Goal: Information Seeking & Learning: Check status

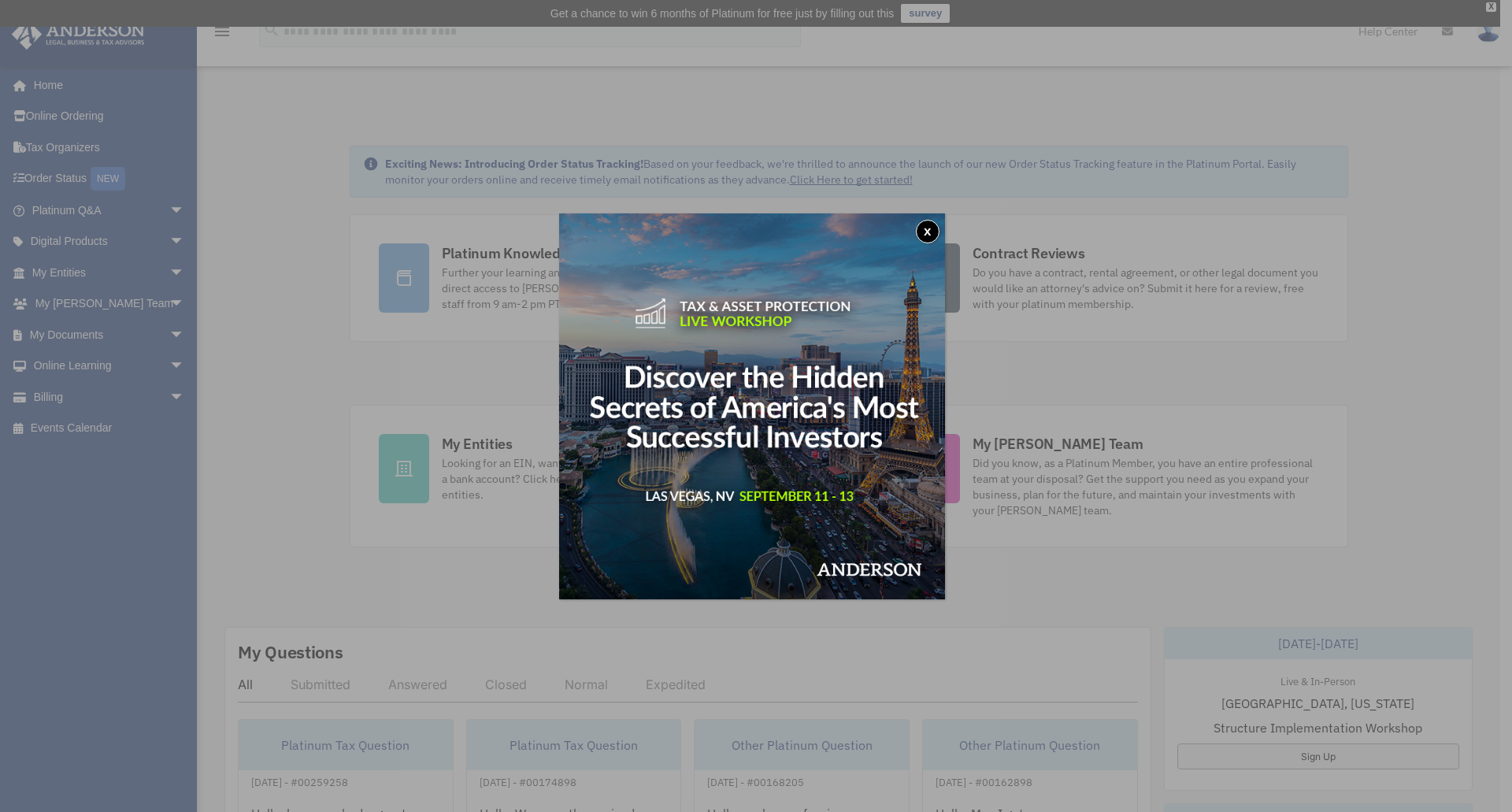
click at [929, 231] on button "x" at bounding box center [928, 231] width 24 height 24
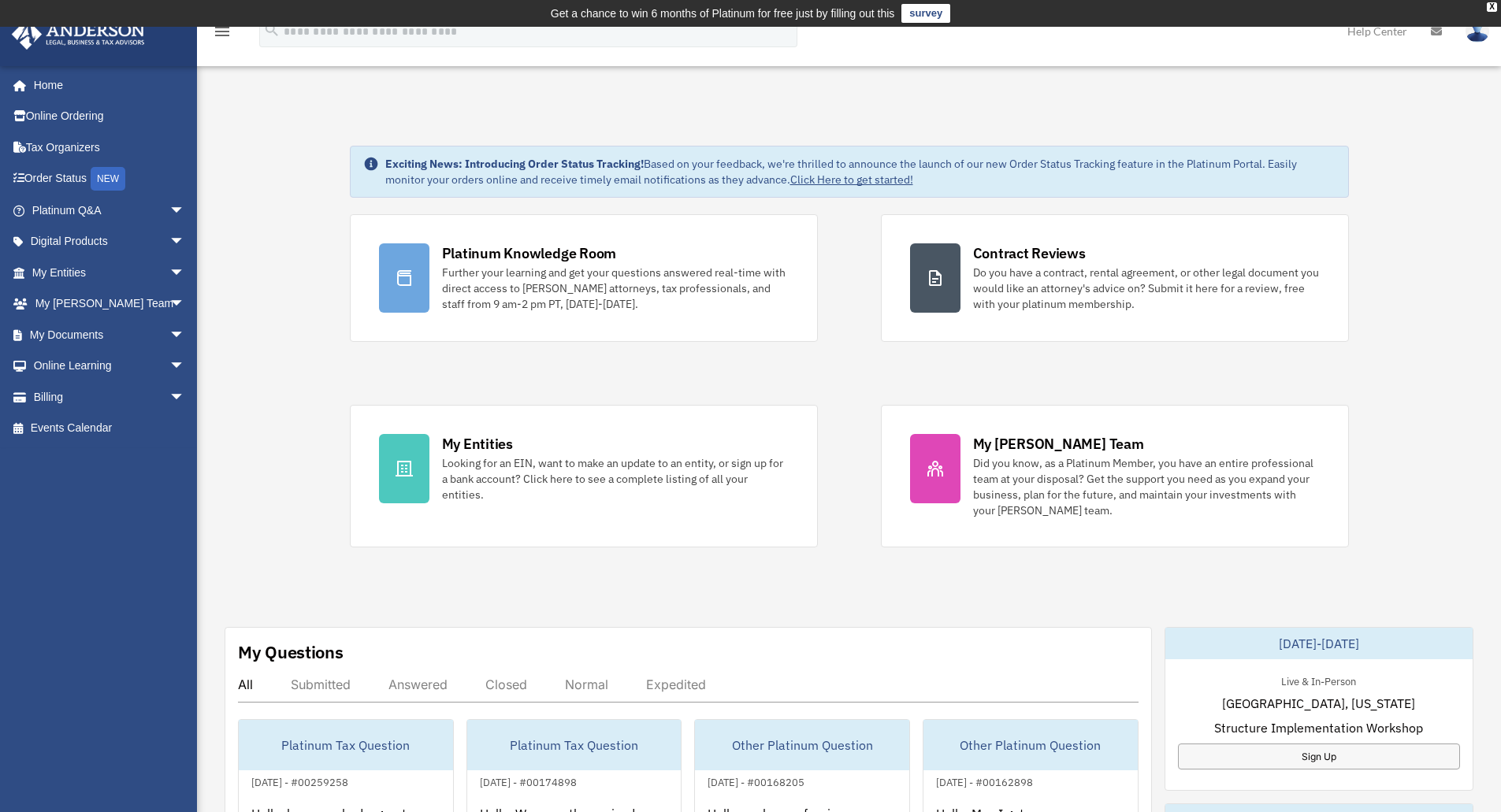
click at [169, 394] on span "arrow_drop_down" at bounding box center [184, 398] width 32 height 32
click at [111, 424] on link "$ Open Invoices" at bounding box center [115, 429] width 187 height 32
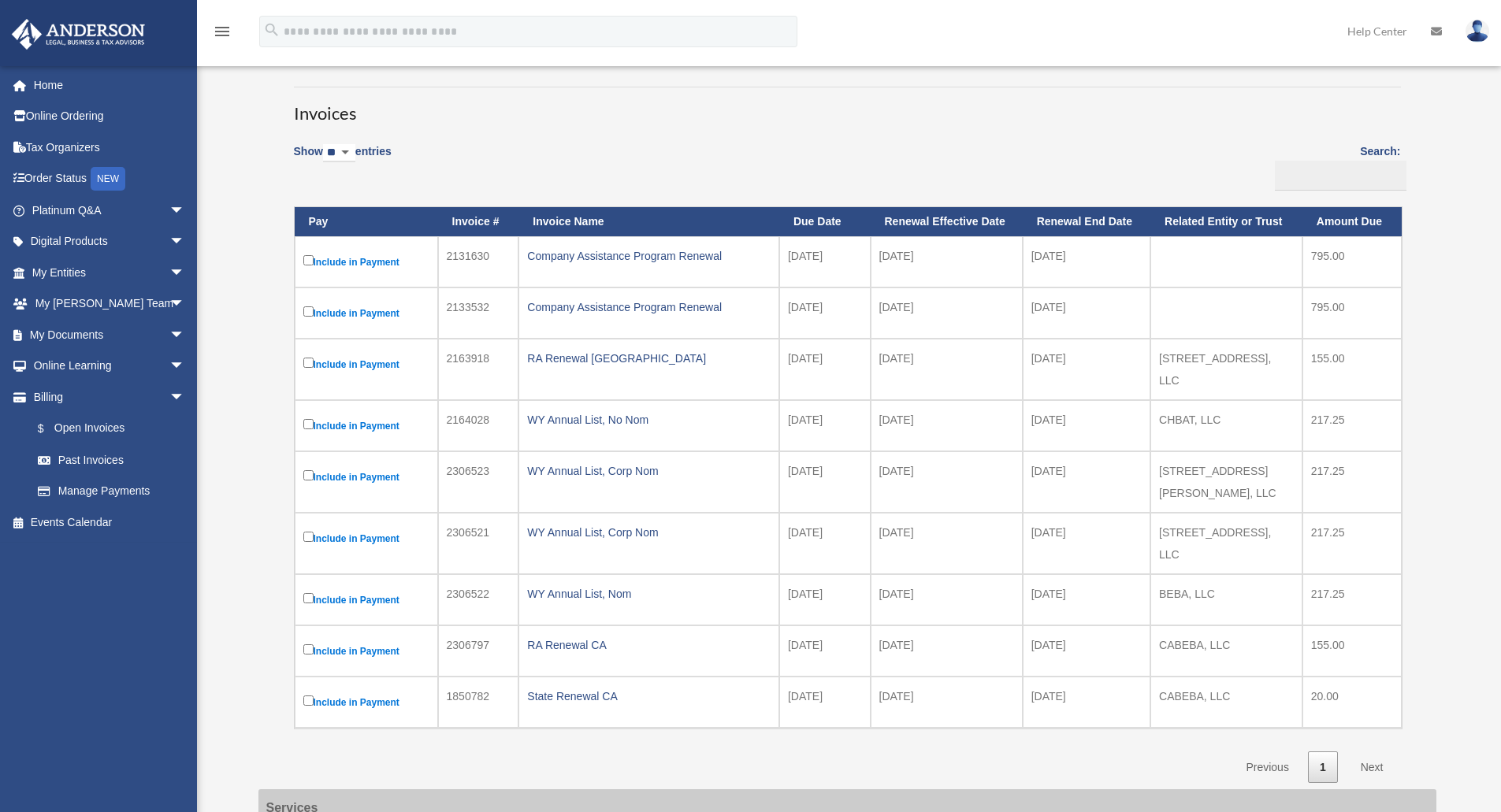
scroll to position [112, 0]
click at [679, 257] on div "Company Assistance Program Renewal" at bounding box center [648, 257] width 243 height 22
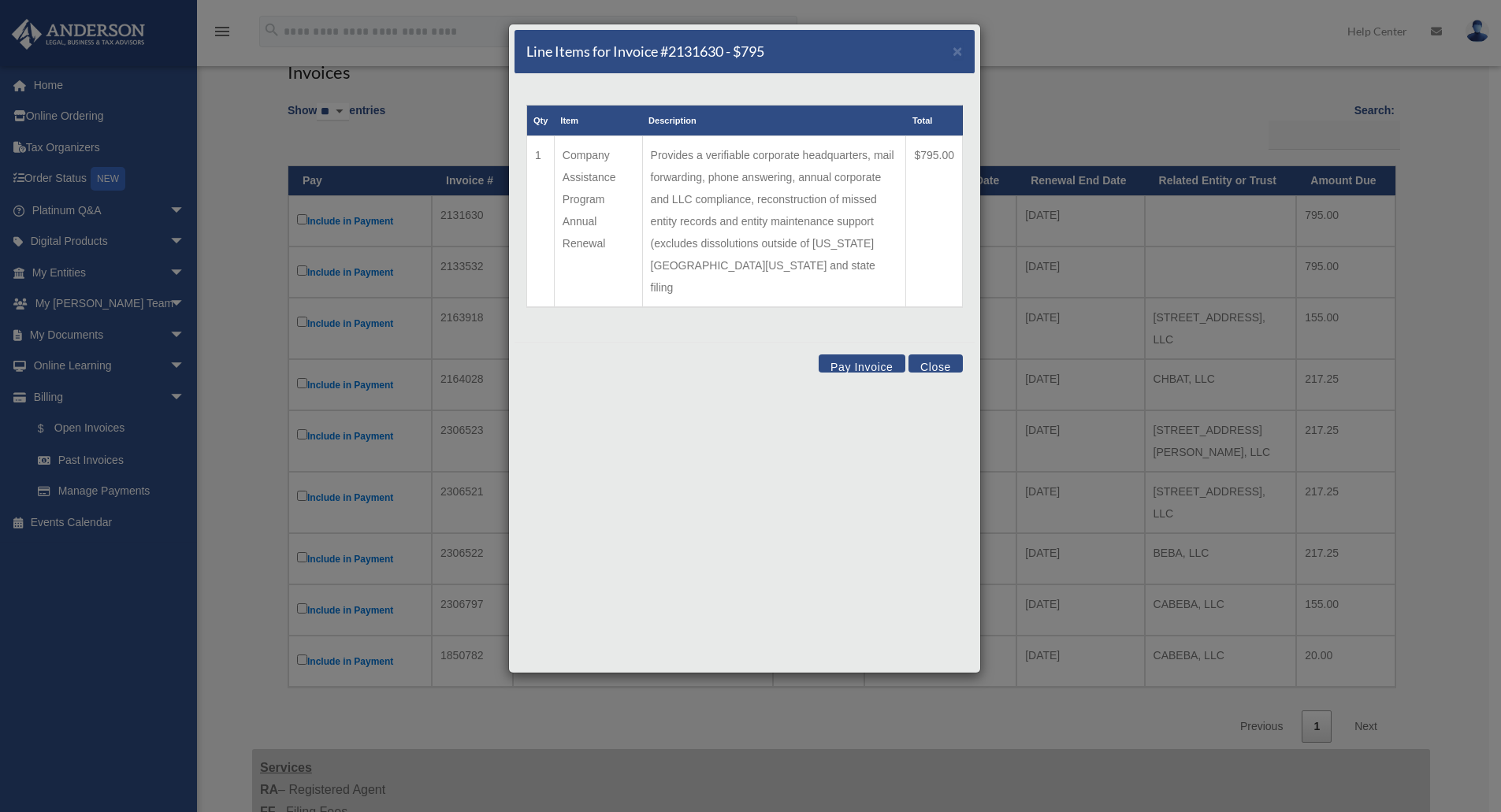
scroll to position [129, 0]
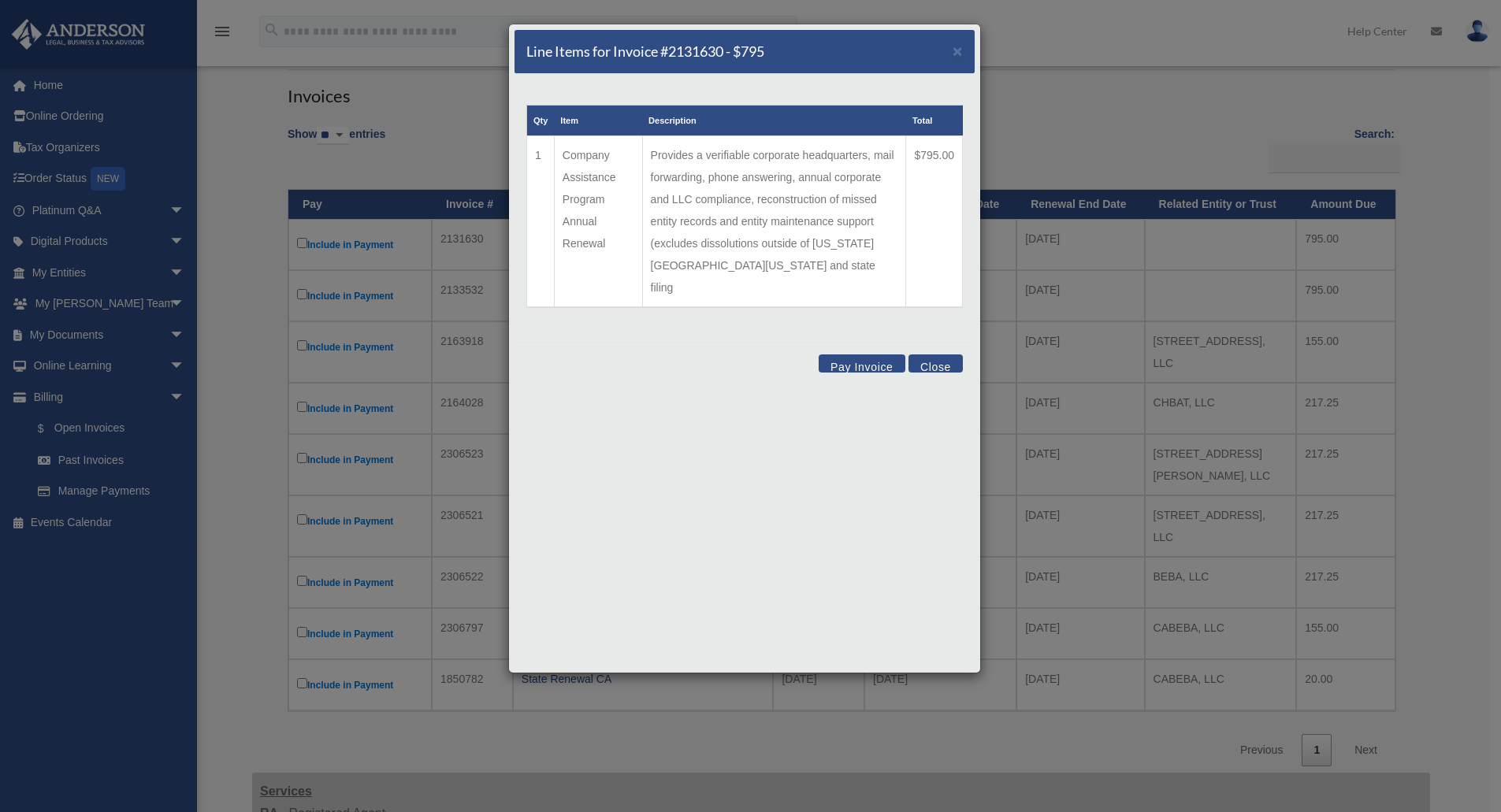
click at [937, 354] on button "Close" at bounding box center [936, 363] width 55 height 18
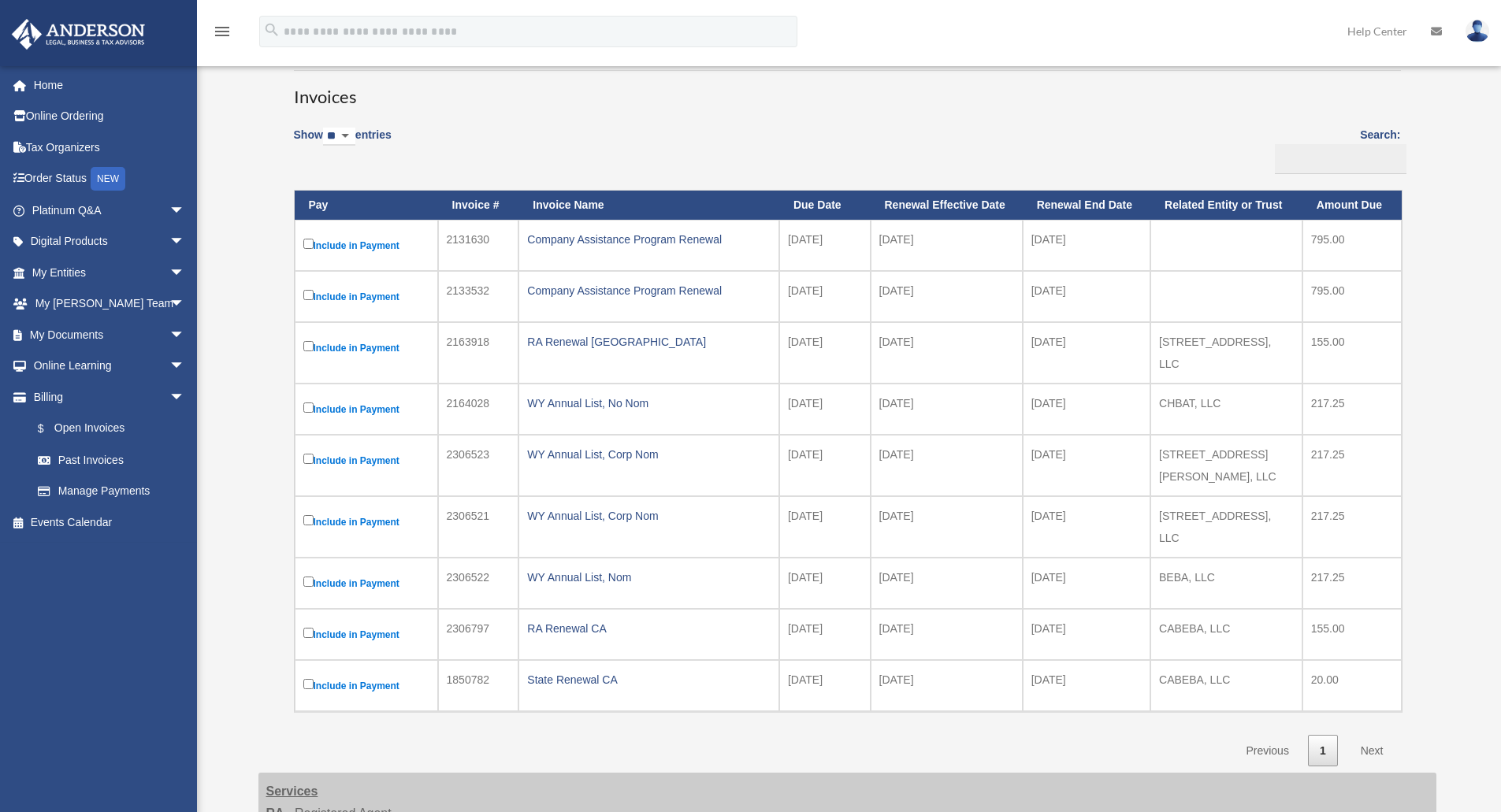
click at [547, 290] on div "Company Assistance Program Renewal" at bounding box center [648, 291] width 243 height 22
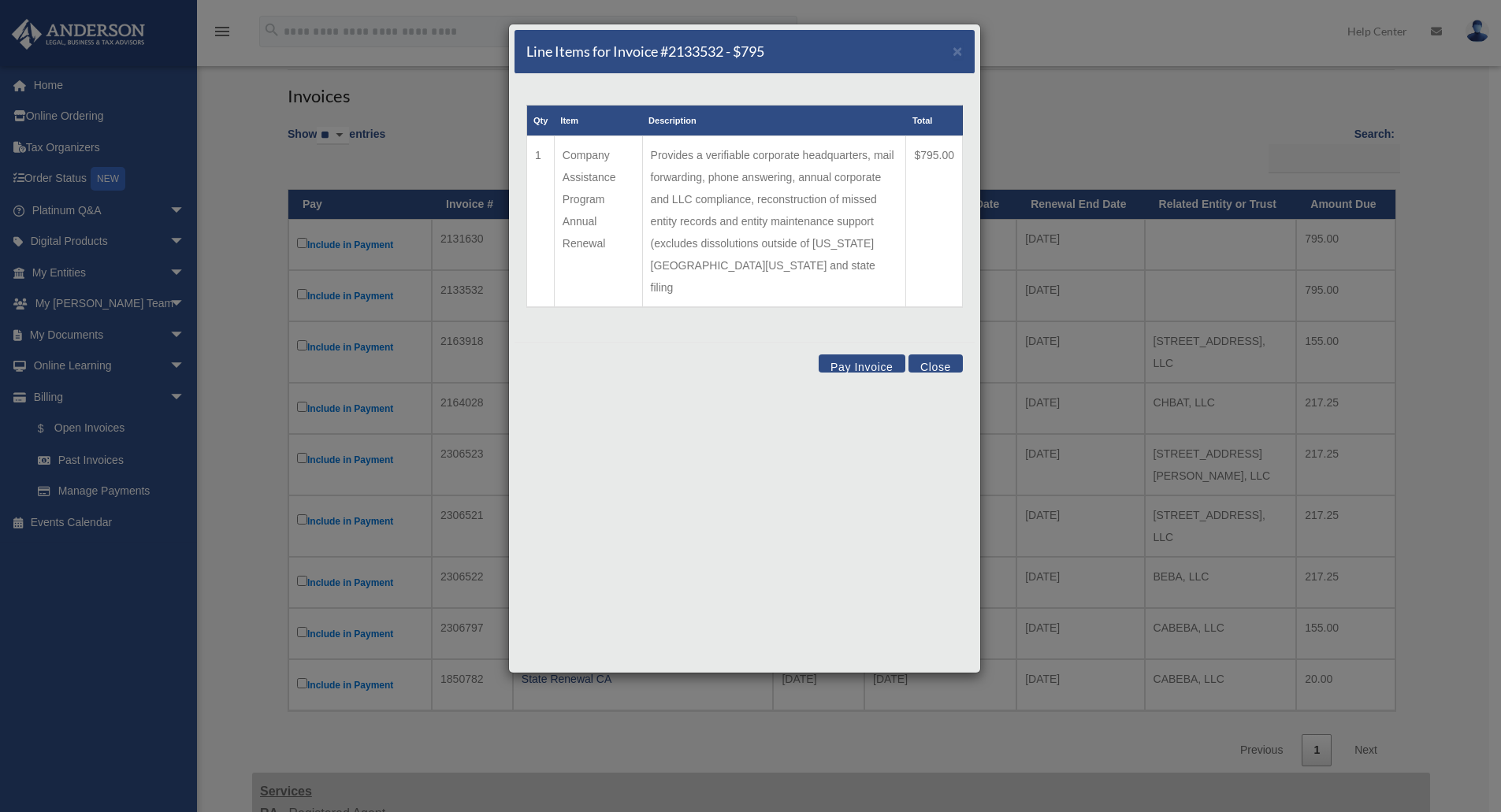
click at [932, 354] on button "Close" at bounding box center [936, 363] width 55 height 18
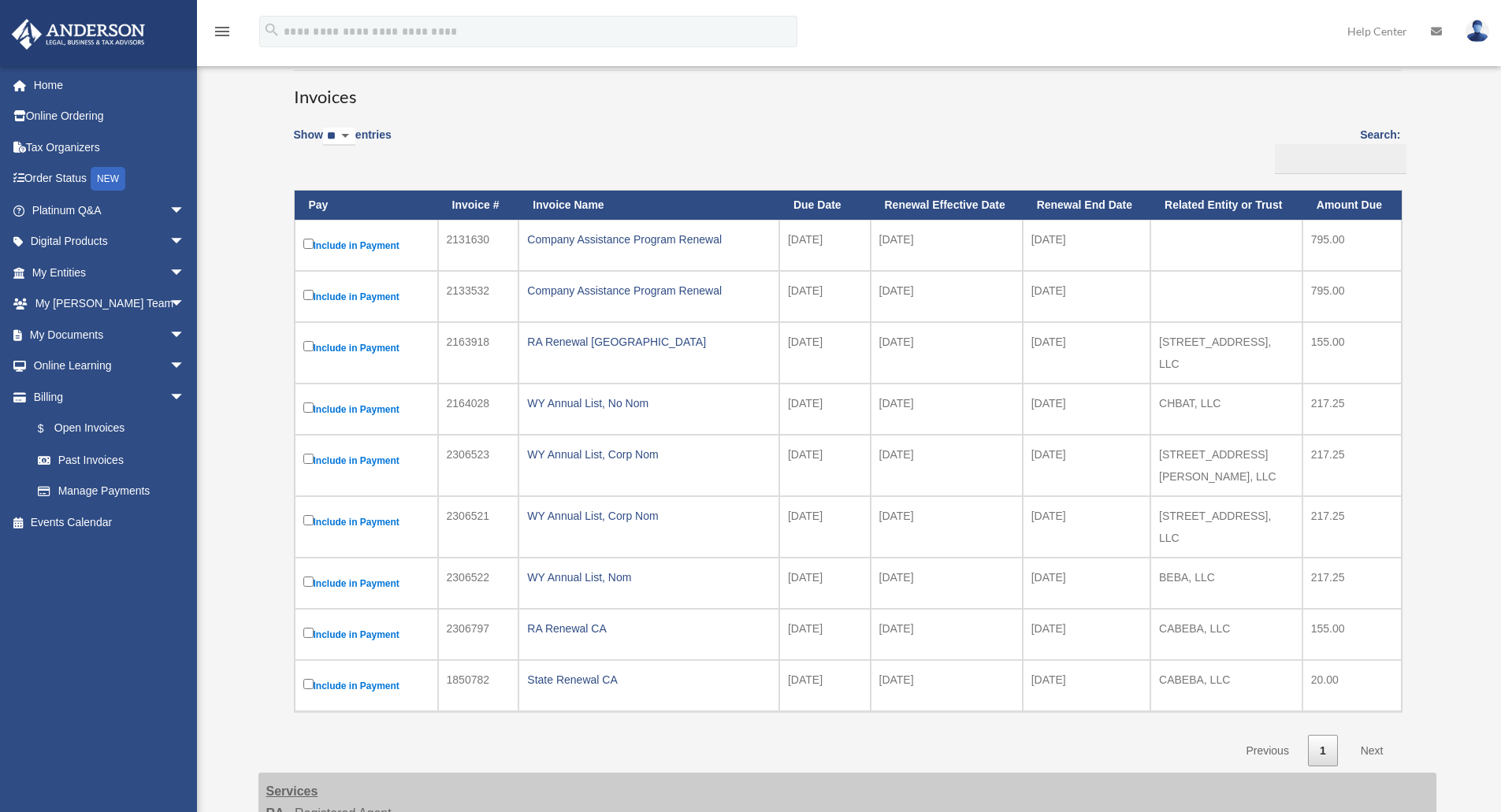
click at [666, 283] on div "Company Assistance Program Renewal" at bounding box center [648, 291] width 243 height 22
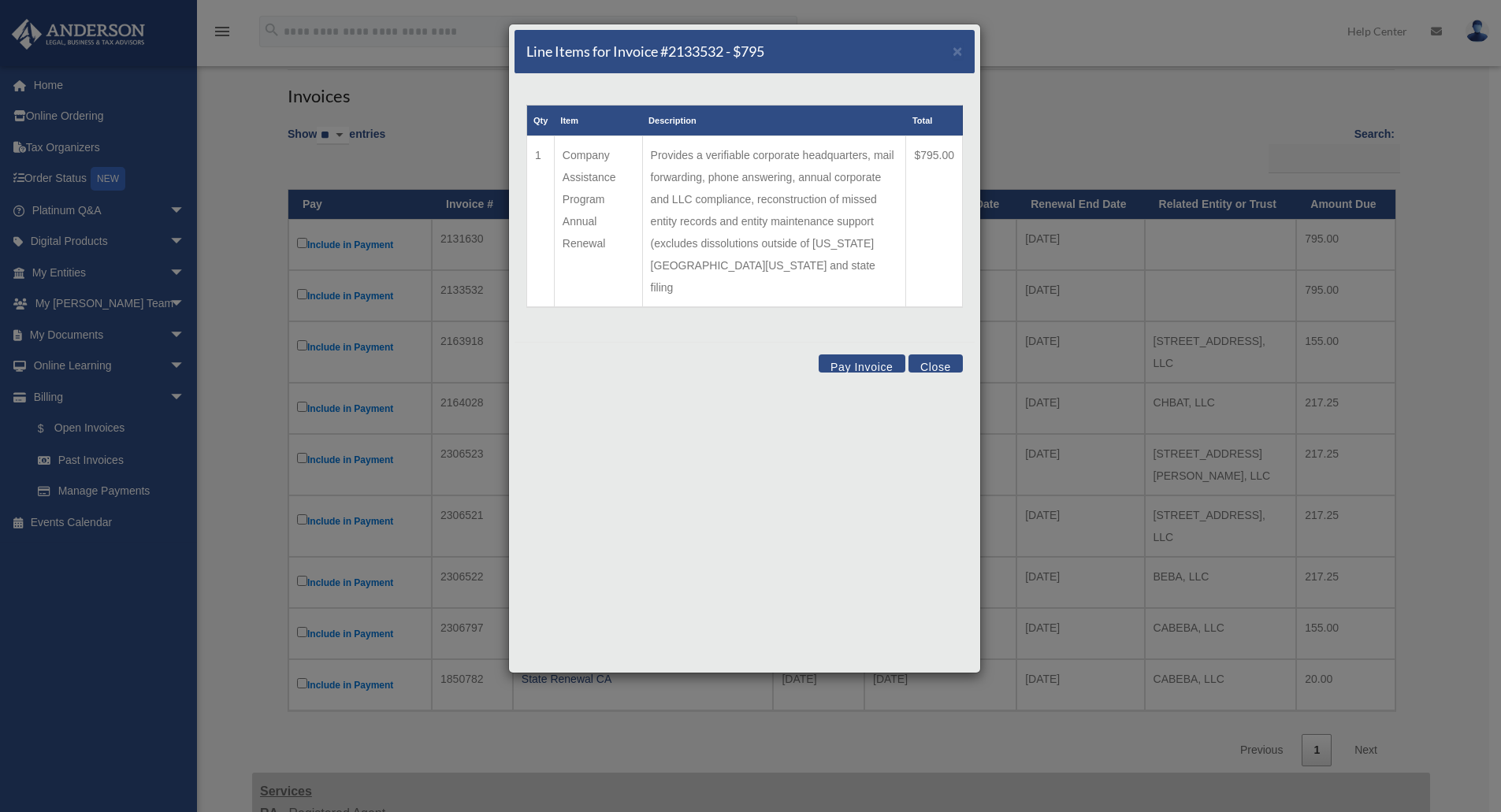
click at [944, 354] on button "Close" at bounding box center [936, 363] width 55 height 18
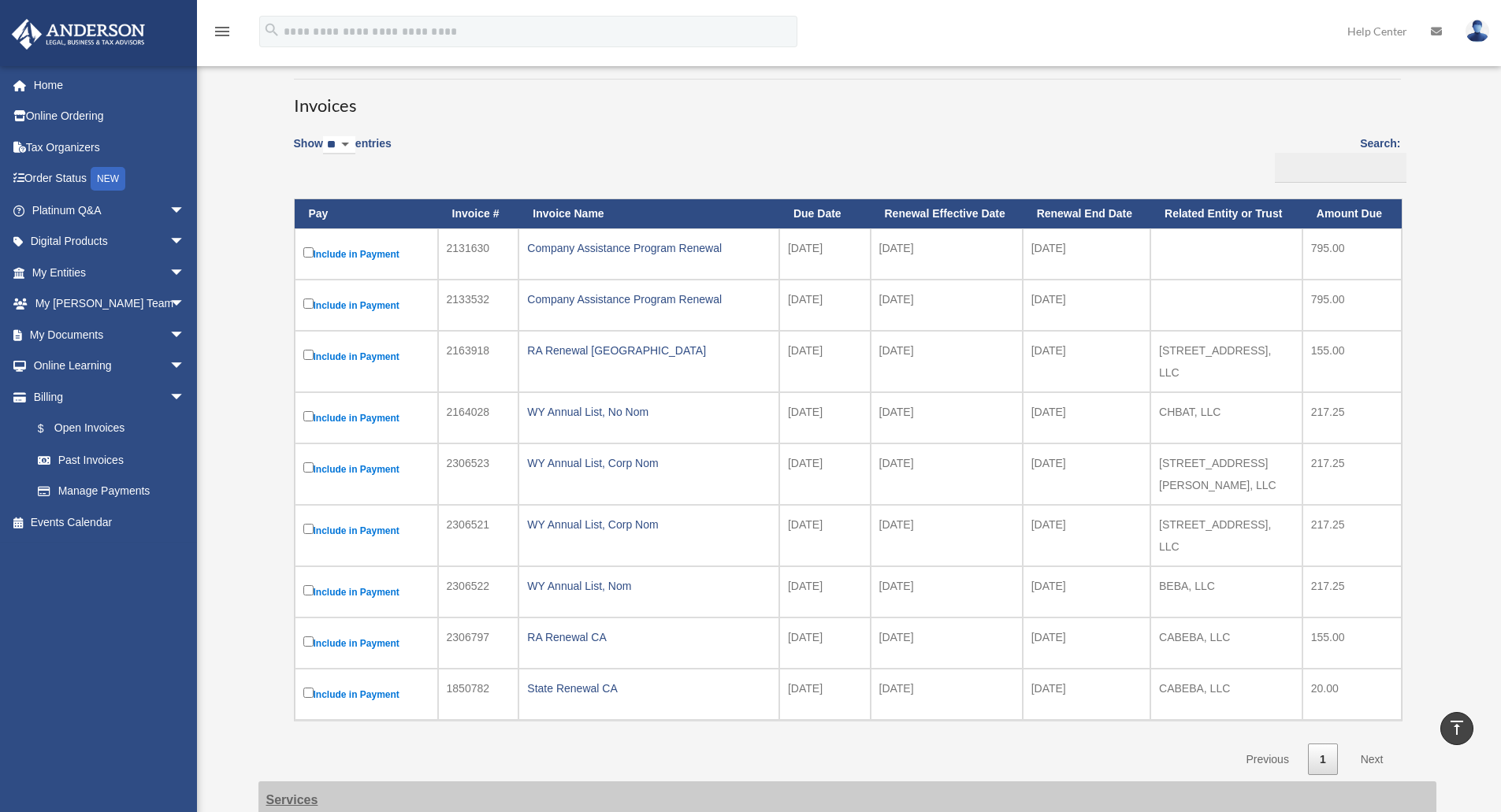
scroll to position [120, 0]
click at [558, 350] on div "RA Renewal TX" at bounding box center [648, 352] width 243 height 22
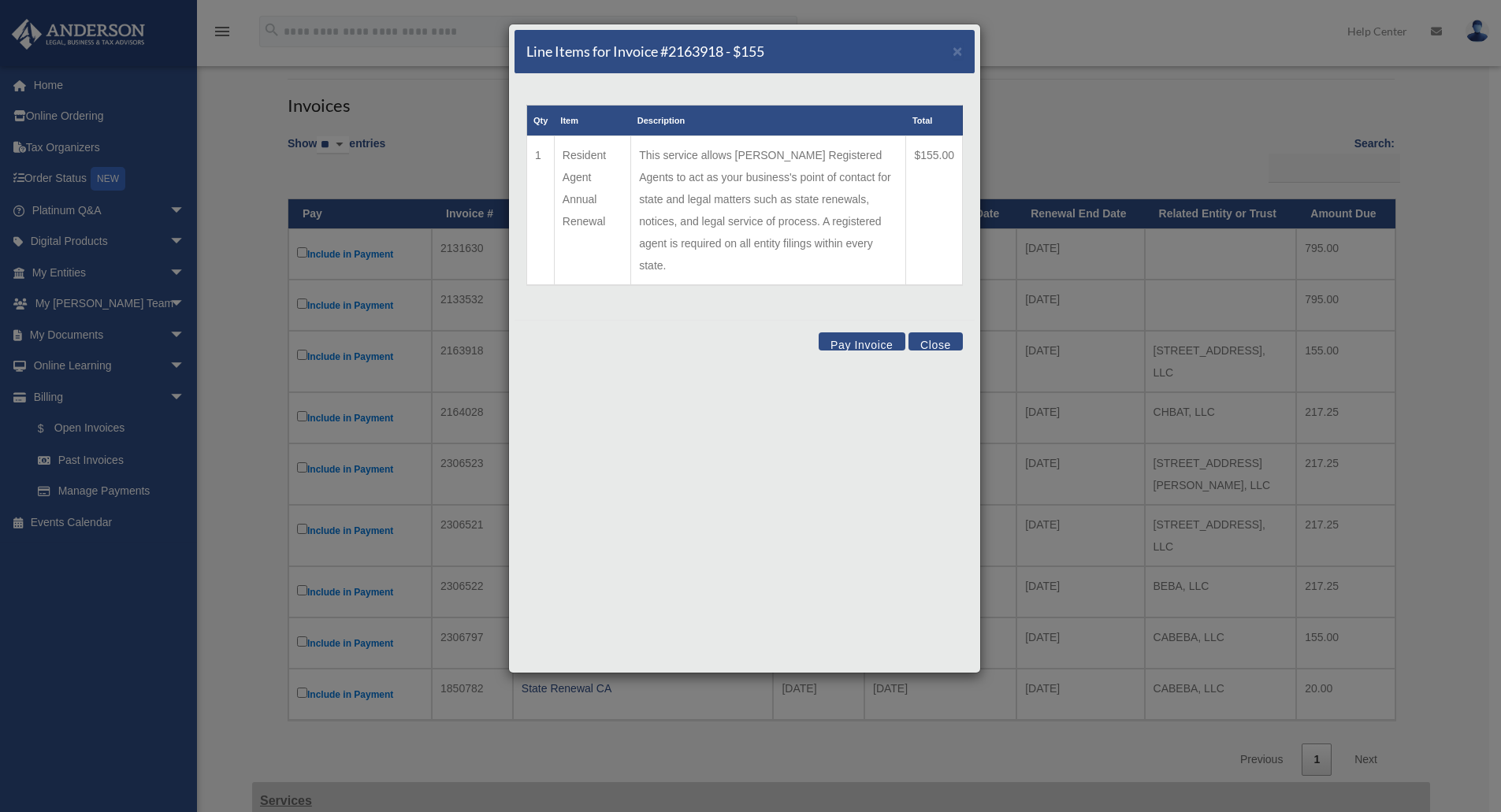
click at [946, 332] on button "Close" at bounding box center [936, 341] width 55 height 18
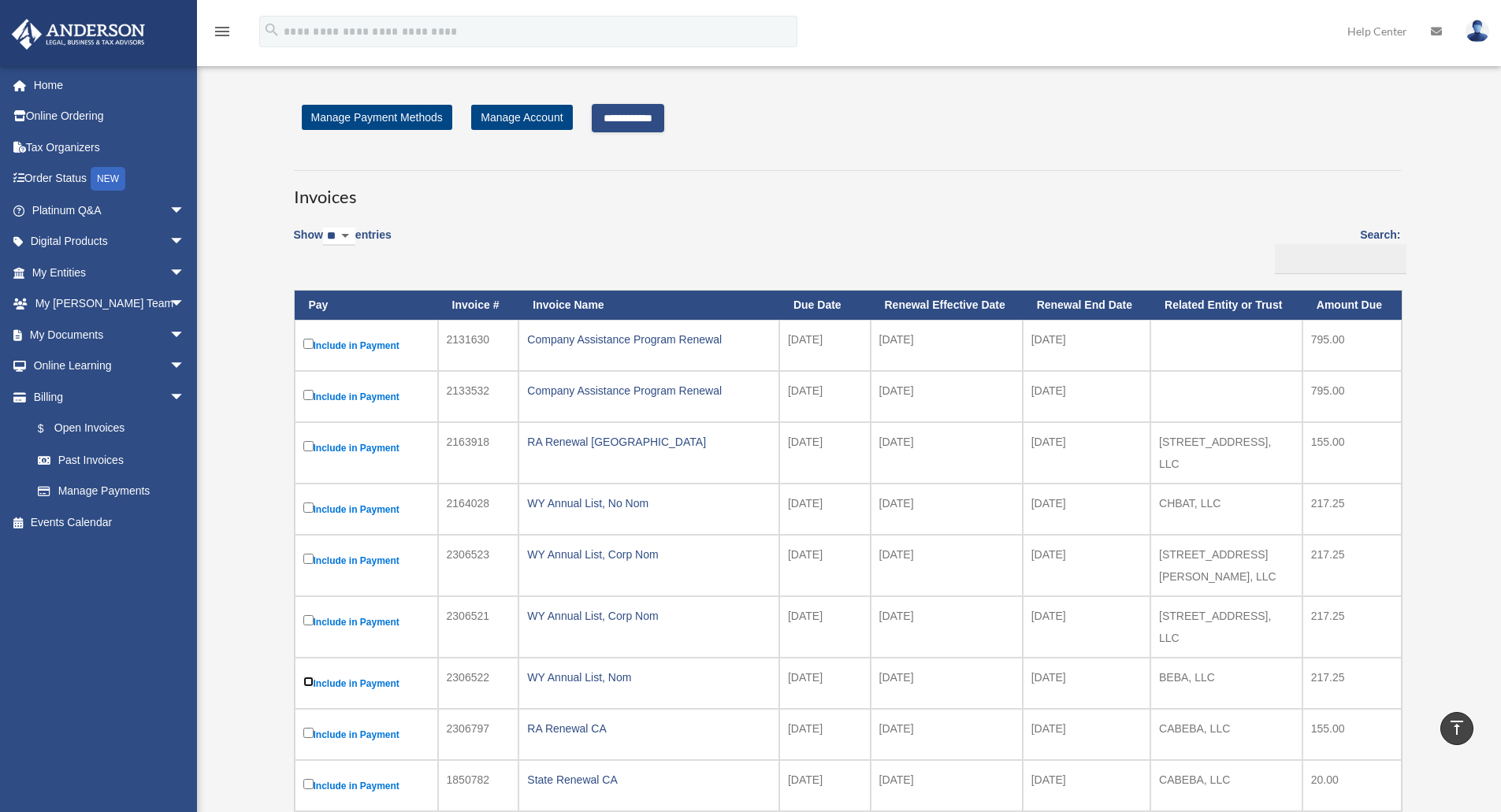
scroll to position [0, 0]
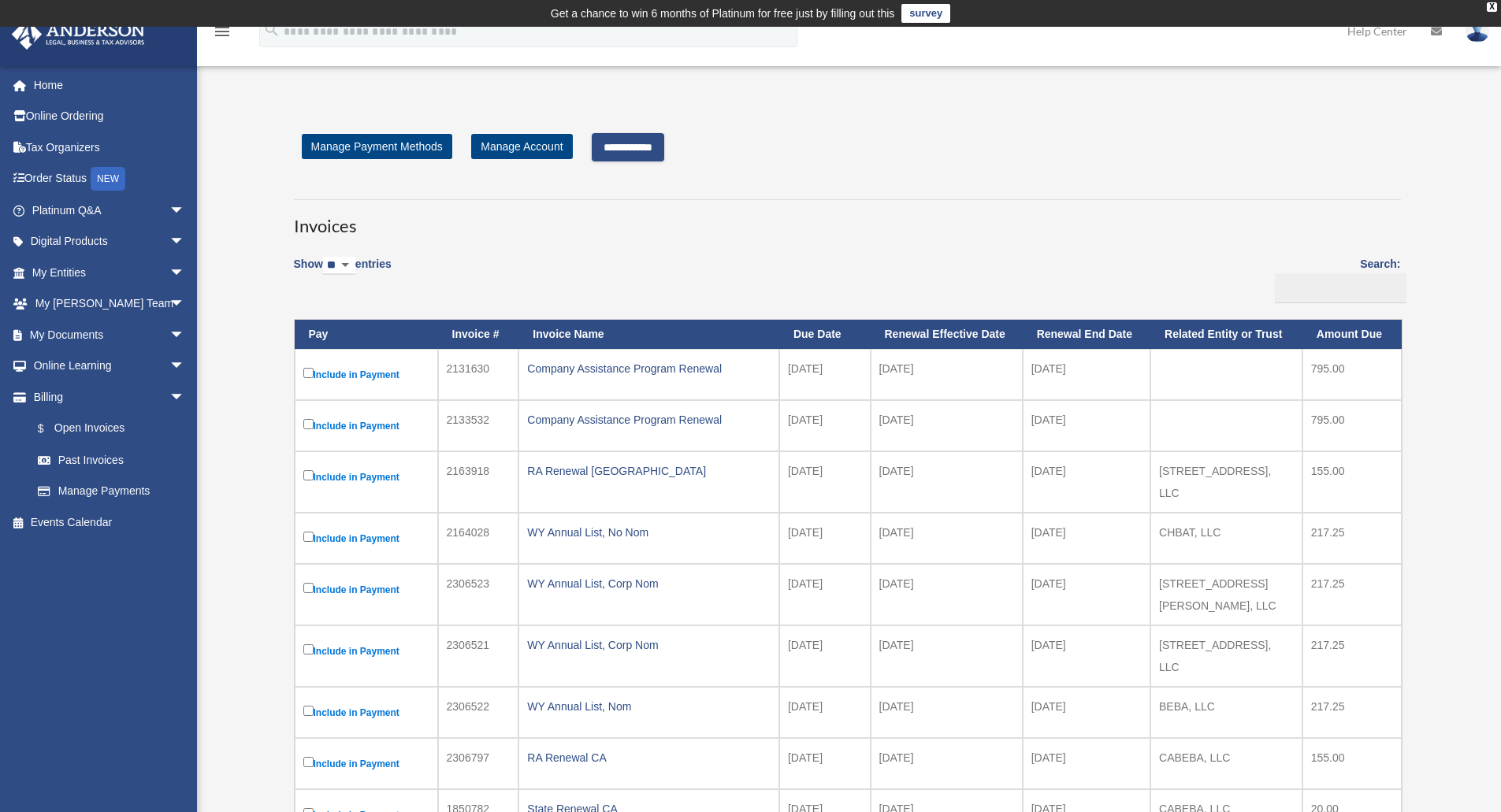
click at [654, 146] on input "**********" at bounding box center [628, 147] width 73 height 28
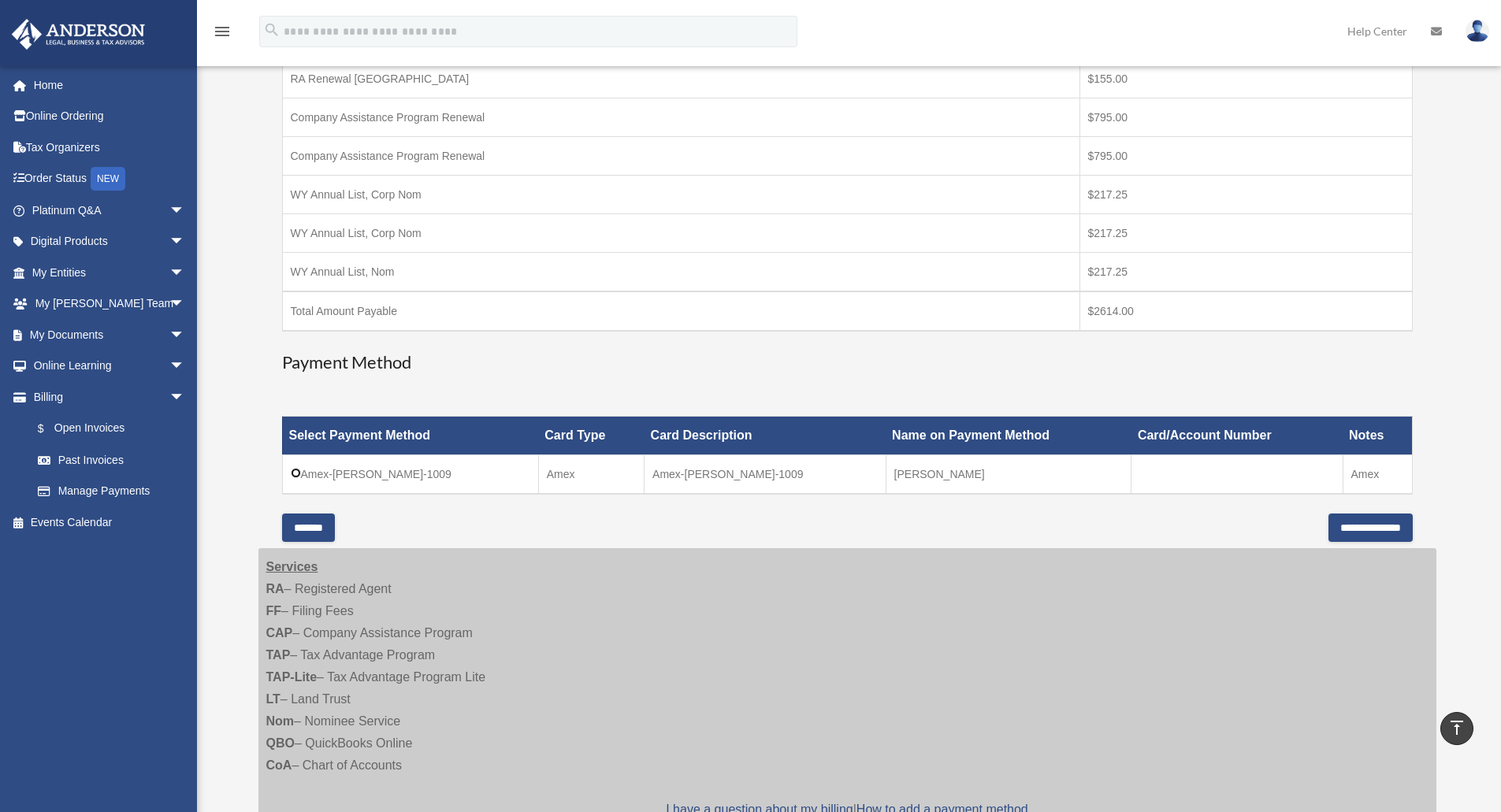
scroll to position [375, 0]
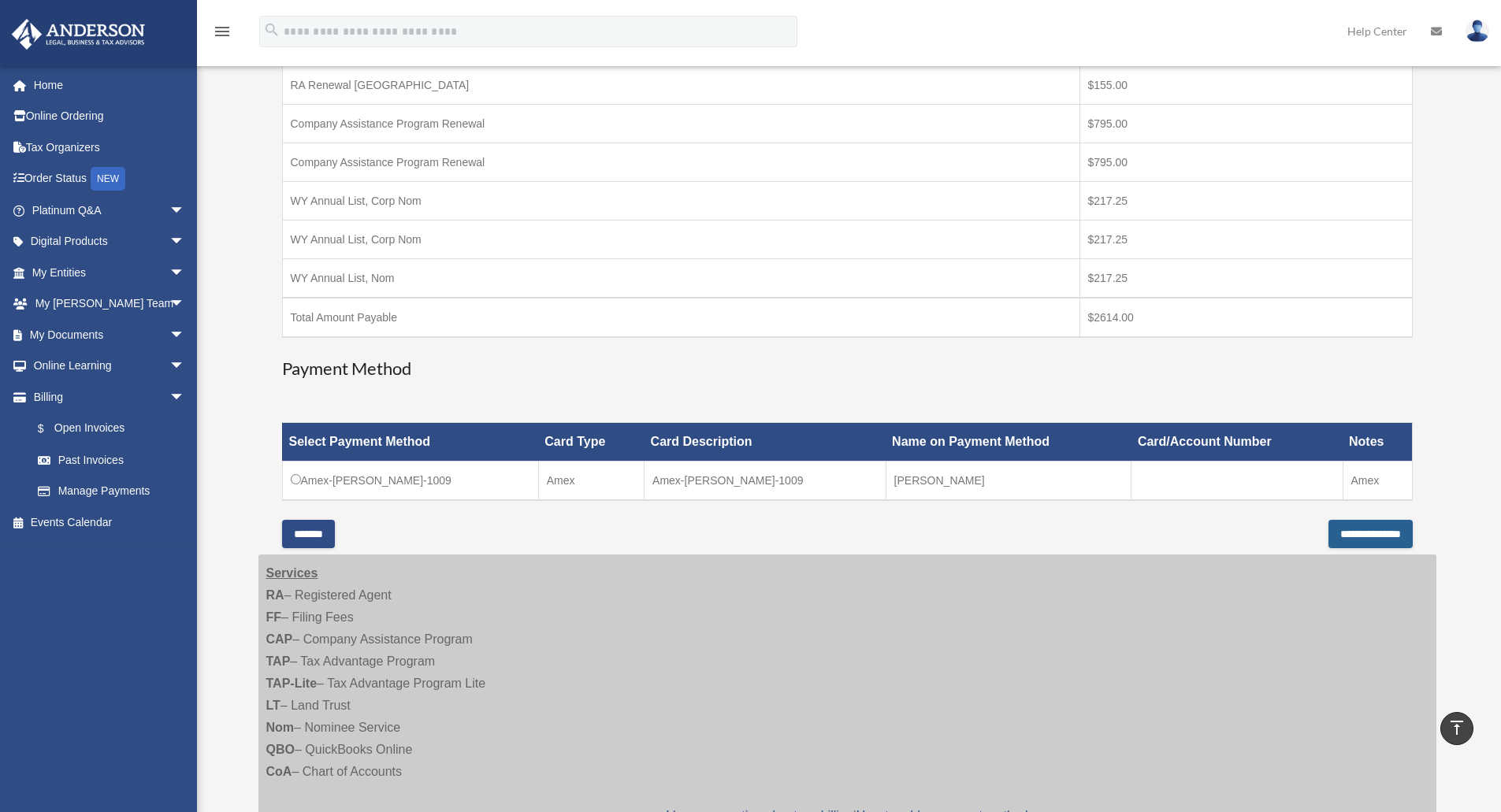
click at [1341, 536] on input "**********" at bounding box center [1370, 534] width 85 height 28
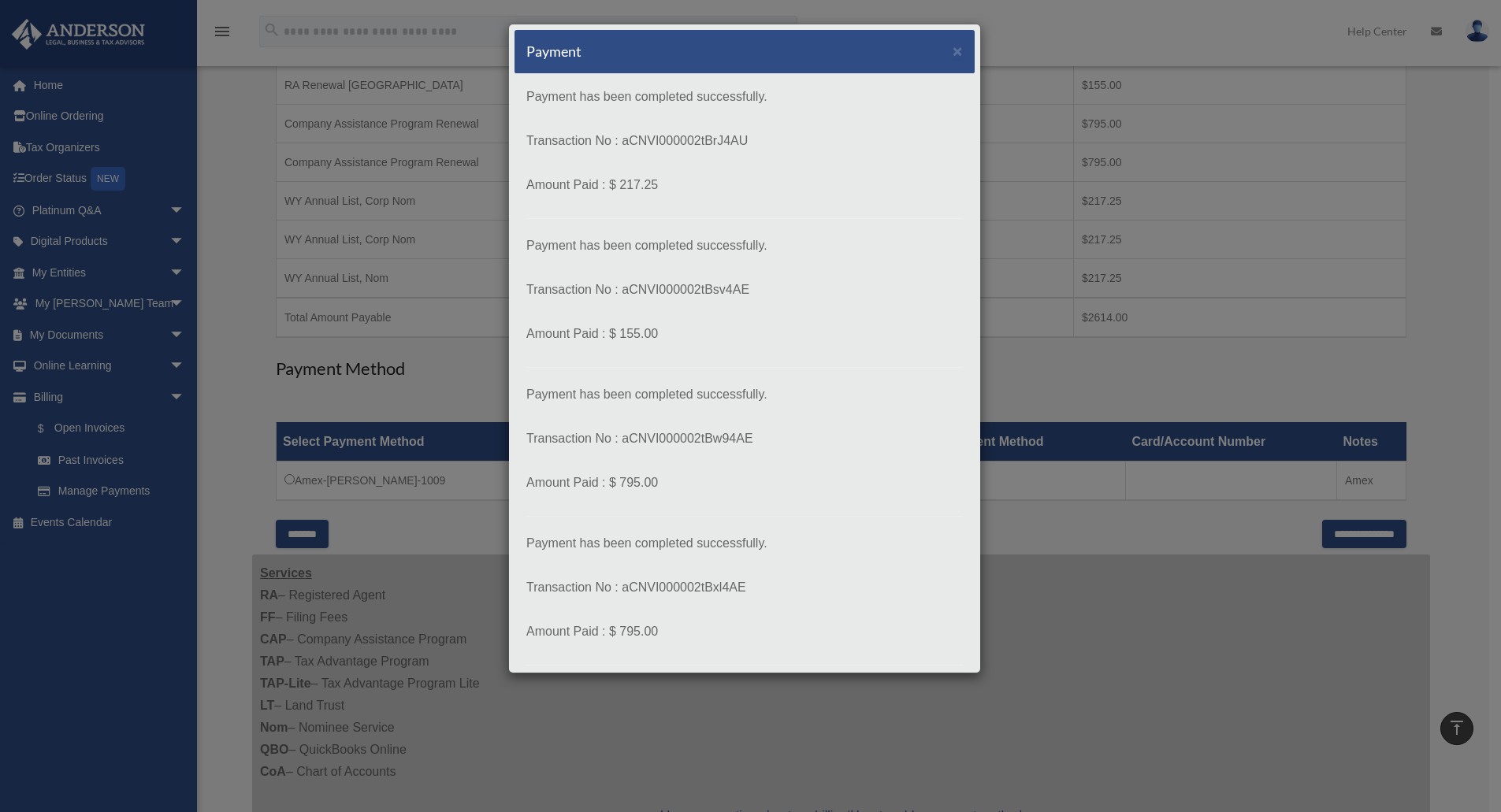
scroll to position [532, 0]
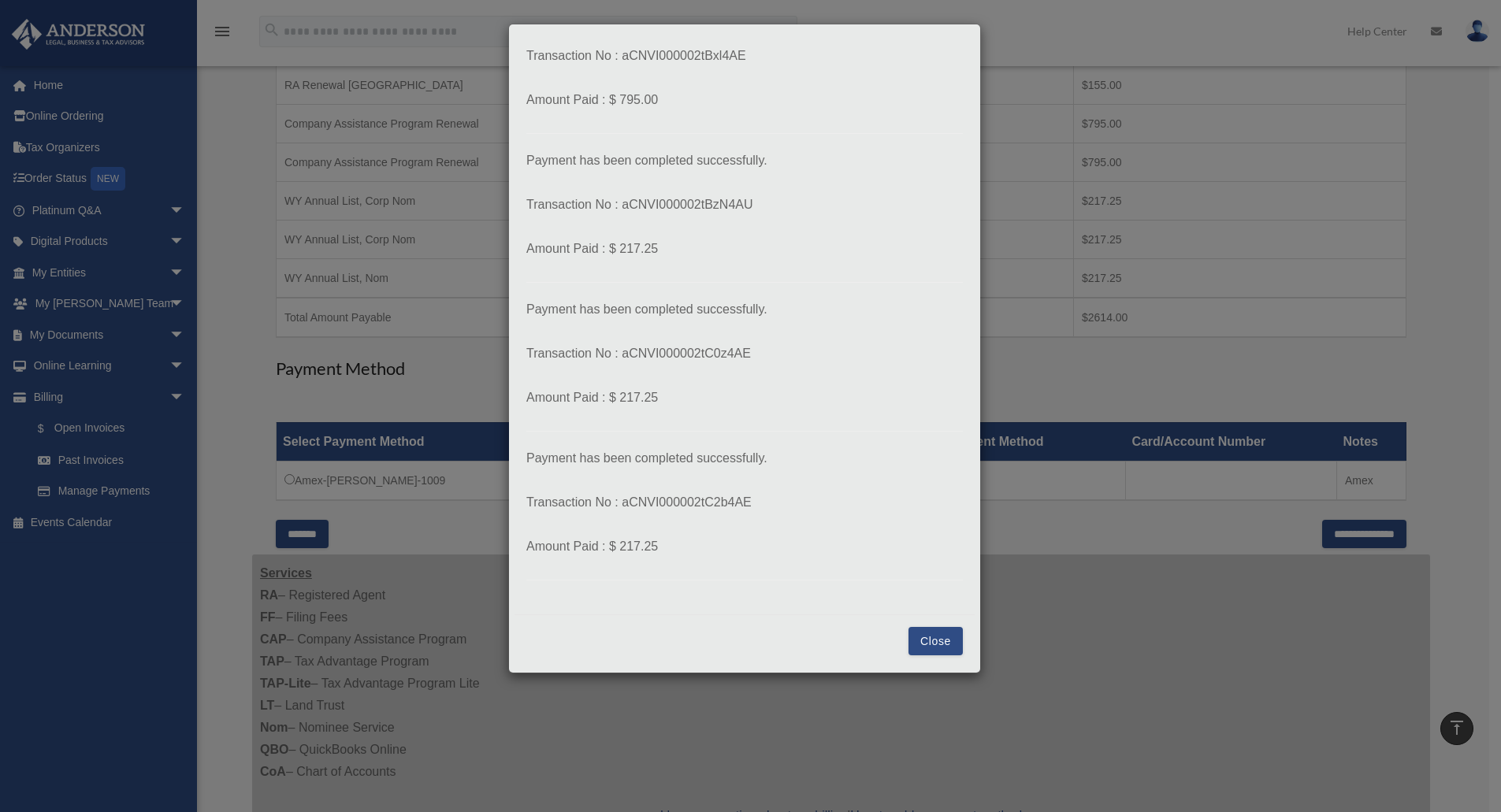
click at [952, 651] on div "Close" at bounding box center [744, 641] width 460 height 53
click at [941, 648] on button "Close" at bounding box center [936, 640] width 55 height 28
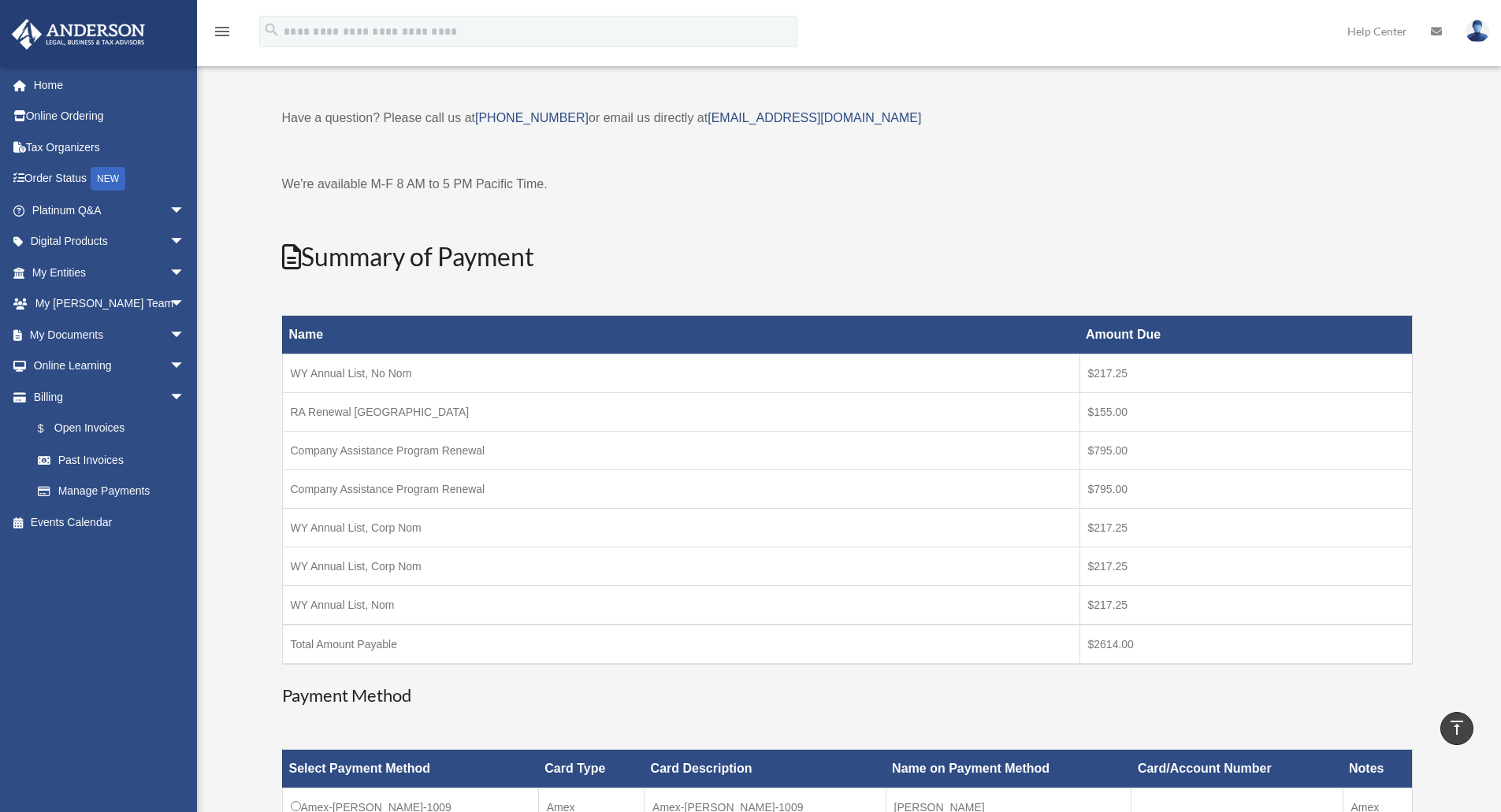
scroll to position [47, 0]
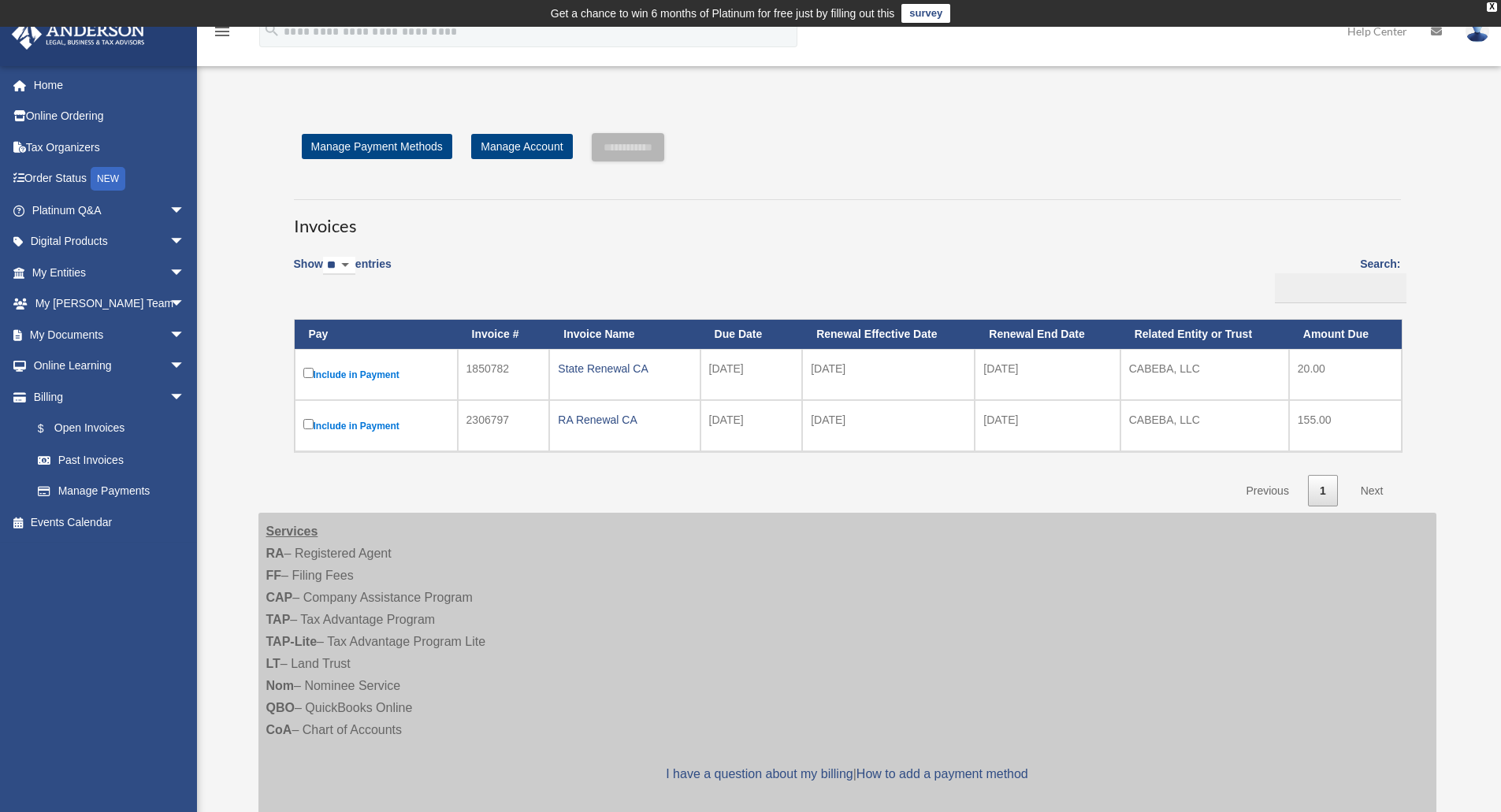
click at [355, 263] on select "** ** ** ***" at bounding box center [339, 266] width 32 height 18
click at [172, 283] on span "arrow_drop_down" at bounding box center [184, 273] width 32 height 32
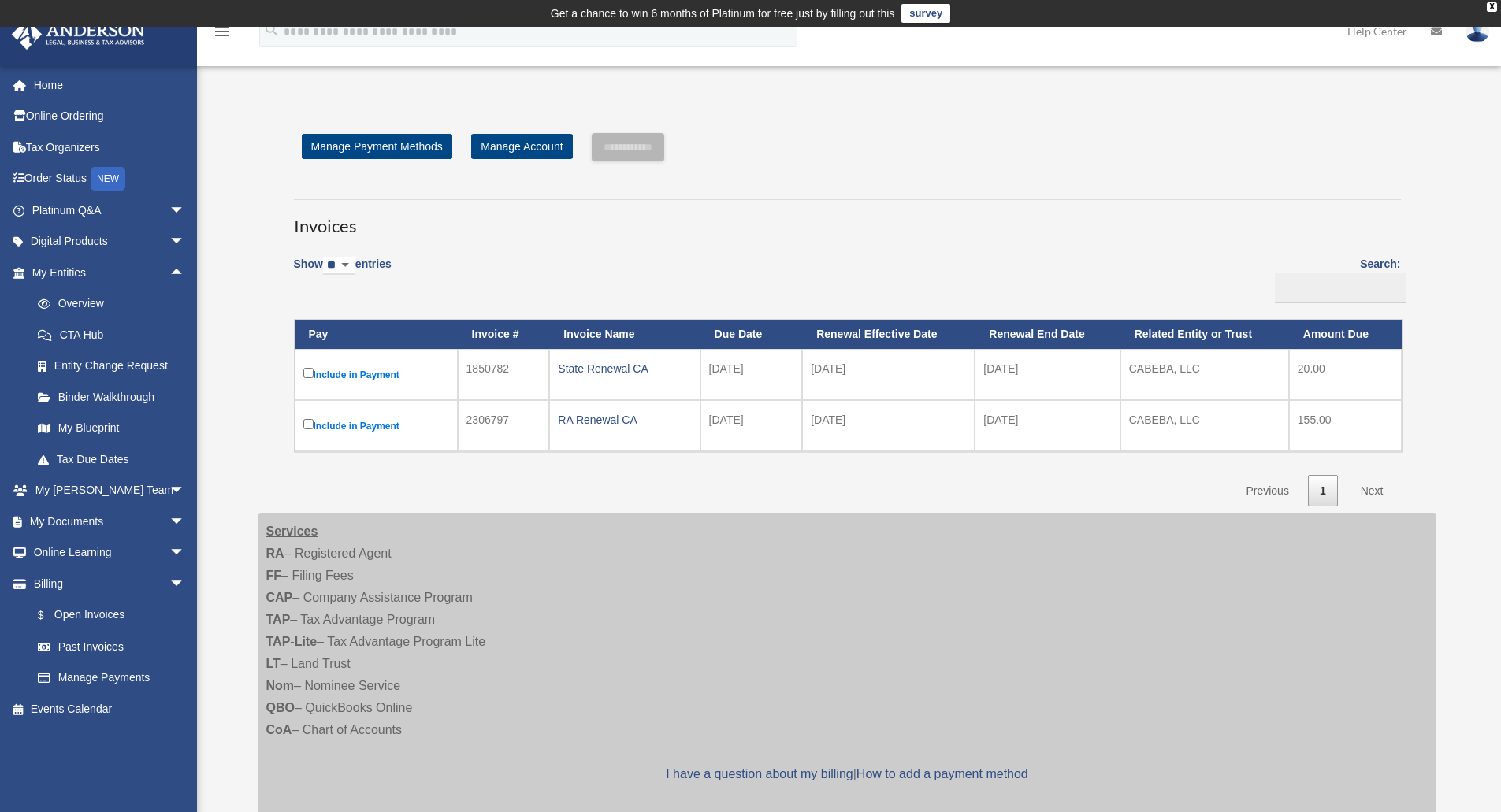
click at [151, 517] on link "My Documents arrow_drop_down" at bounding box center [110, 521] width 198 height 32
click at [169, 522] on span "arrow_drop_down" at bounding box center [184, 522] width 32 height 32
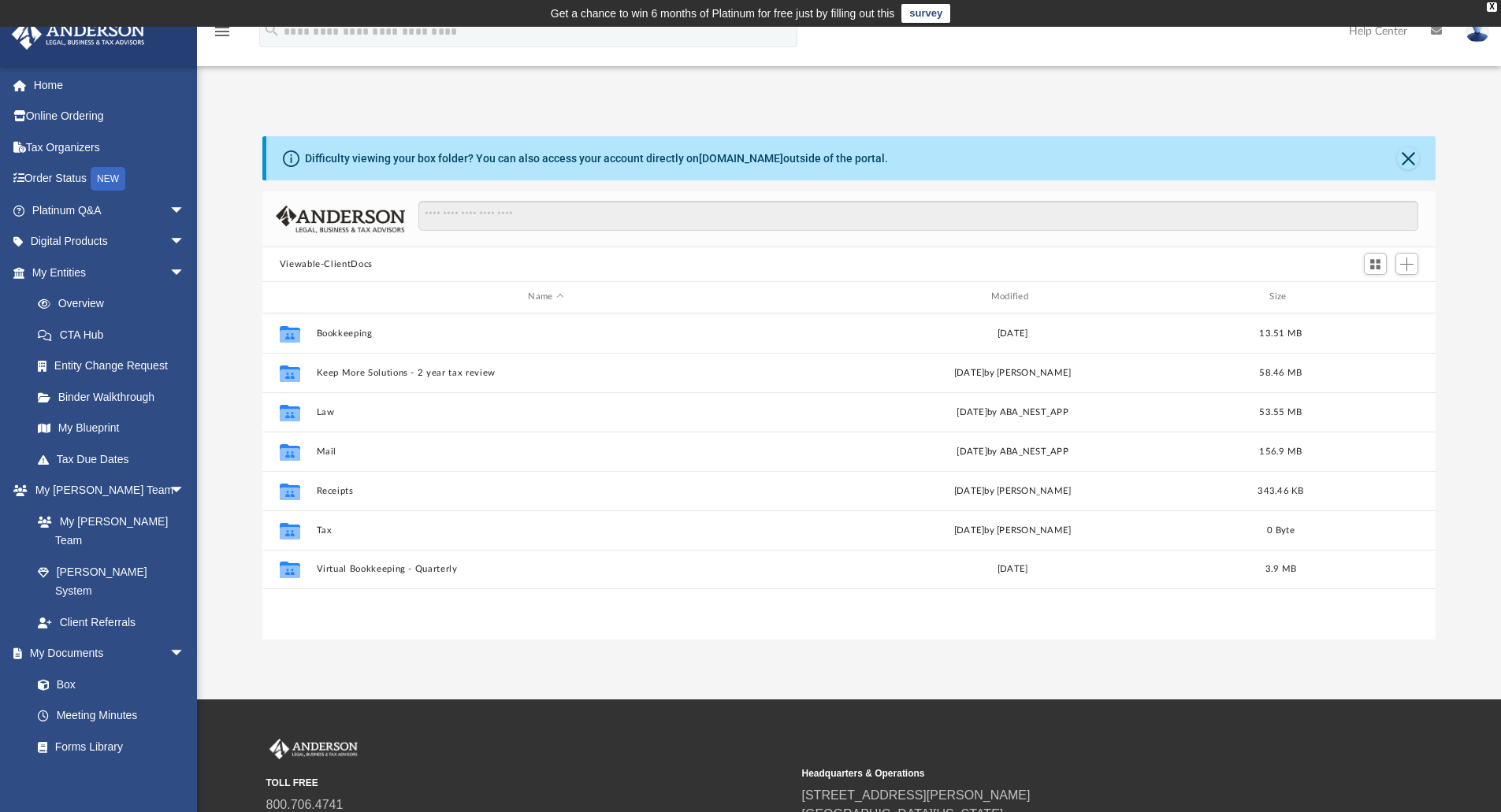
scroll to position [347, 1161]
click at [137, 700] on link "Meeting Minutes" at bounding box center [111, 716] width 178 height 32
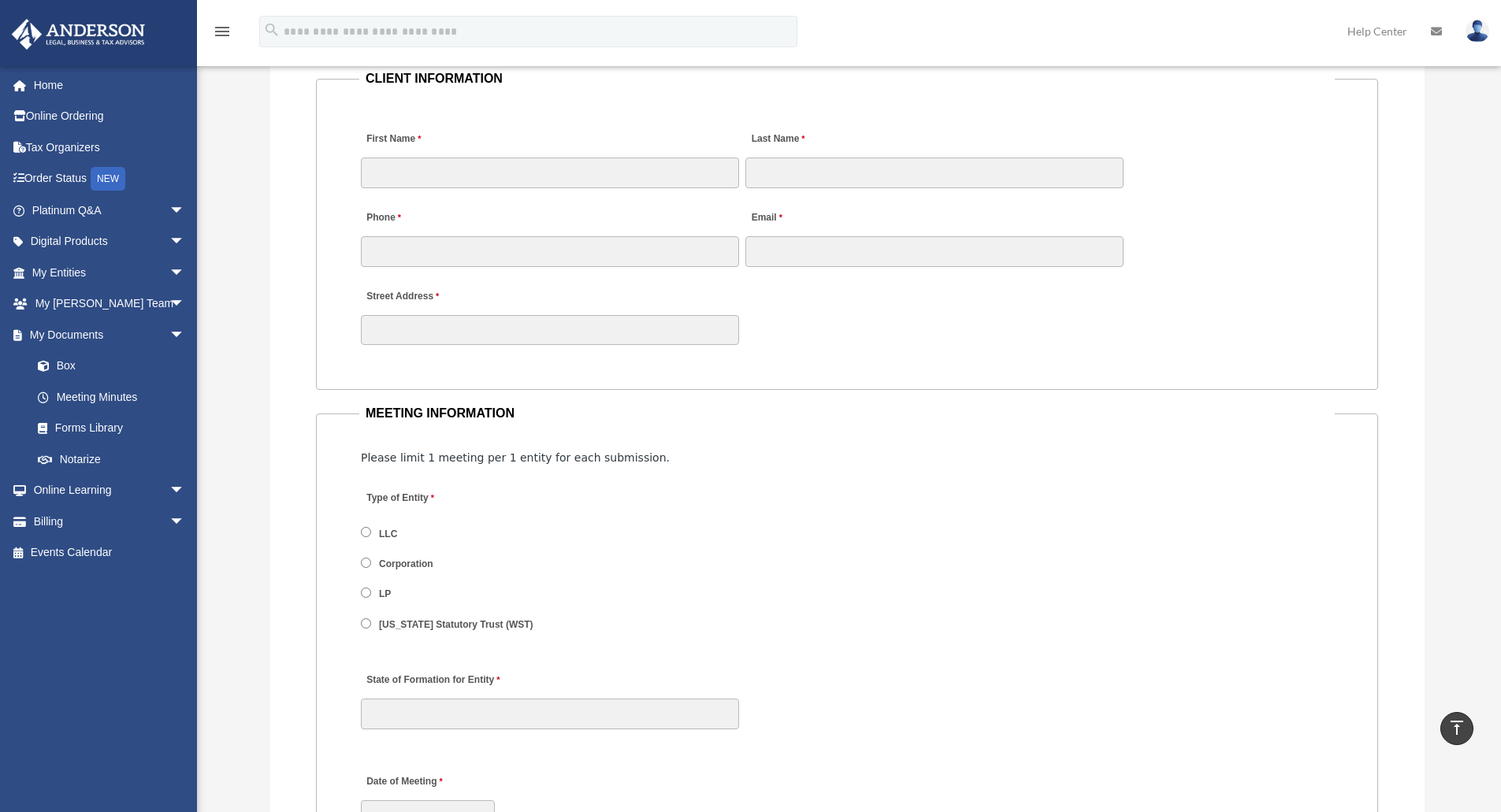
scroll to position [1604, 0]
click at [108, 422] on link "Forms Library" at bounding box center [115, 428] width 187 height 32
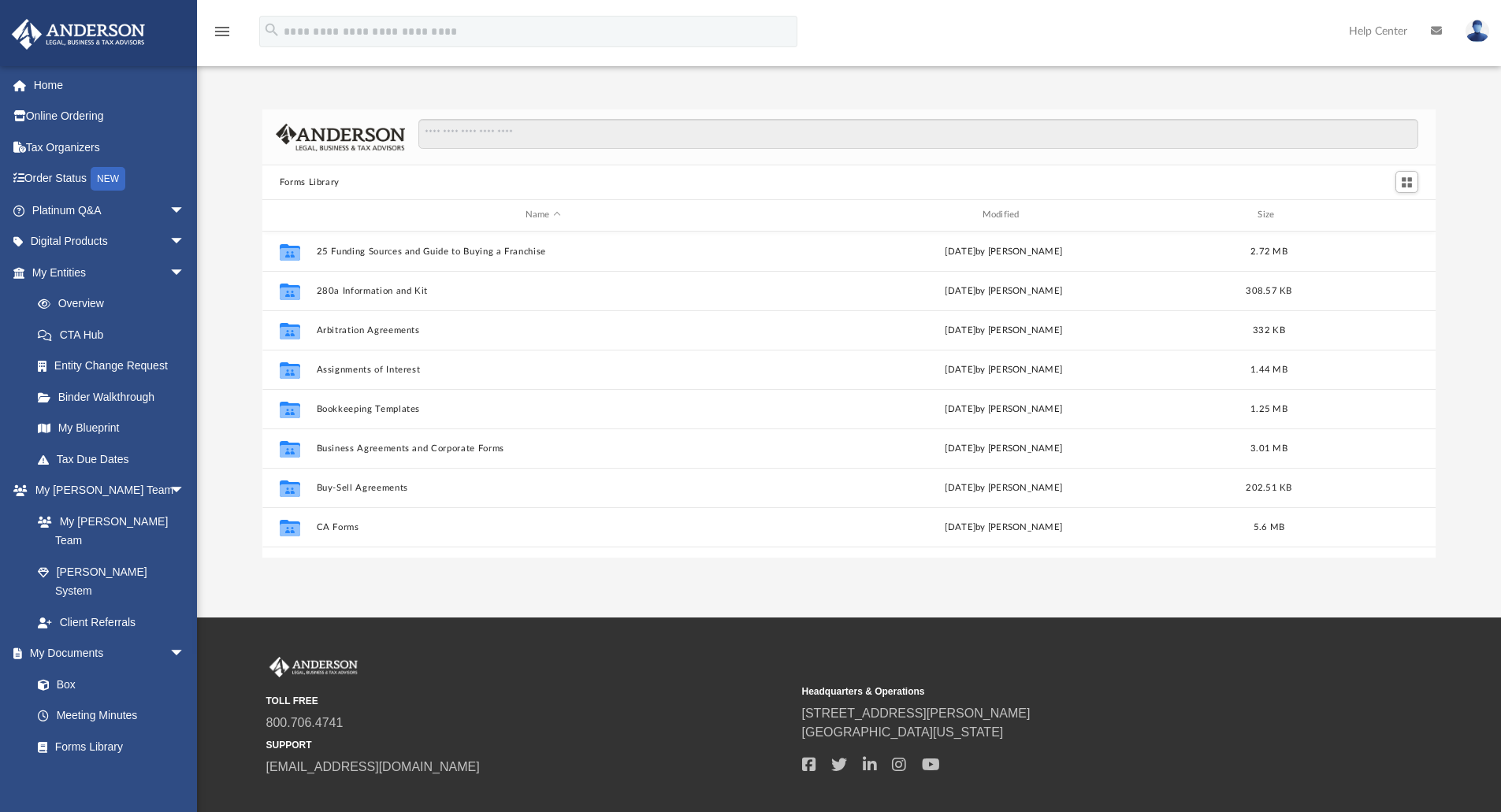
scroll to position [347, 1161]
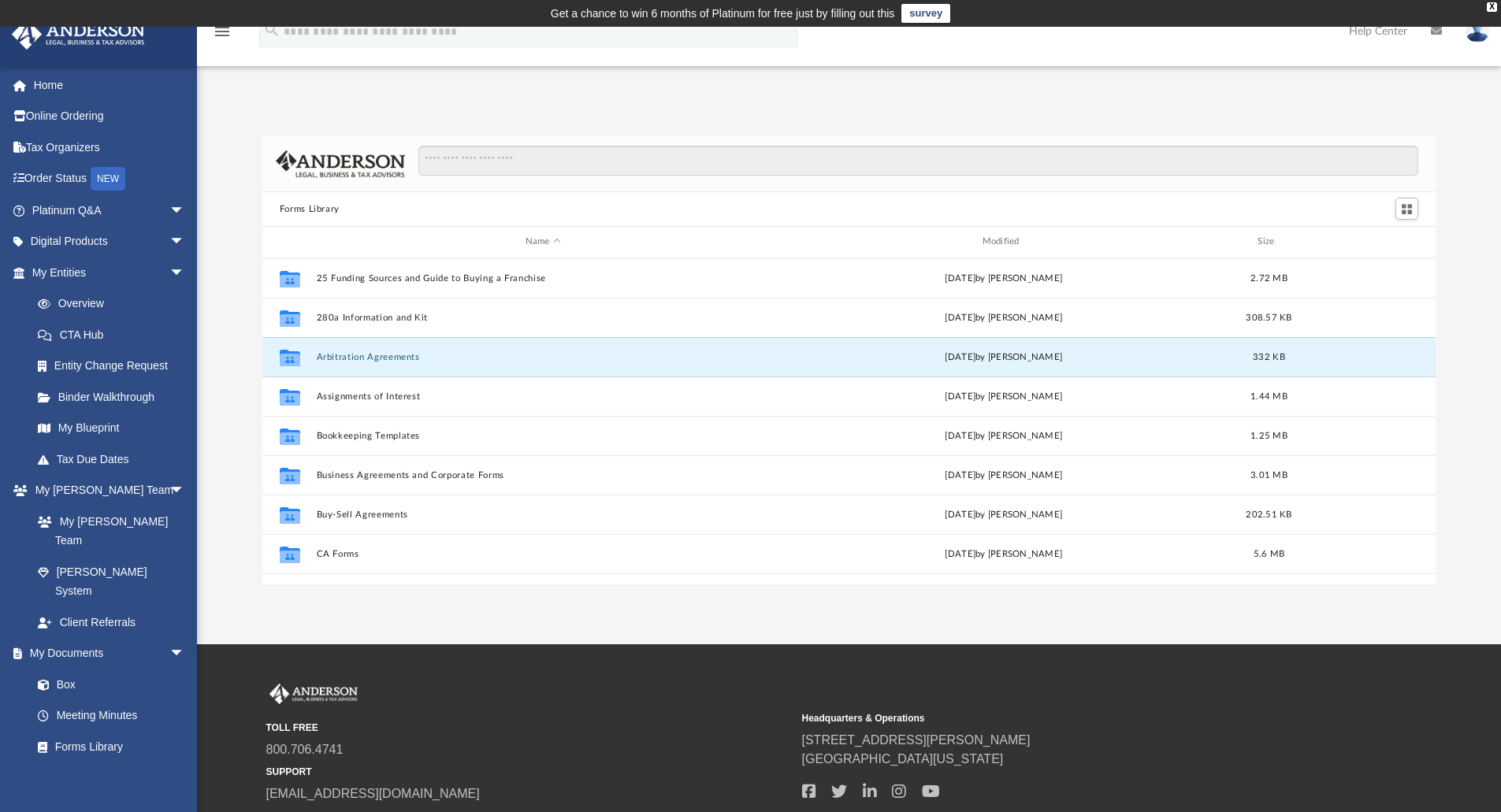
click at [374, 359] on button "Arbitration Agreements" at bounding box center [542, 357] width 453 height 10
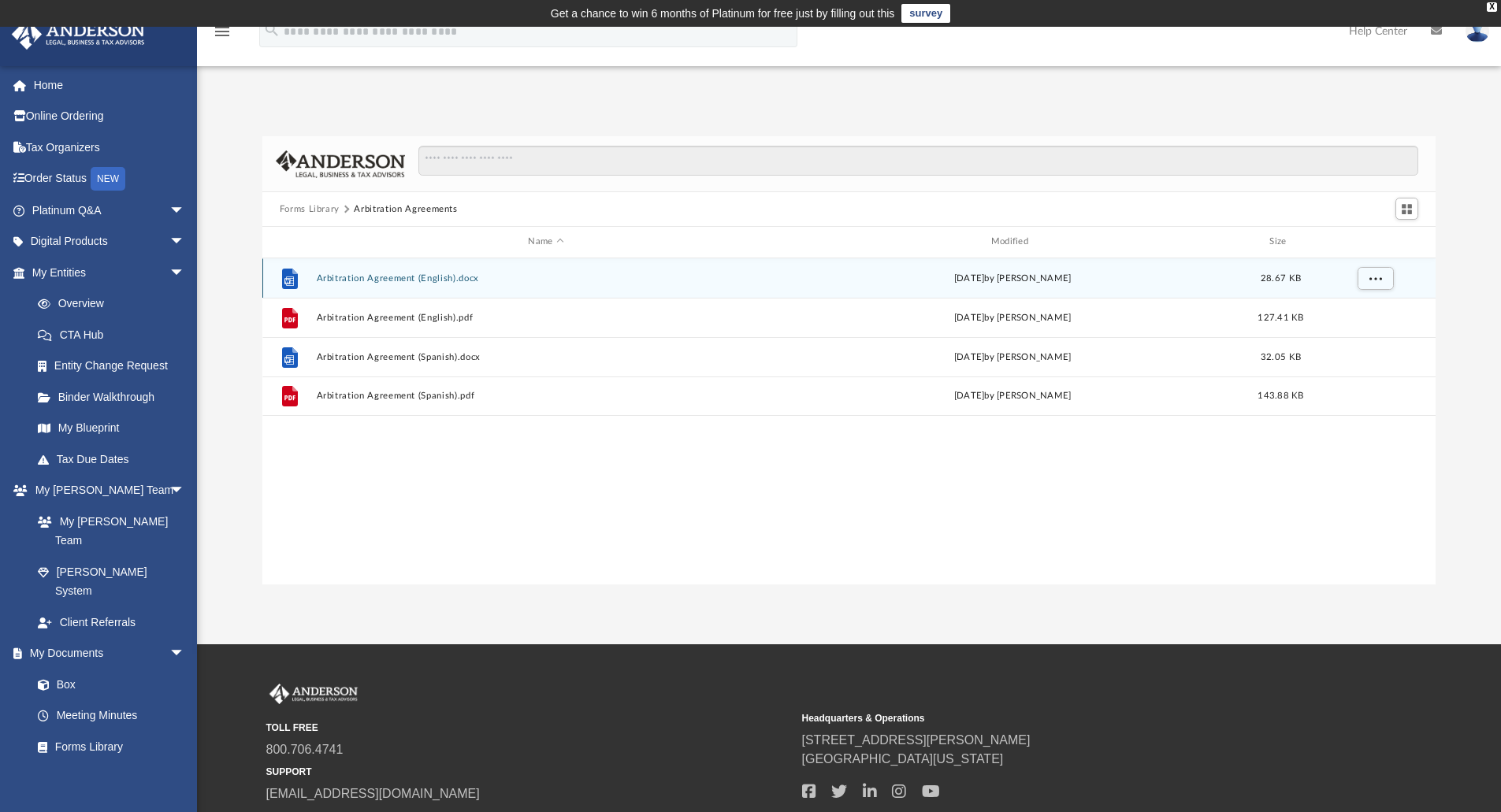
click at [417, 272] on div "File Arbitration Agreement (English).docx Wed Oct 5 2022 by Mary Acree 28.67 KB" at bounding box center [849, 278] width 1174 height 39
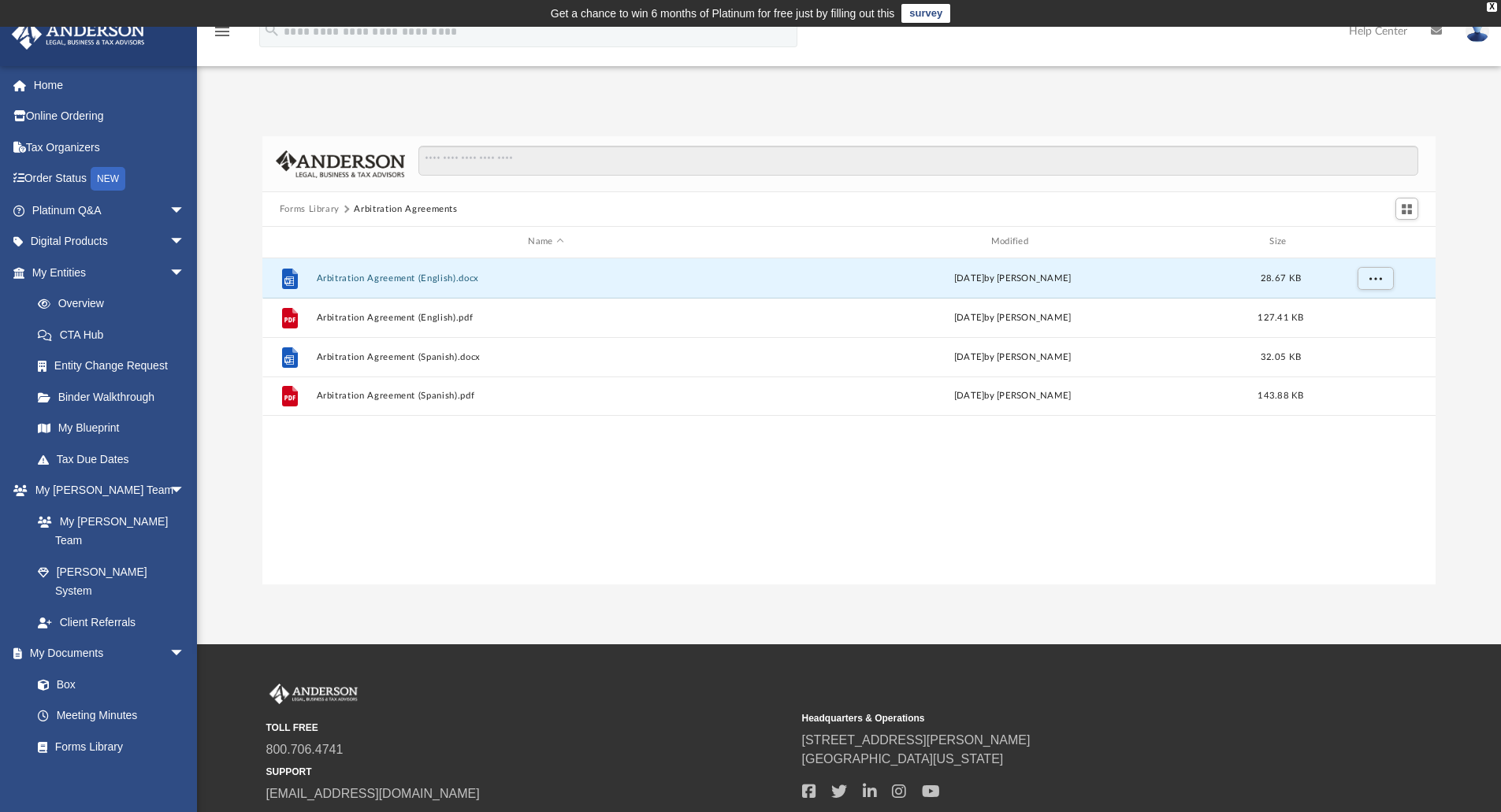
click at [416, 280] on button "Arbitration Agreement (English).docx" at bounding box center [546, 278] width 459 height 10
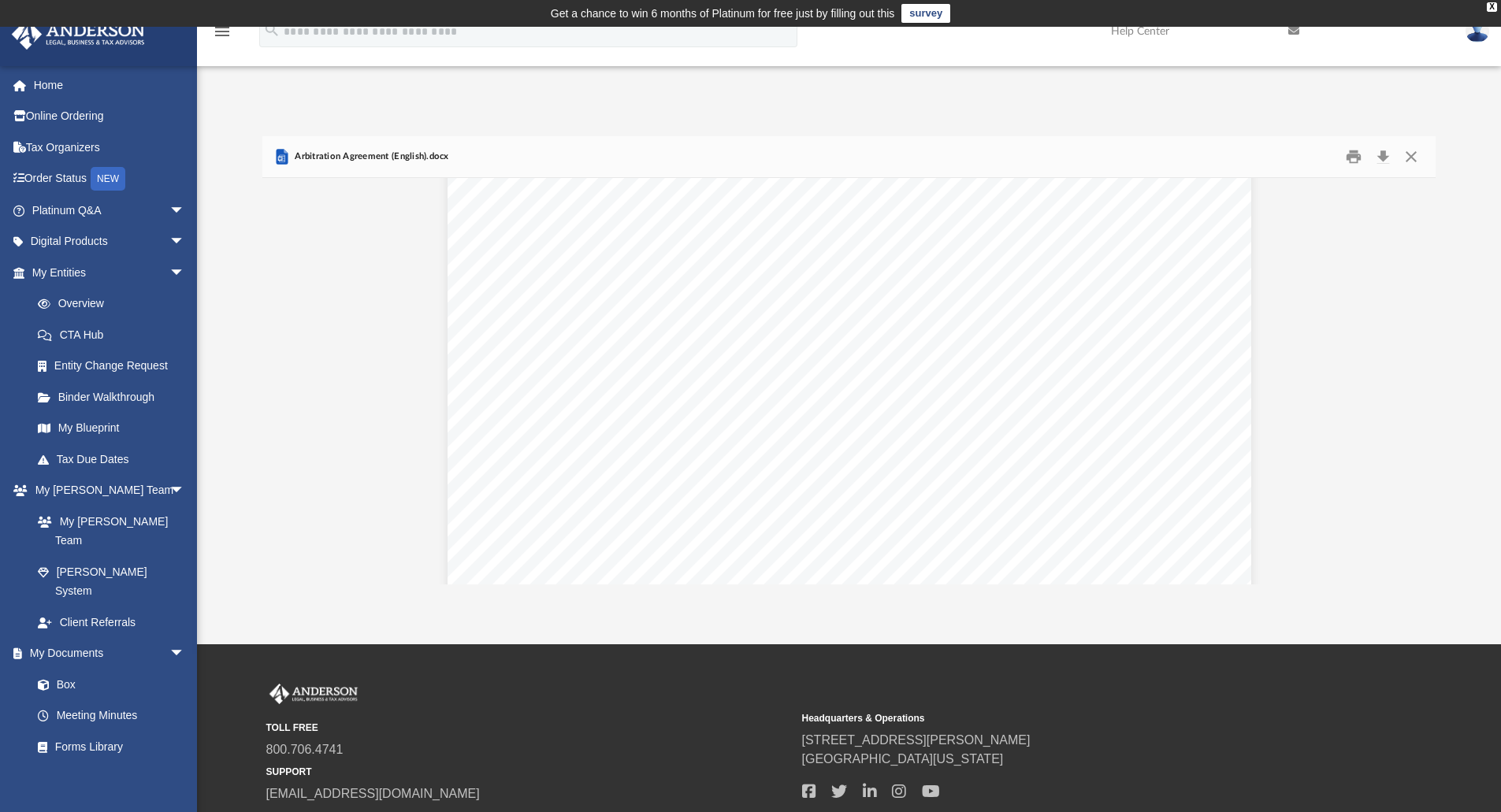
scroll to position [5974, 0]
click at [1403, 148] on button "Close" at bounding box center [1410, 157] width 28 height 25
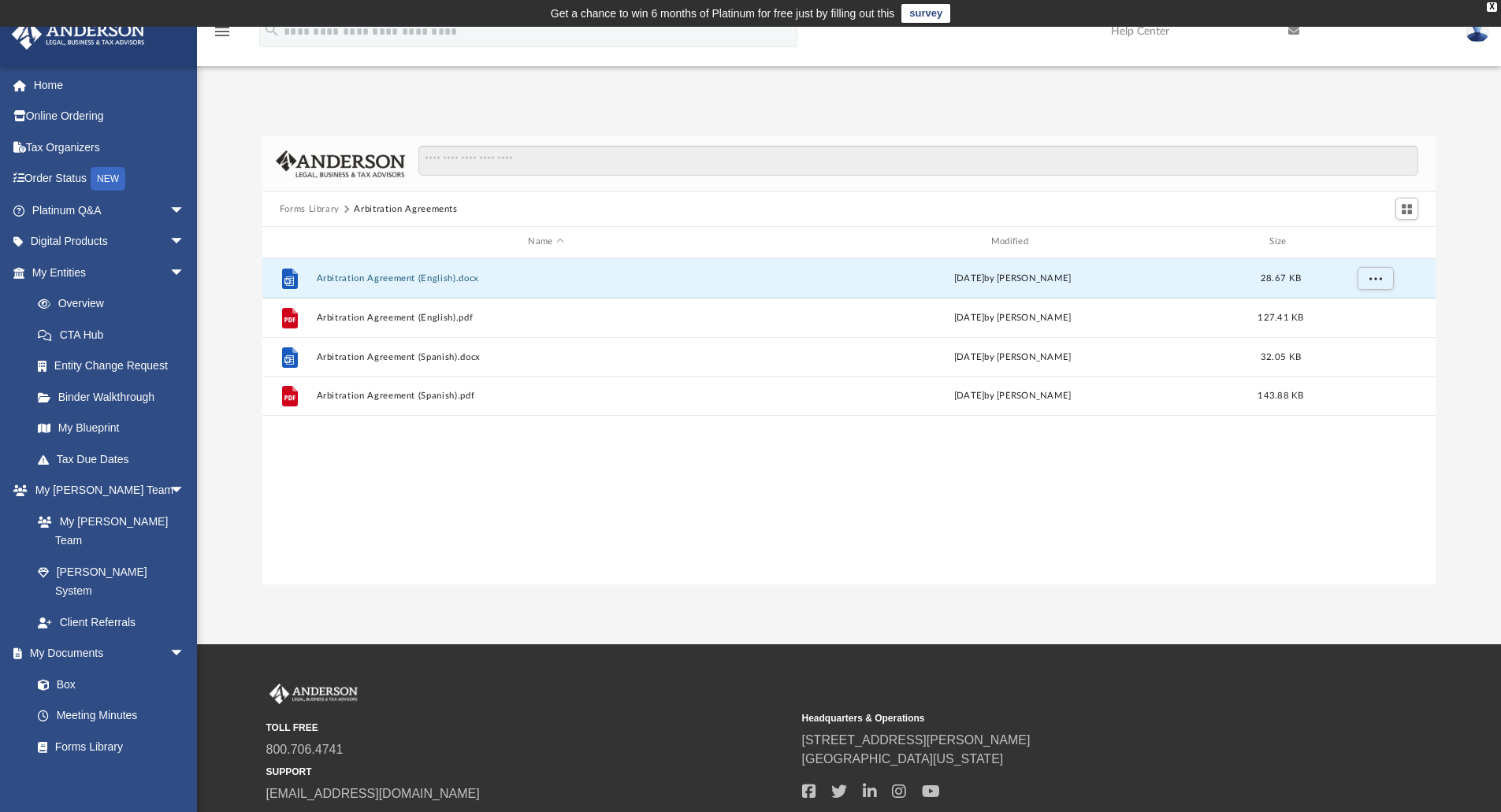
click at [333, 208] on button "Forms Library" at bounding box center [310, 209] width 60 height 15
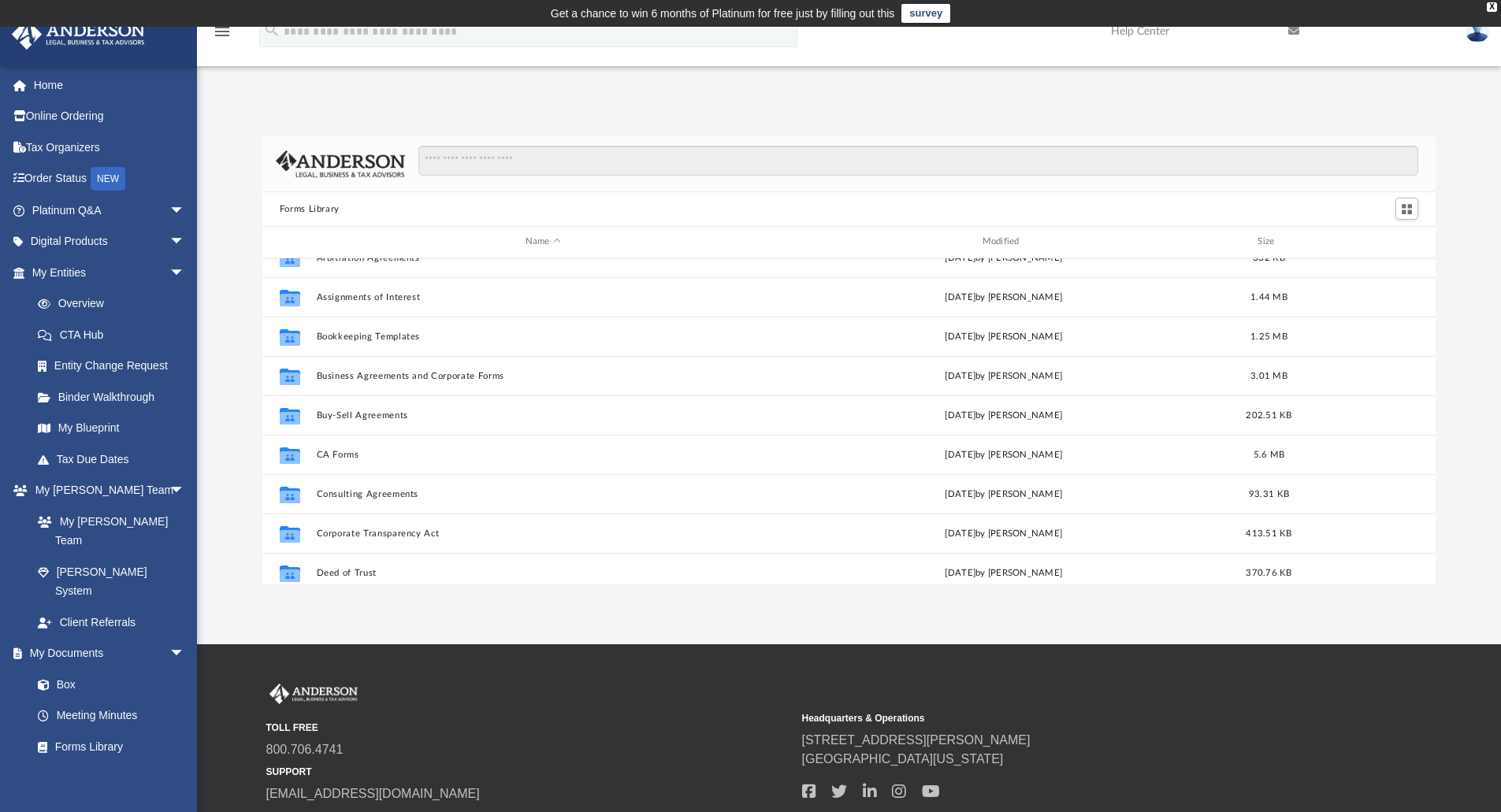
scroll to position [100, 0]
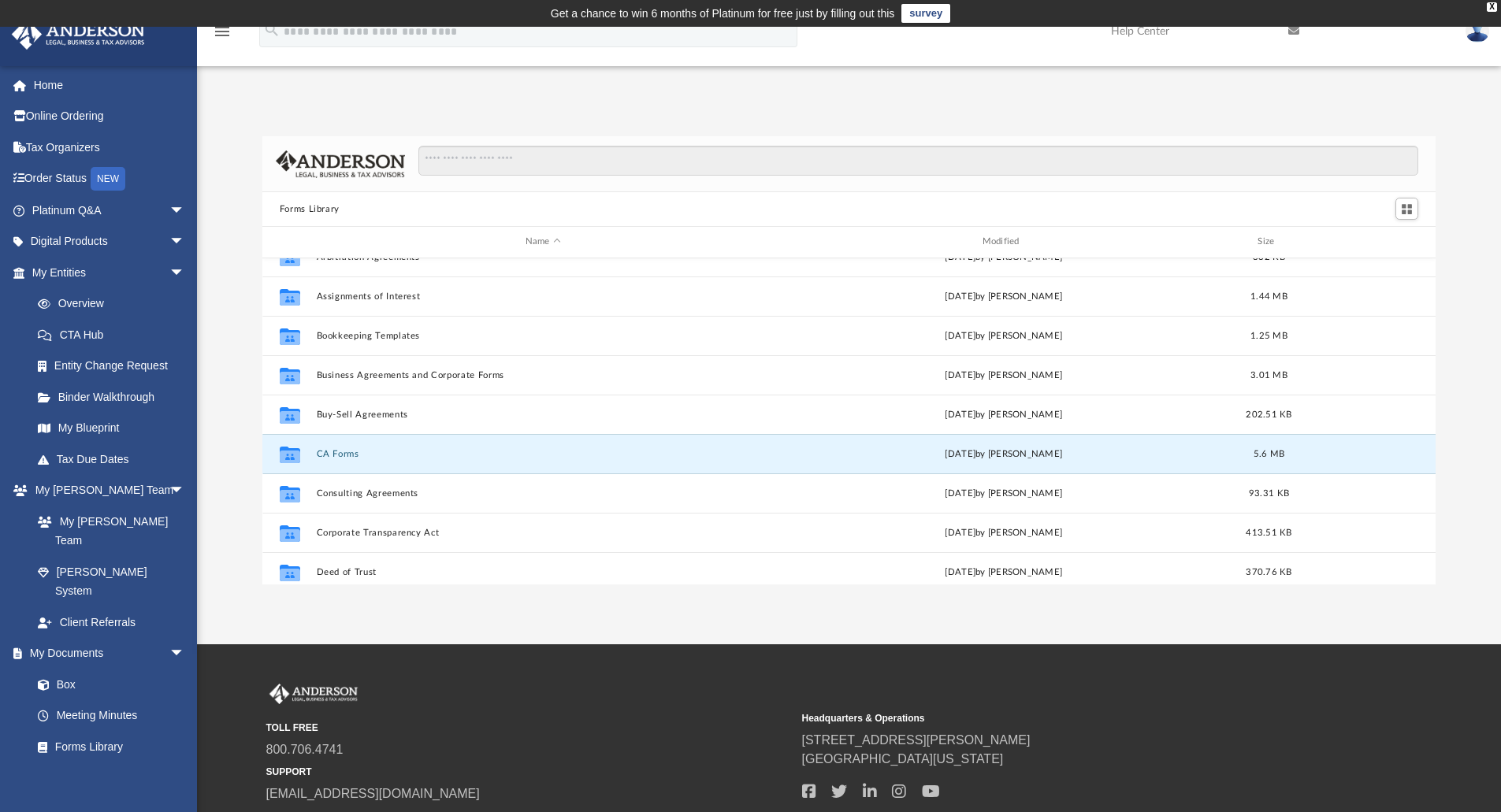
click at [343, 452] on button "CA Forms" at bounding box center [542, 454] width 453 height 10
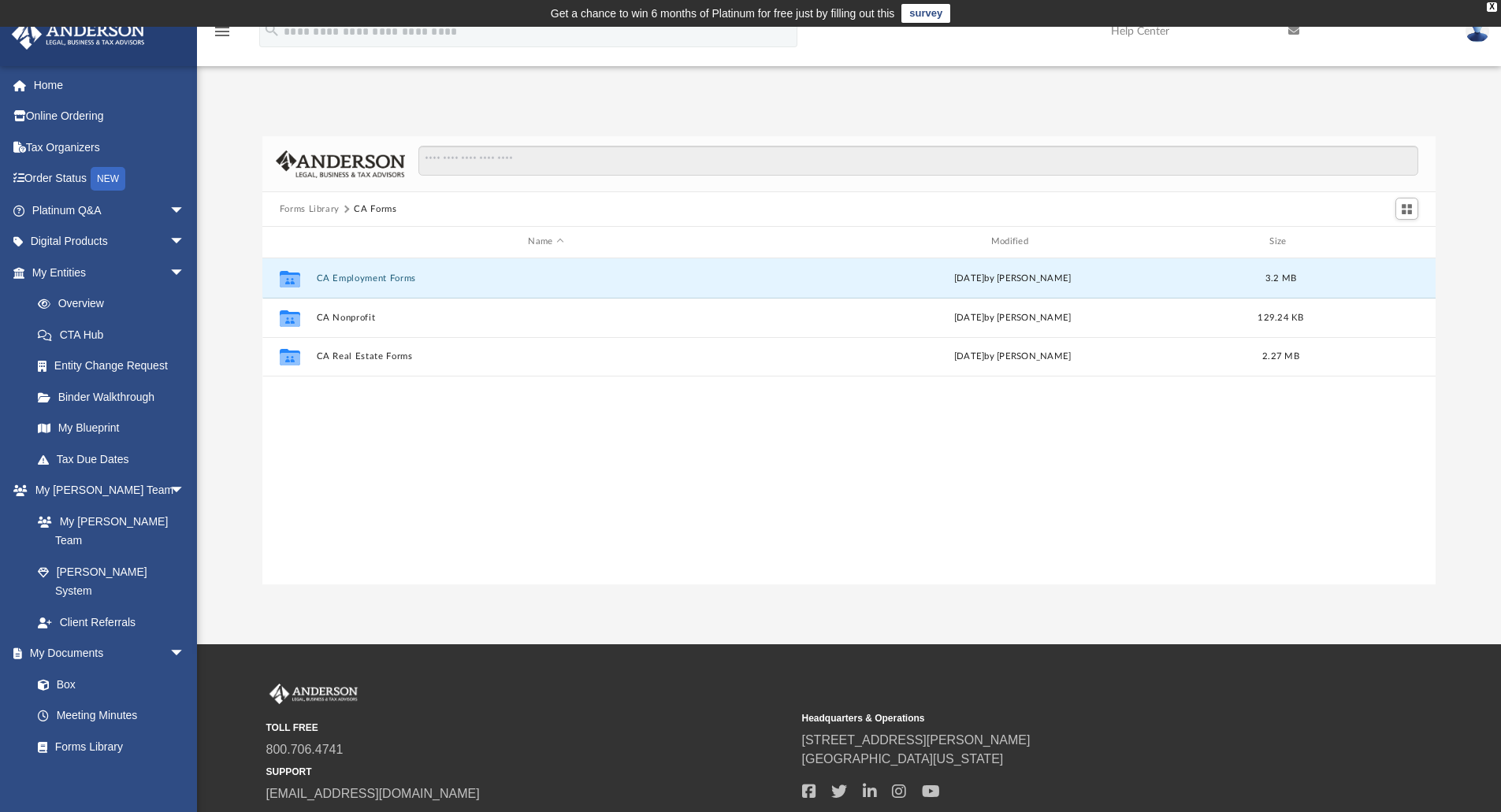
click at [405, 279] on button "CA Employment Forms" at bounding box center [546, 278] width 459 height 10
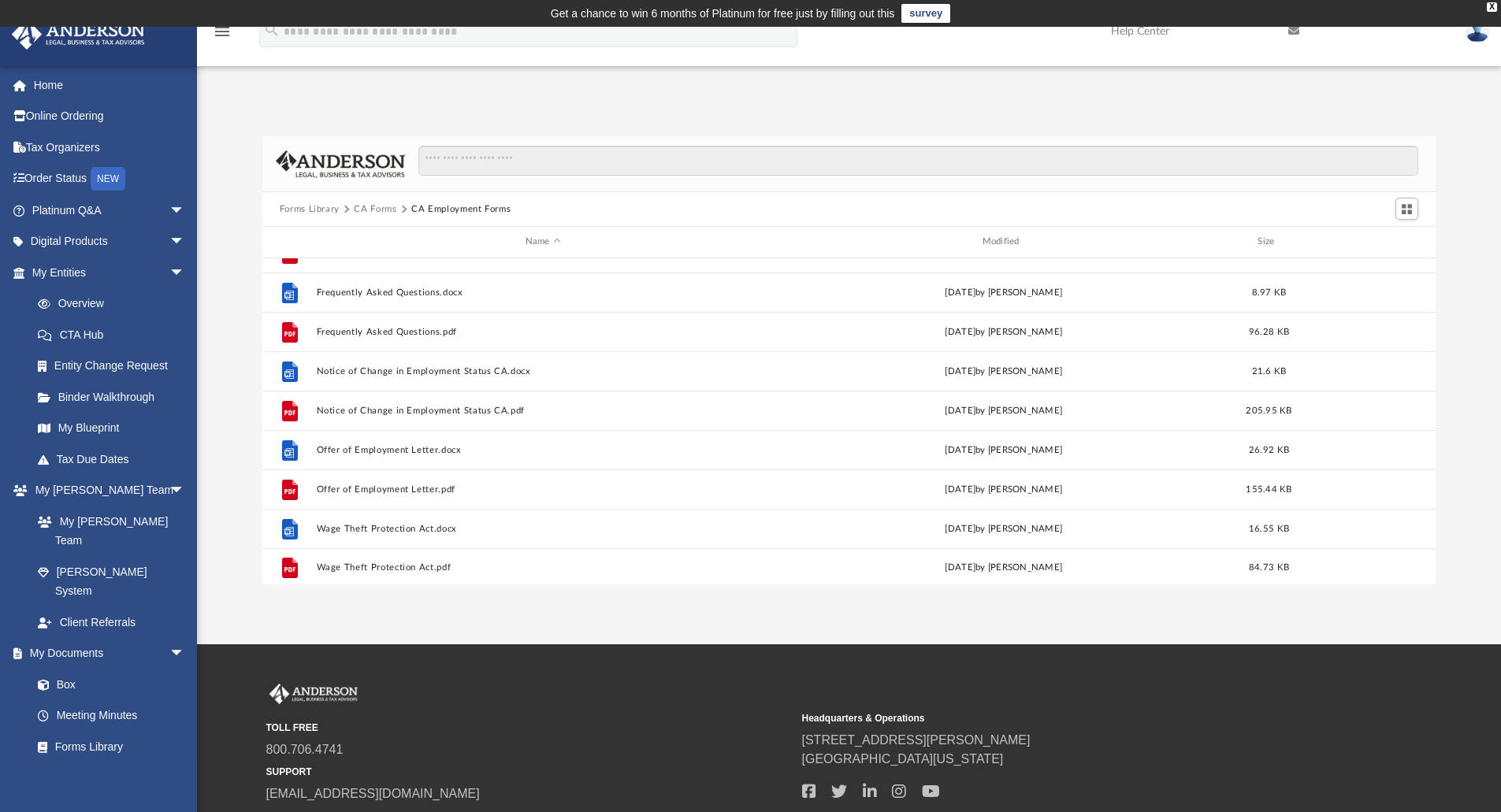
scroll to position [698, 0]
click at [372, 209] on button "CA Forms" at bounding box center [375, 209] width 43 height 15
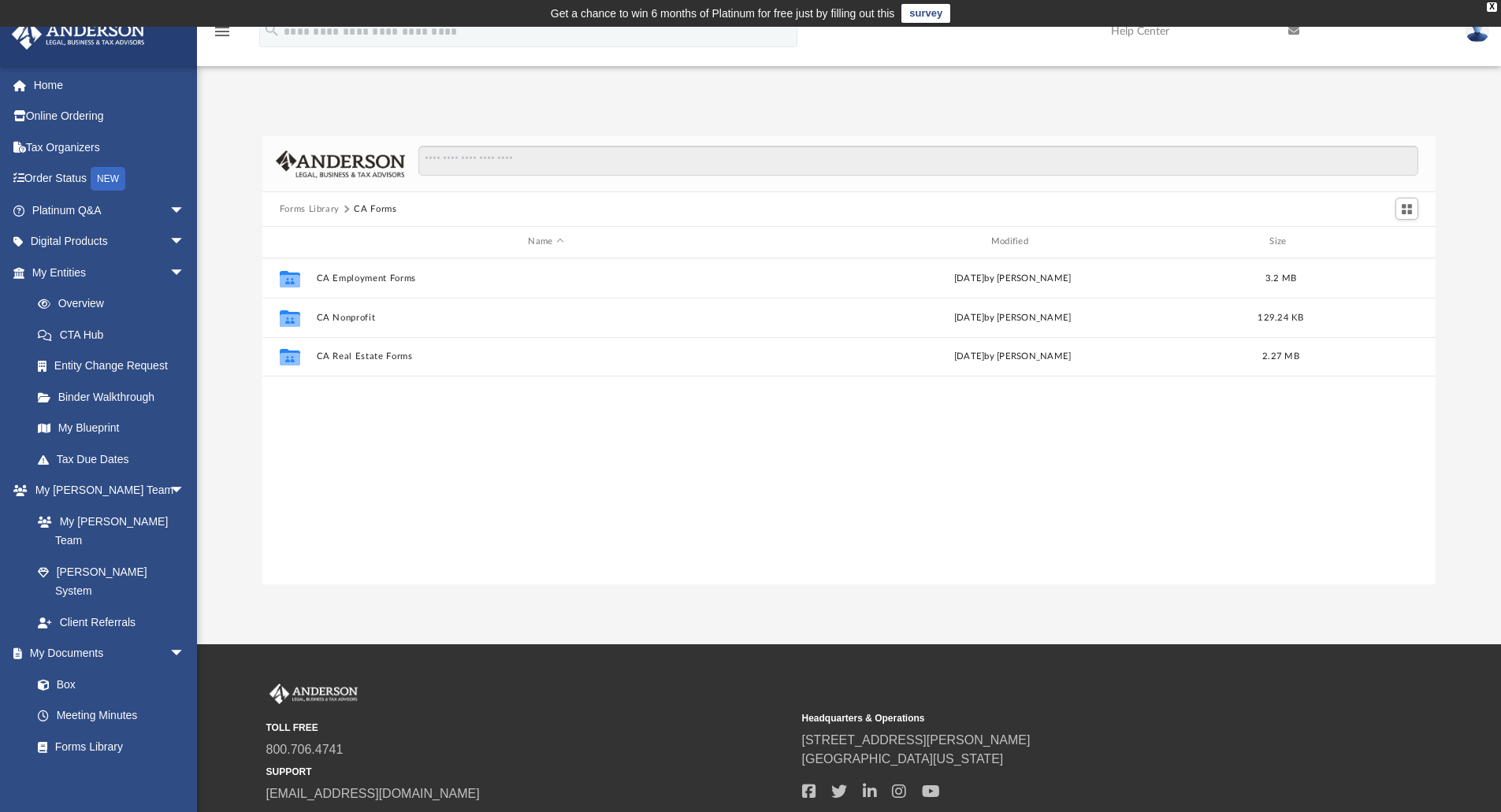
scroll to position [0, 0]
click at [297, 209] on button "Forms Library" at bounding box center [310, 209] width 60 height 15
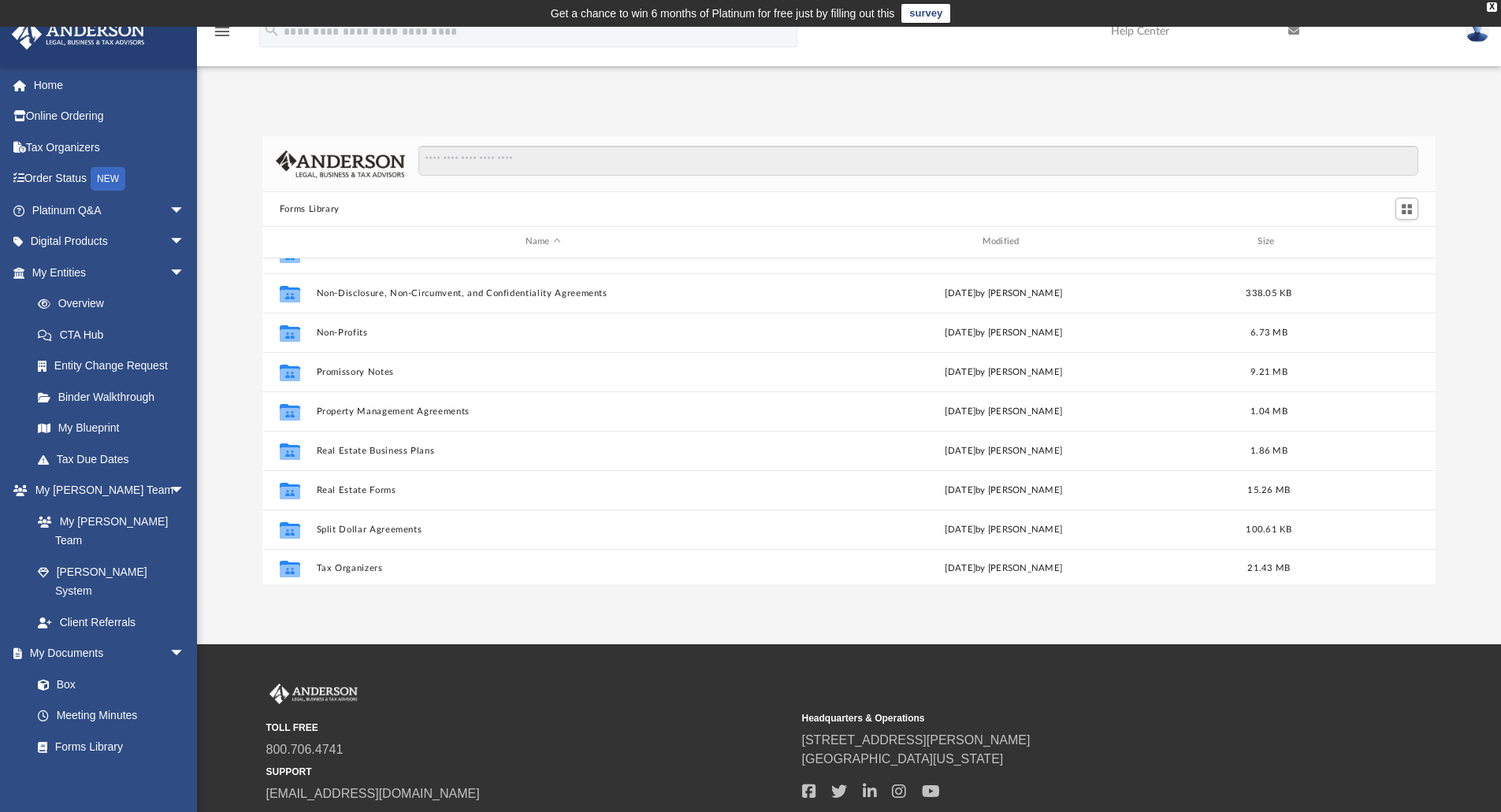
scroll to position [856, 0]
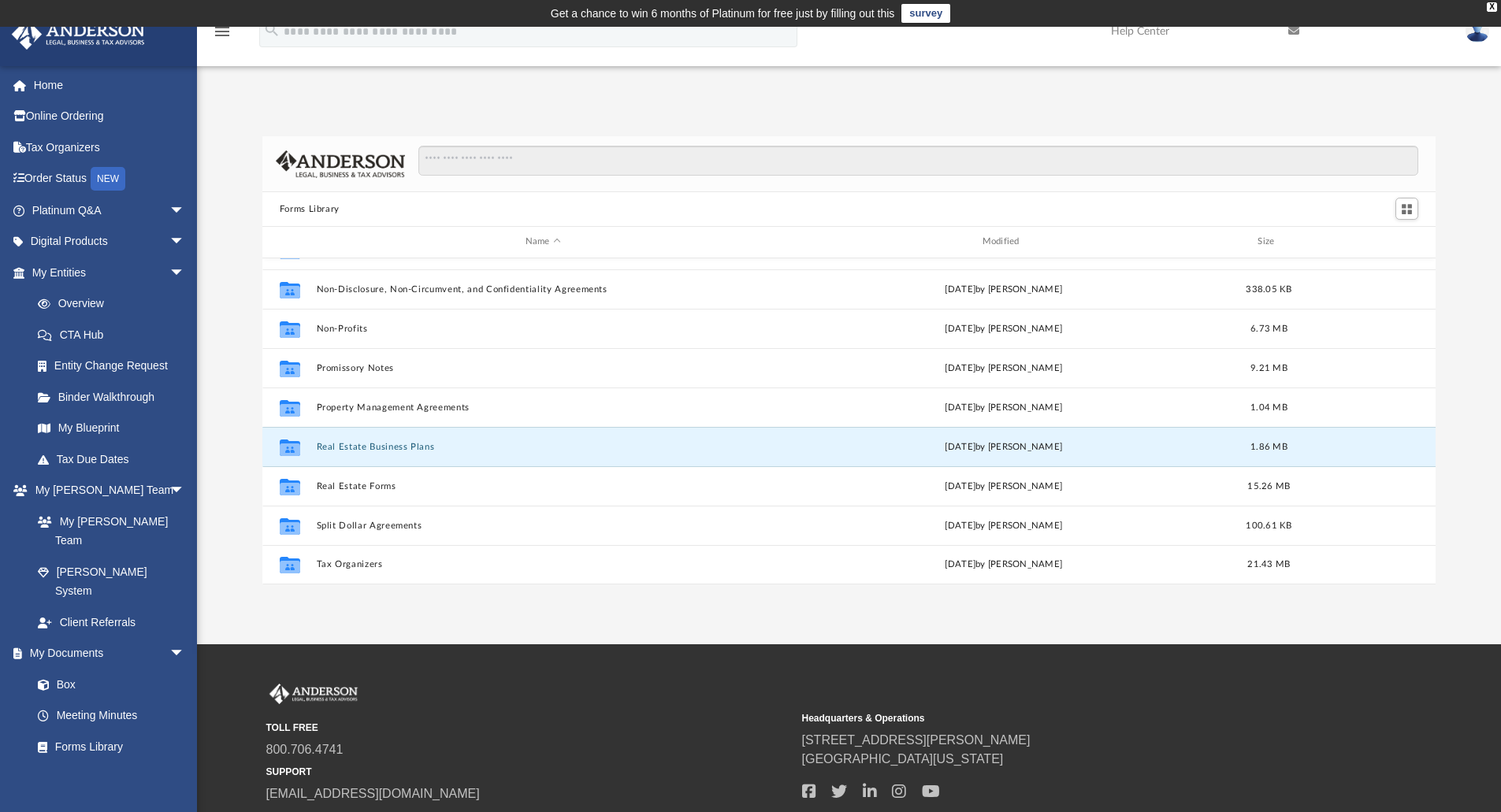
click at [383, 442] on button "Real Estate Business Plans" at bounding box center [542, 447] width 453 height 10
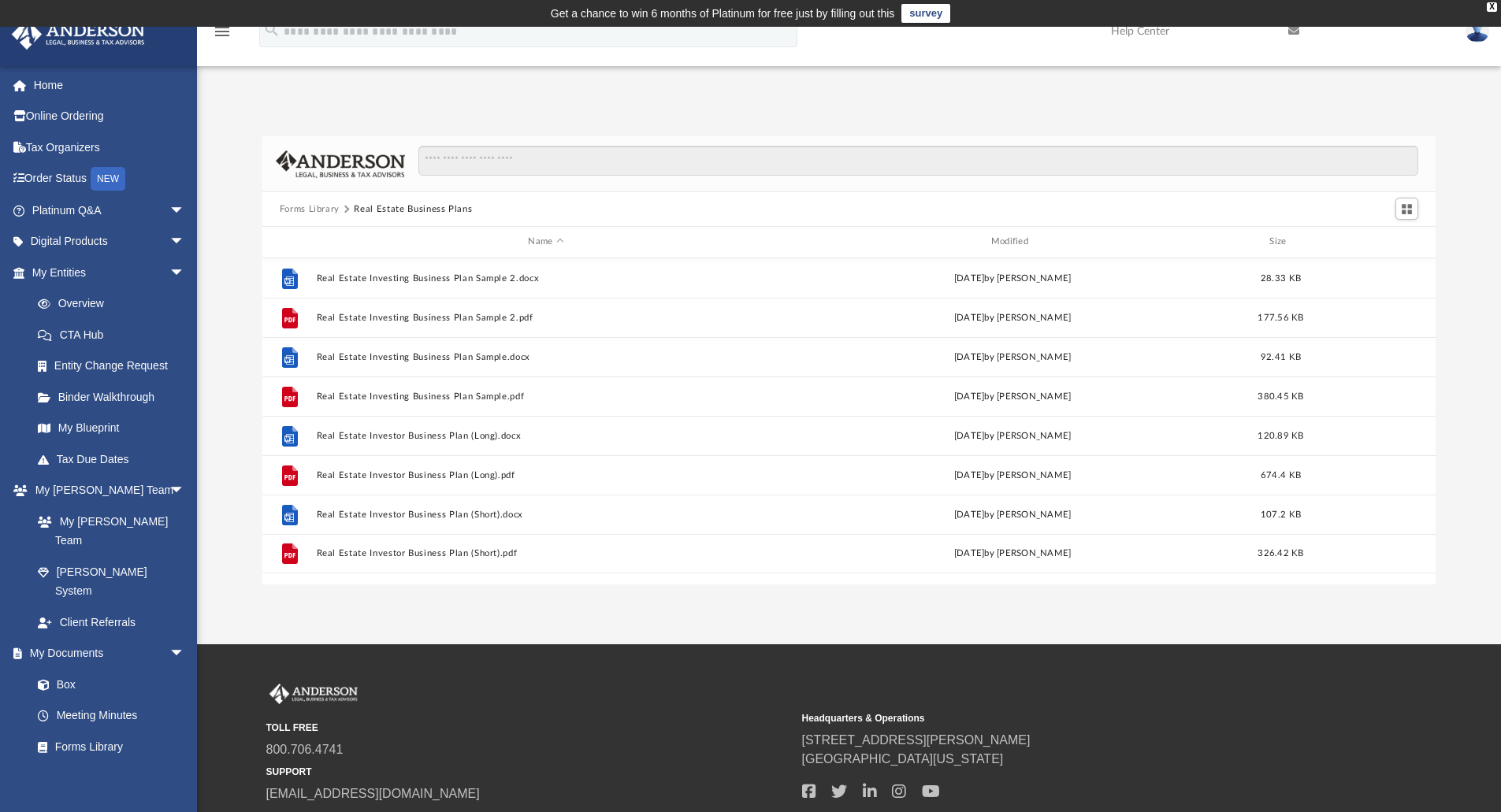
scroll to position [0, 0]
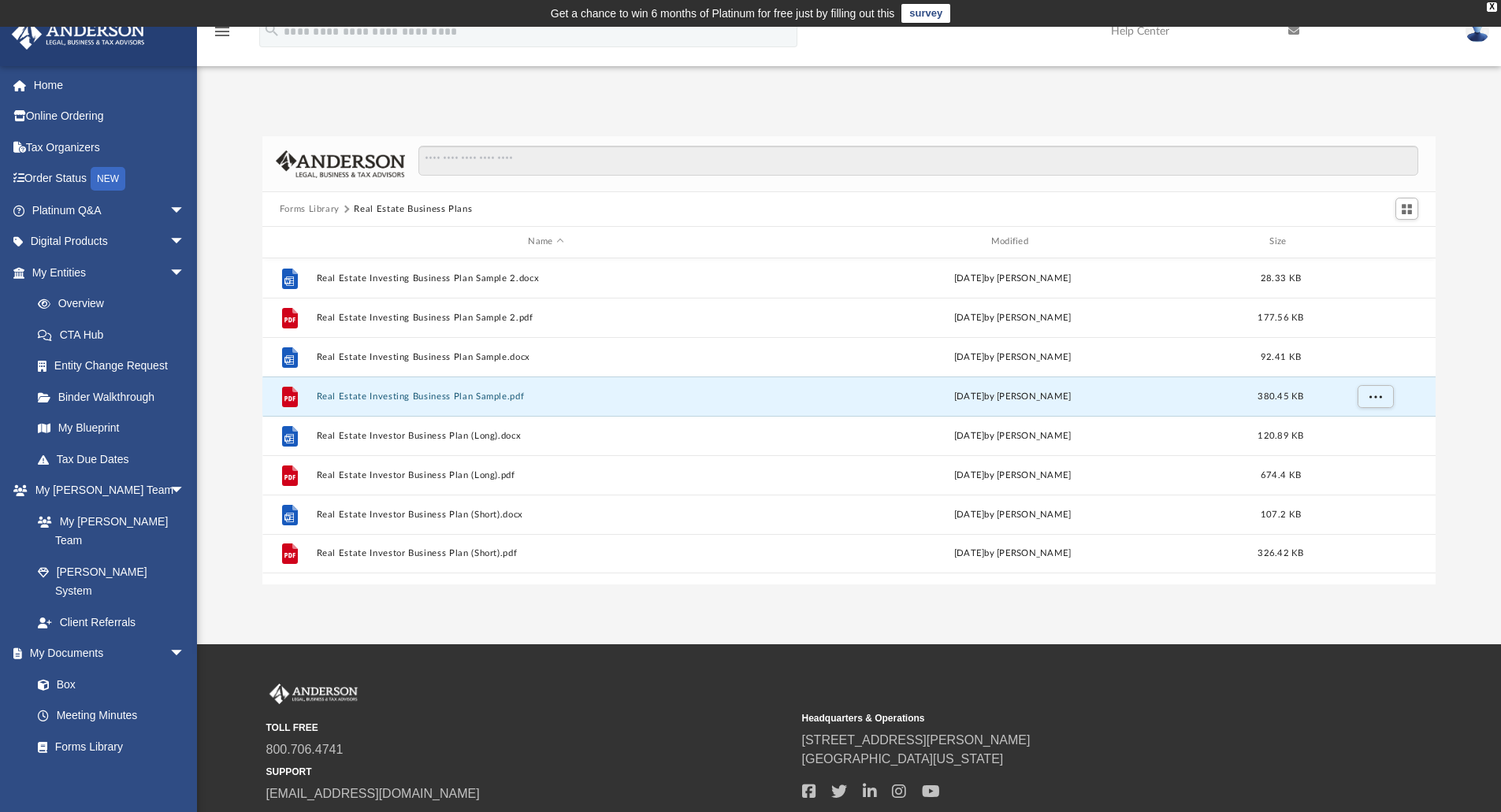
click at [421, 400] on button "Real Estate Investing Business Plan Sample.pdf" at bounding box center [546, 397] width 459 height 10
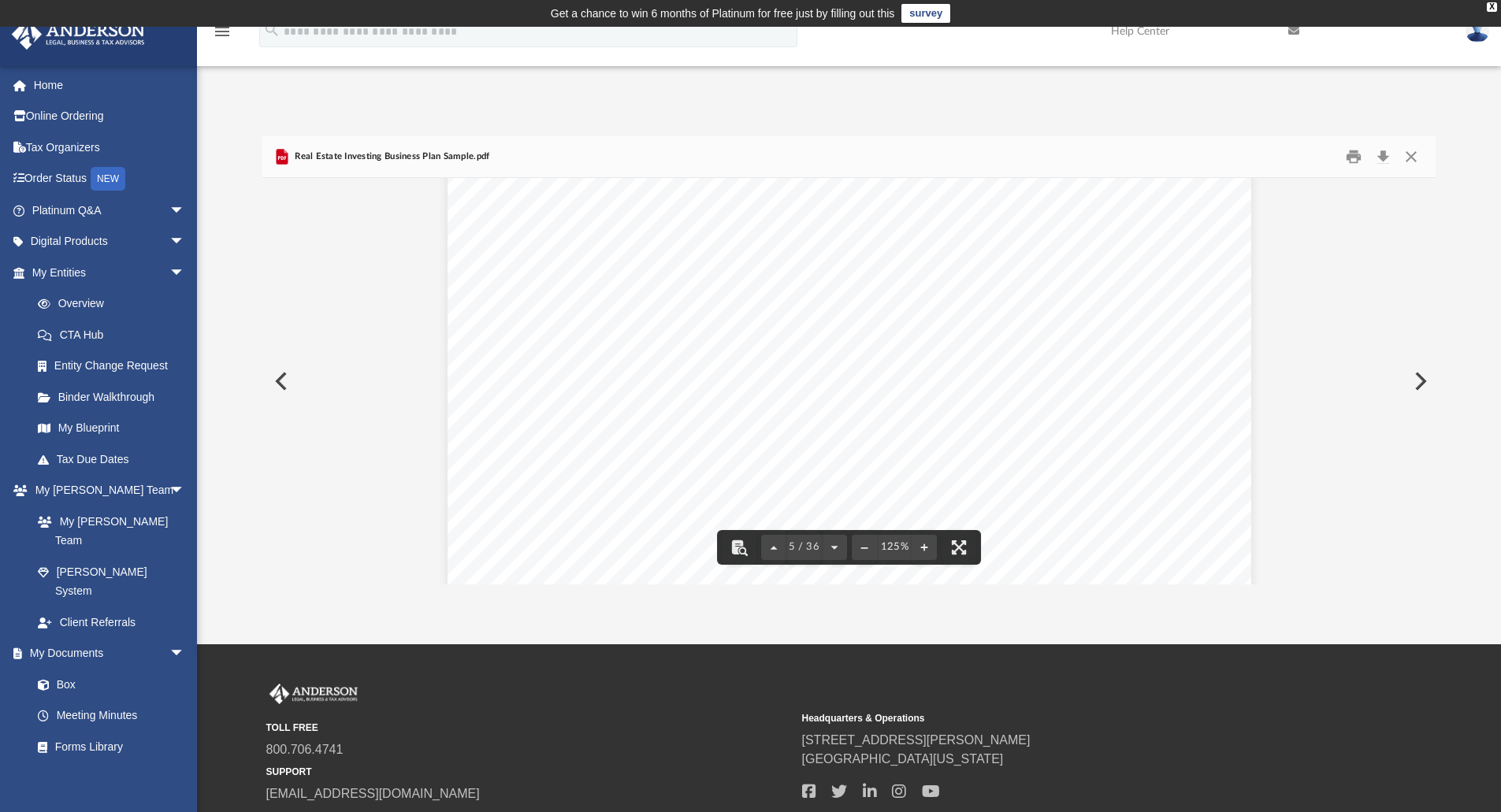
scroll to position [4506, 0]
click at [1411, 149] on button "Close" at bounding box center [1410, 157] width 28 height 25
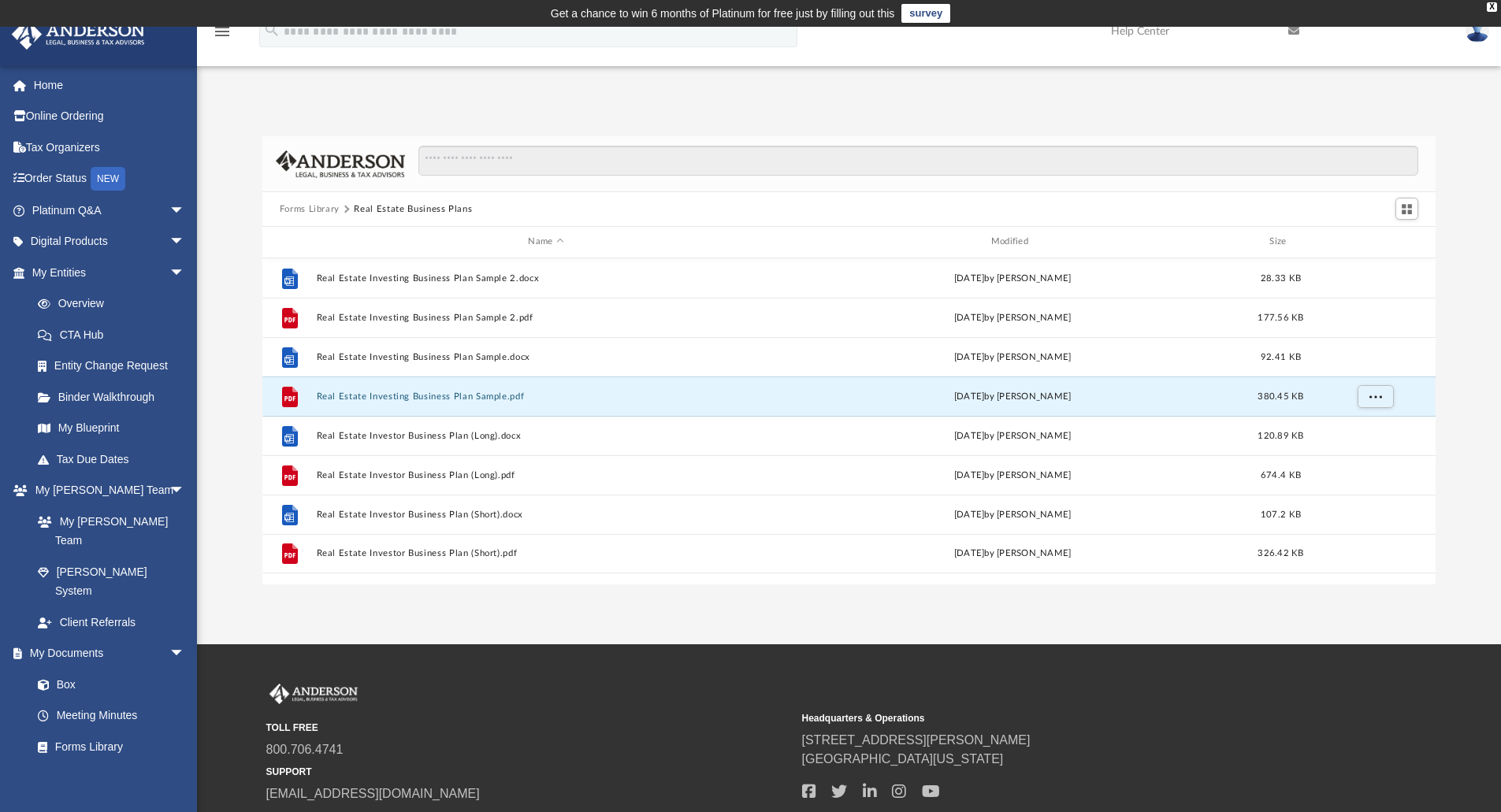
click at [322, 208] on button "Forms Library" at bounding box center [310, 209] width 60 height 15
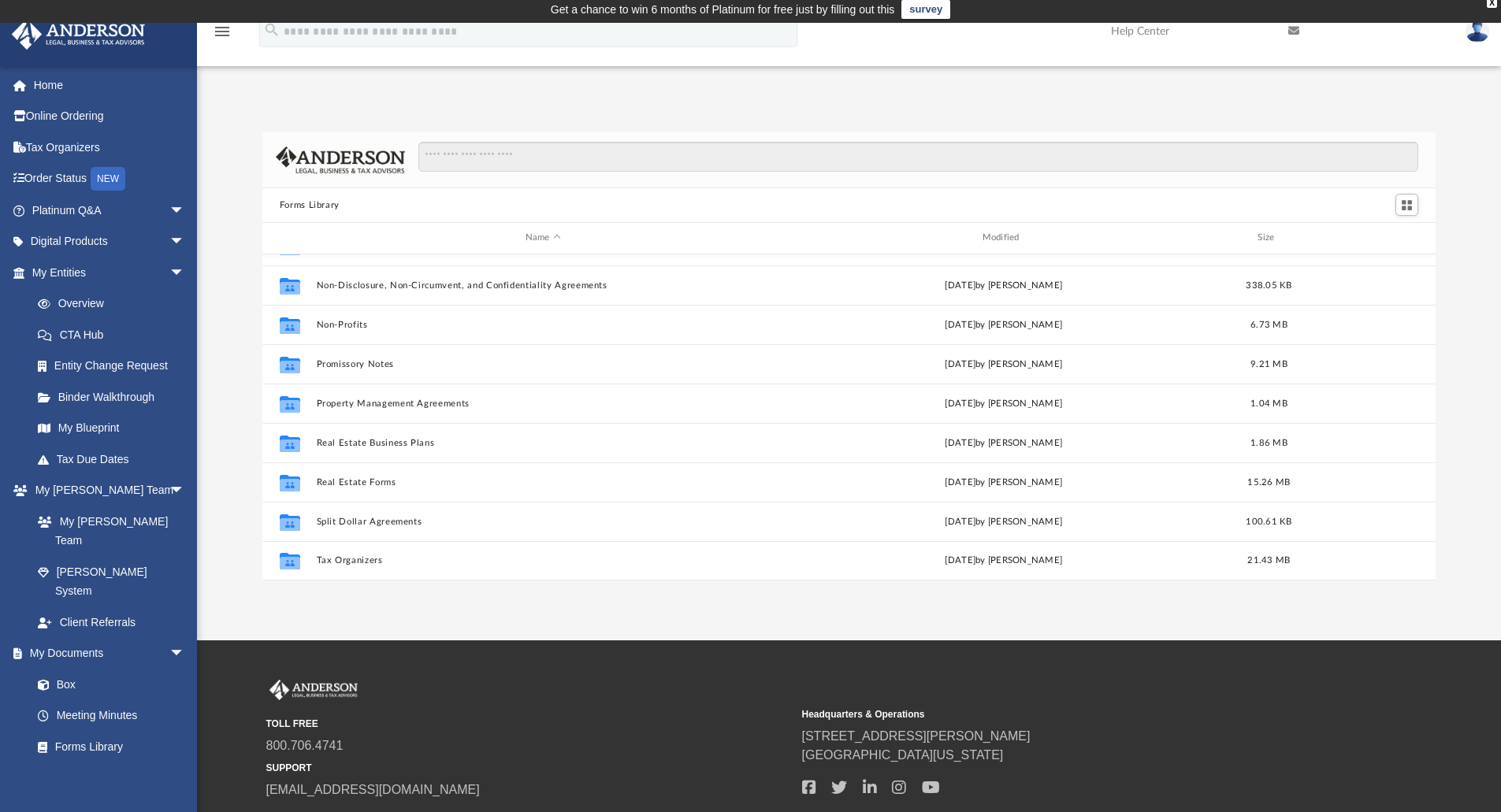
scroll to position [3, 0]
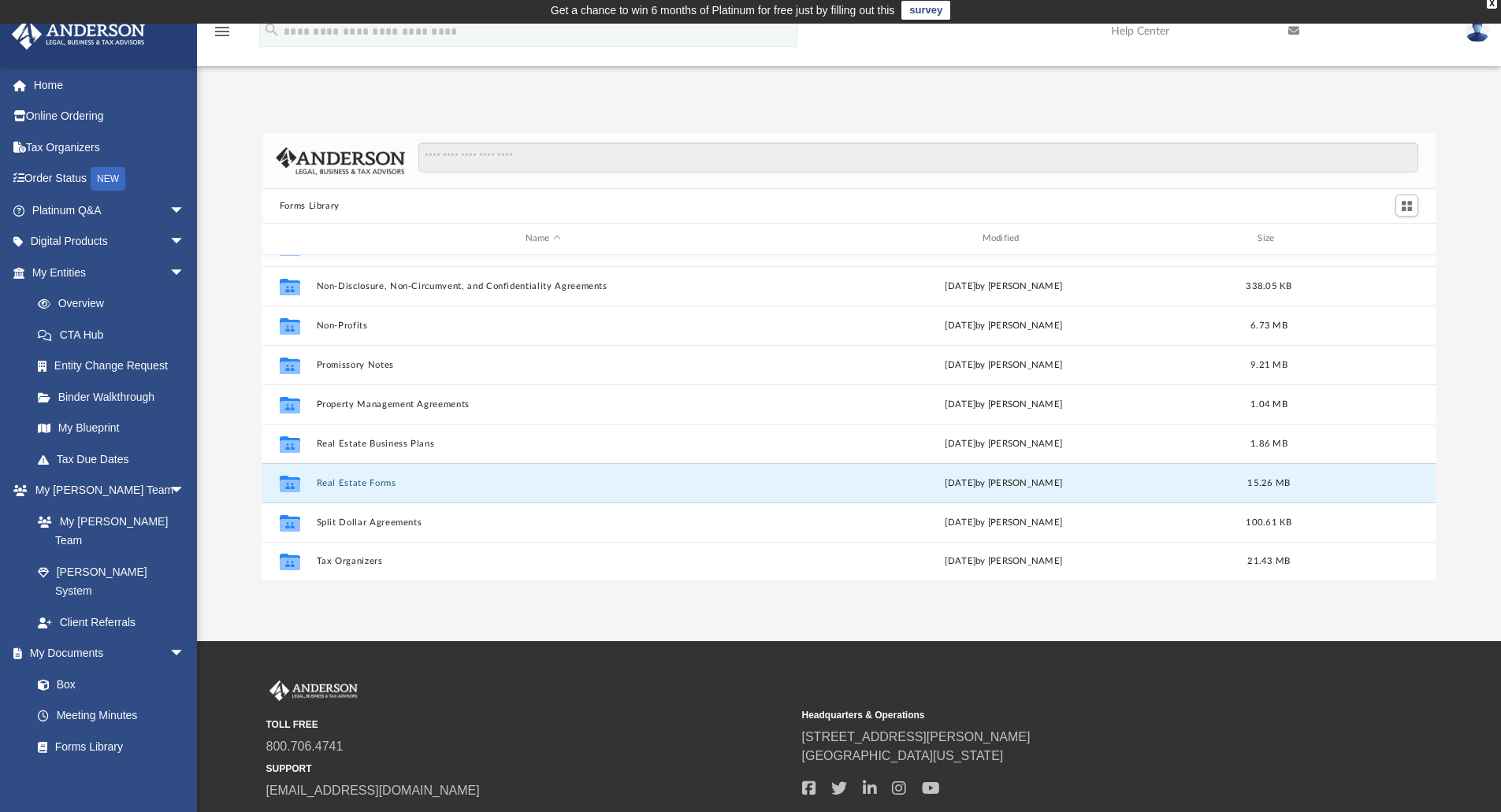
click at [353, 481] on button "Real Estate Forms" at bounding box center [542, 483] width 453 height 10
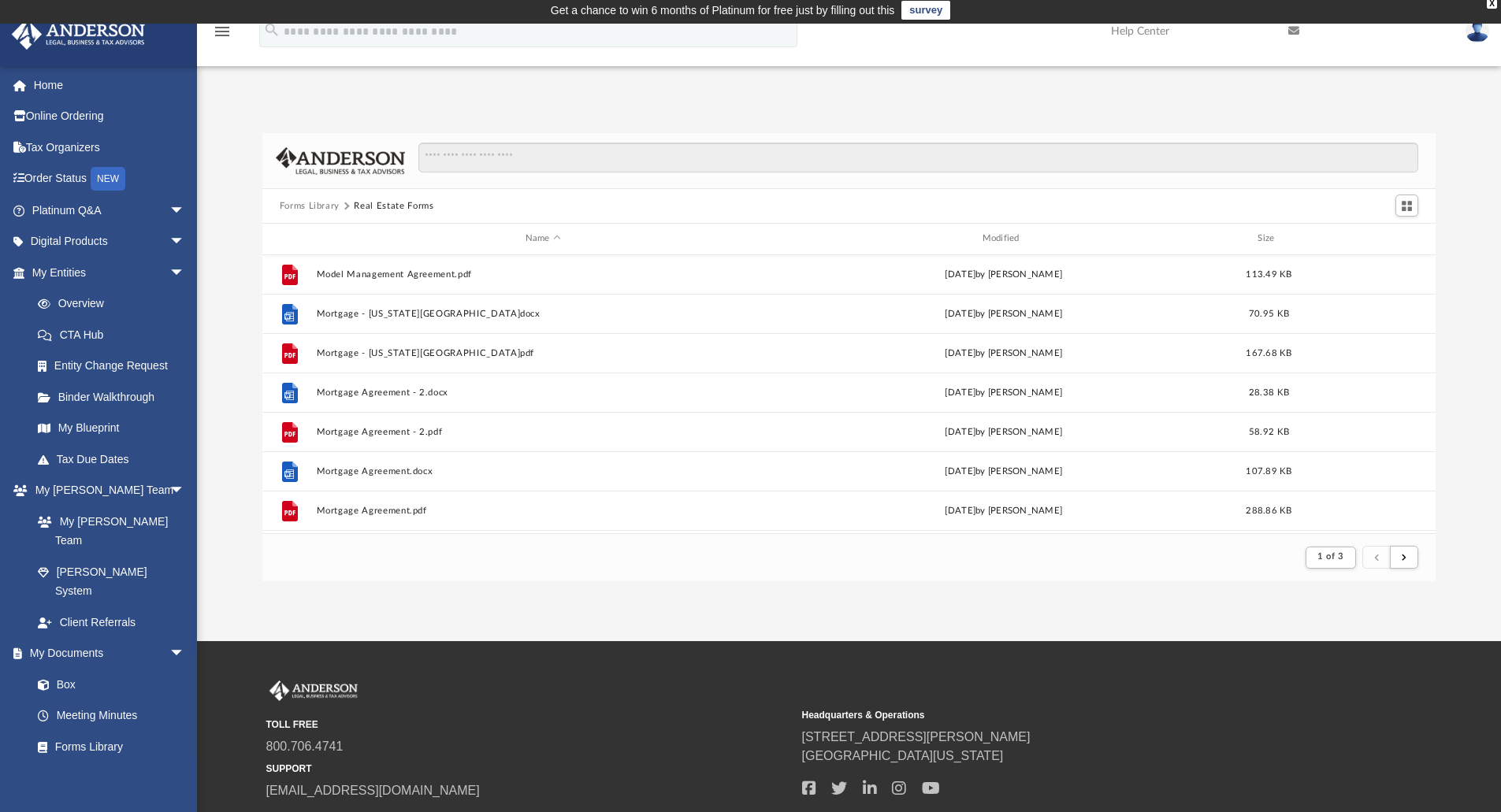
scroll to position [1691, 0]
click at [319, 209] on button "Forms Library" at bounding box center [310, 206] width 60 height 15
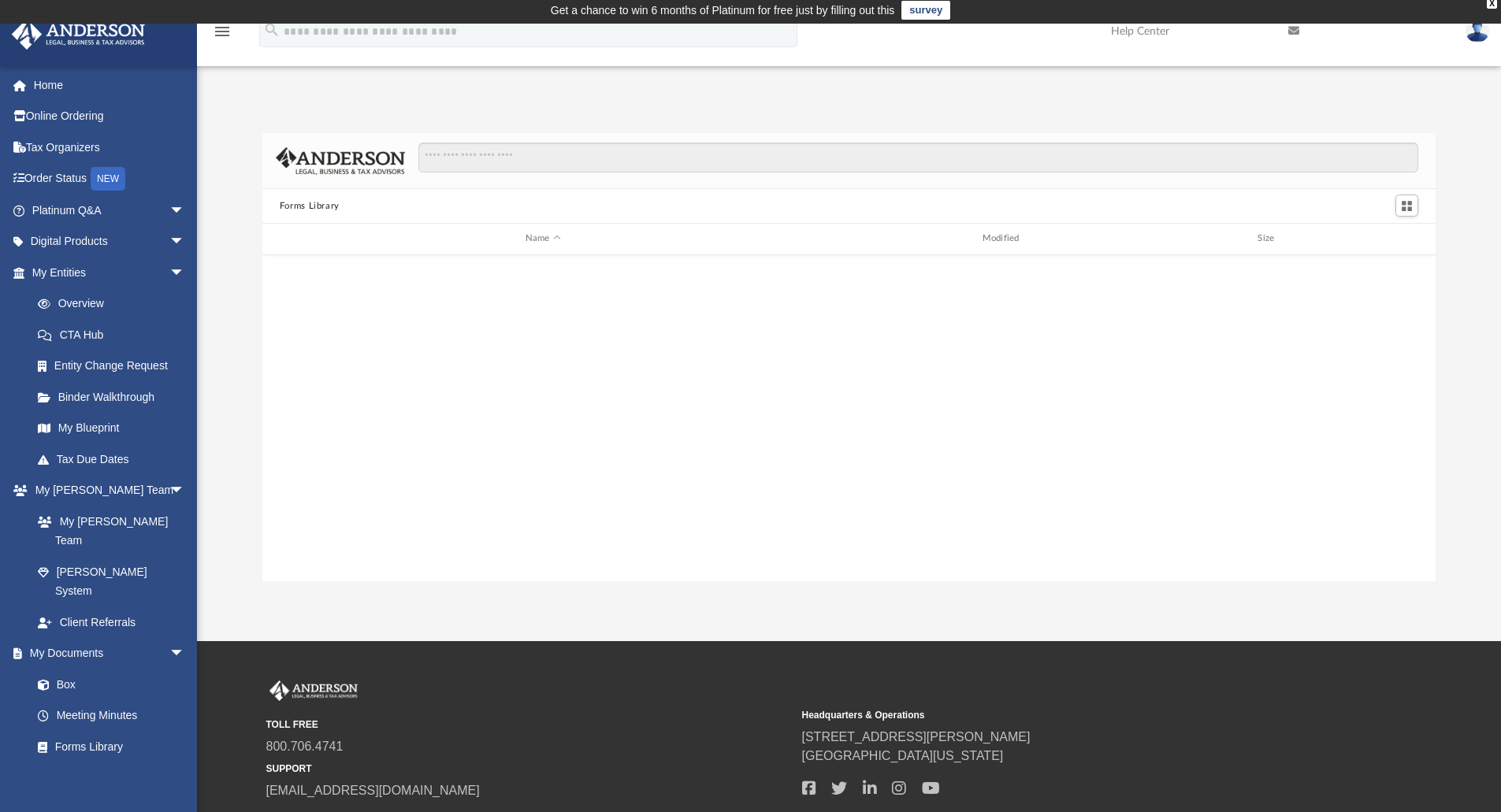
scroll to position [347, 1161]
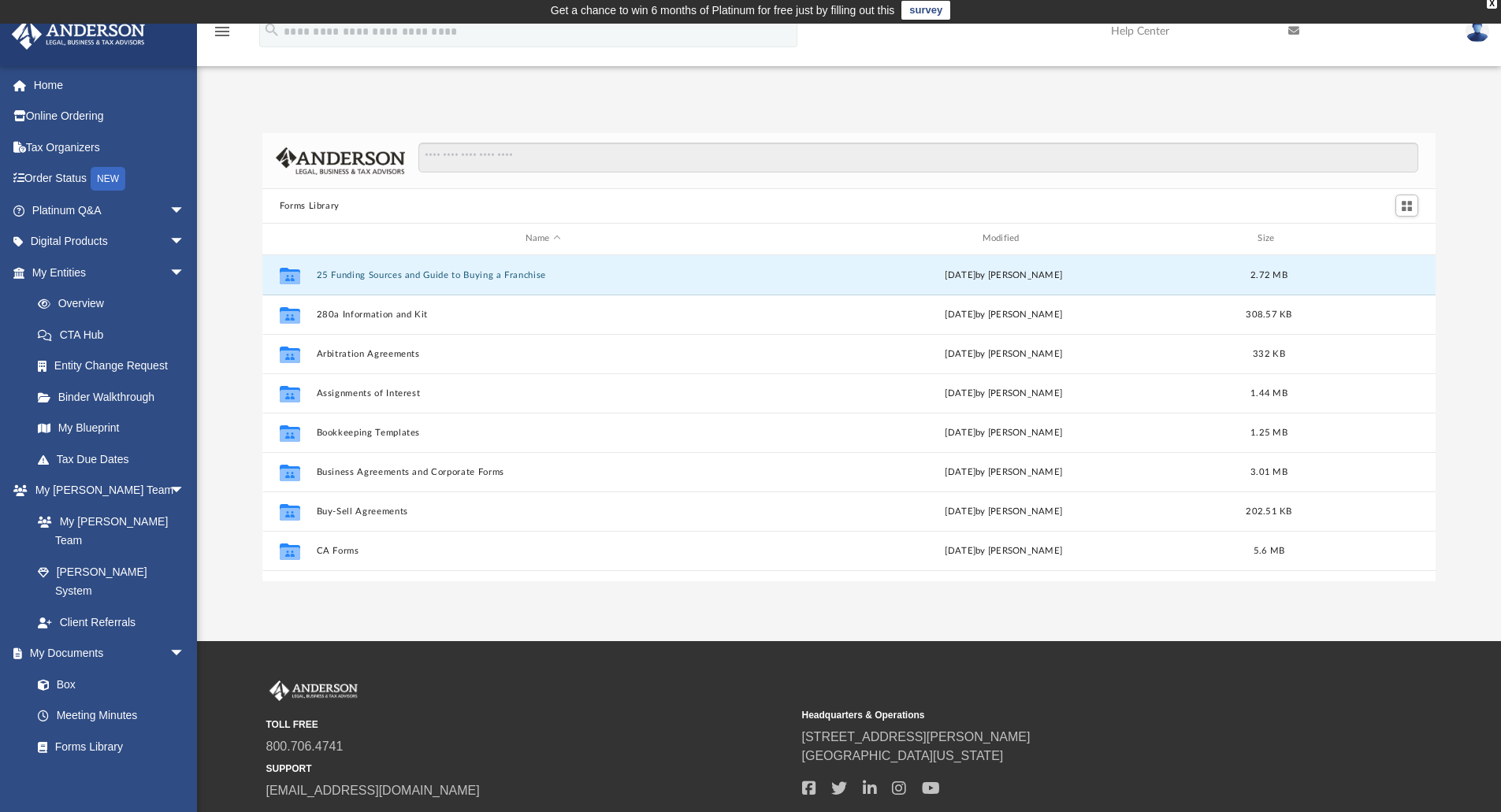
click at [355, 277] on button "25 Funding Sources and Guide to Buying a Franchise" at bounding box center [542, 275] width 453 height 10
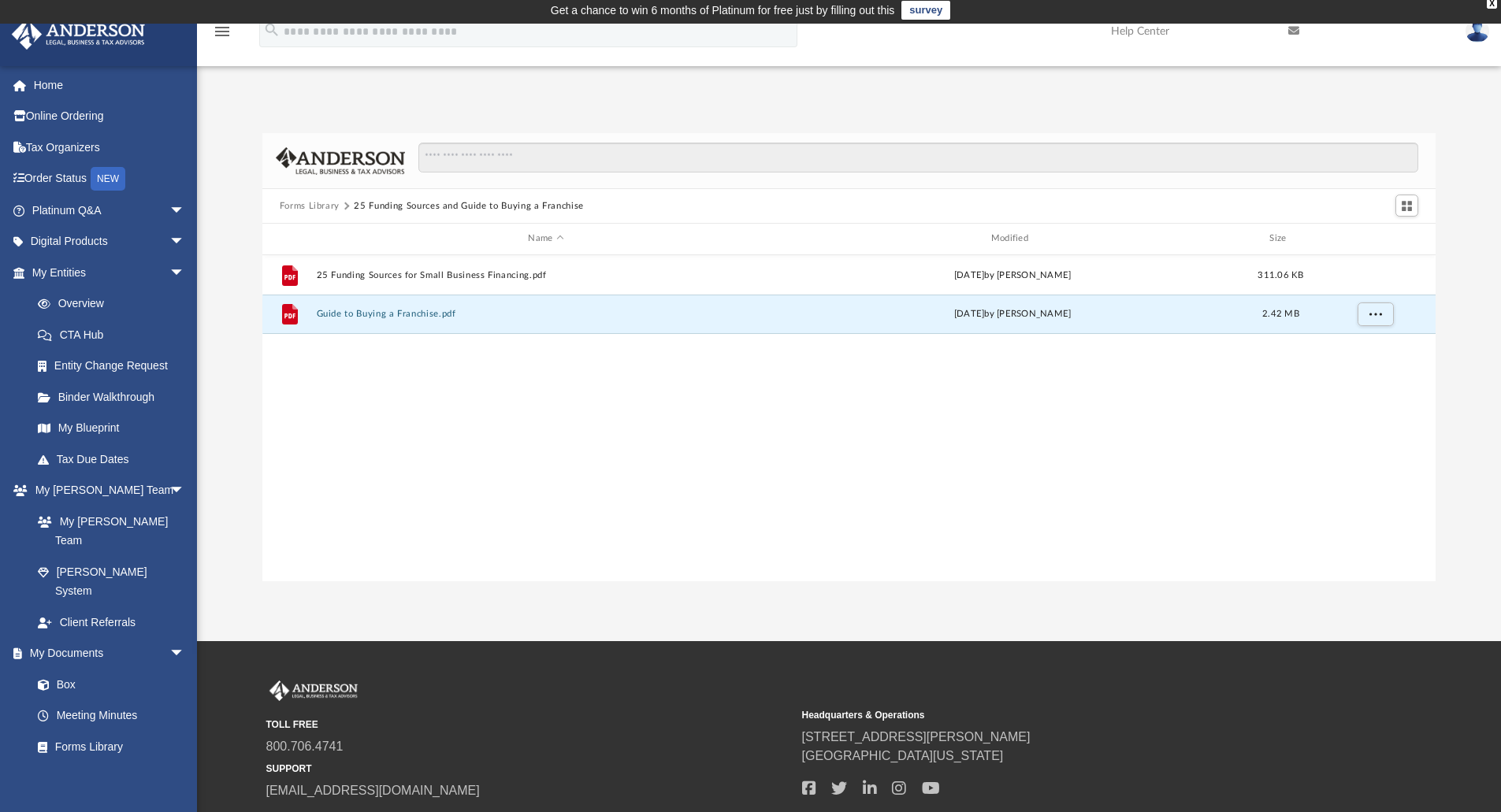
click at [356, 316] on button "Guide to Buying a Franchise.pdf" at bounding box center [546, 314] width 459 height 10
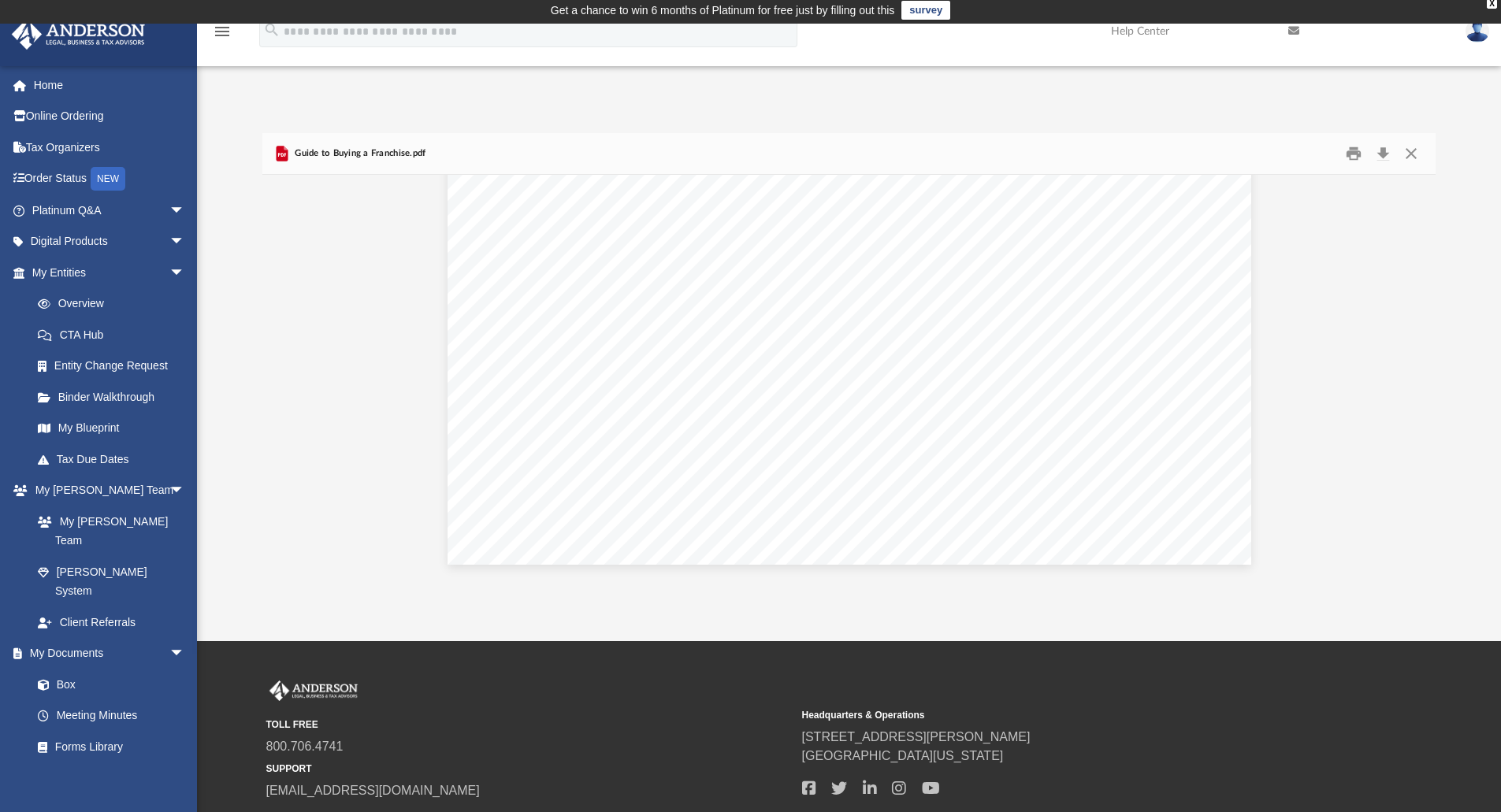
scroll to position [13513, 0]
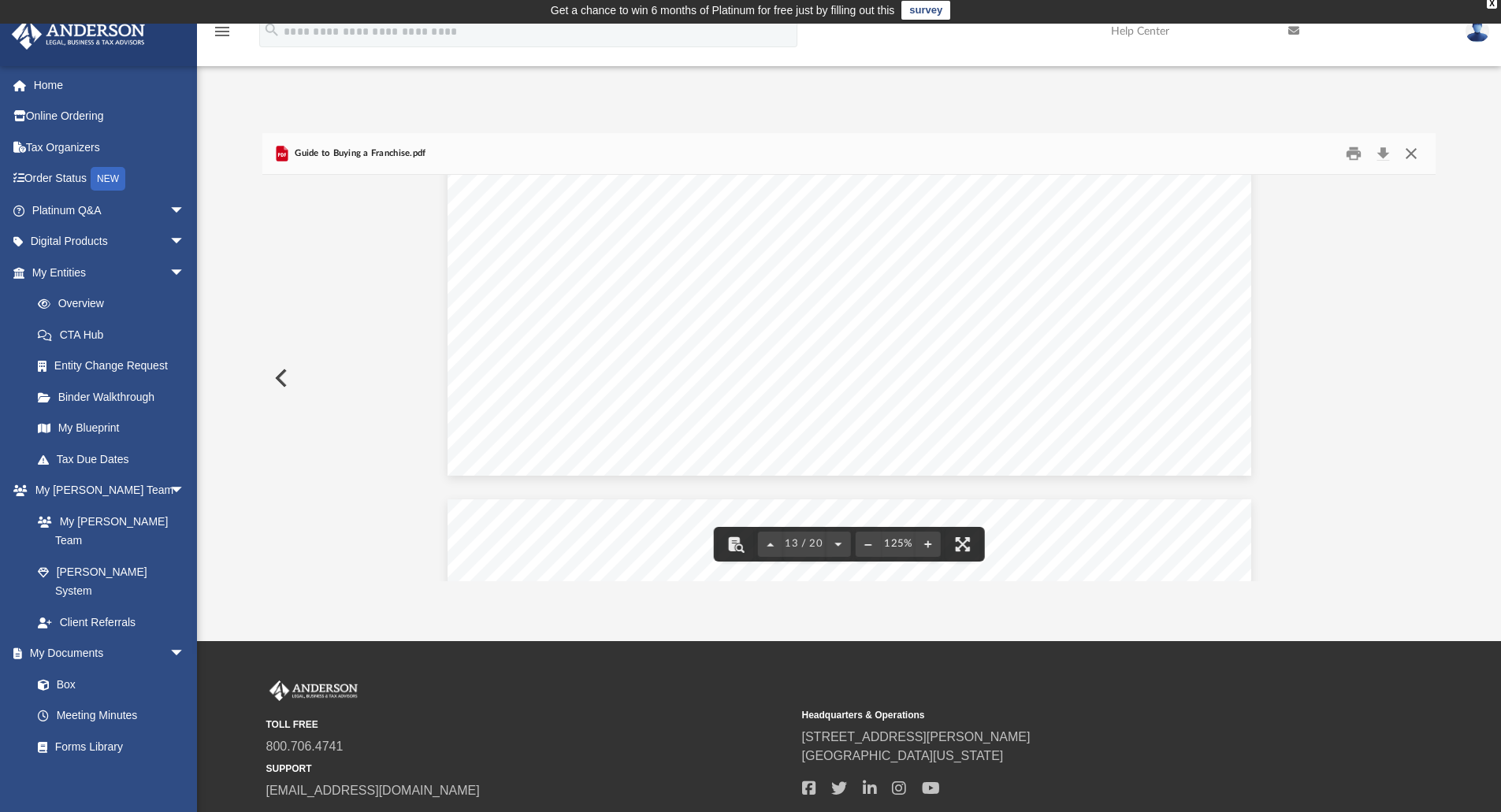
click at [1417, 155] on button "Close" at bounding box center [1410, 154] width 28 height 25
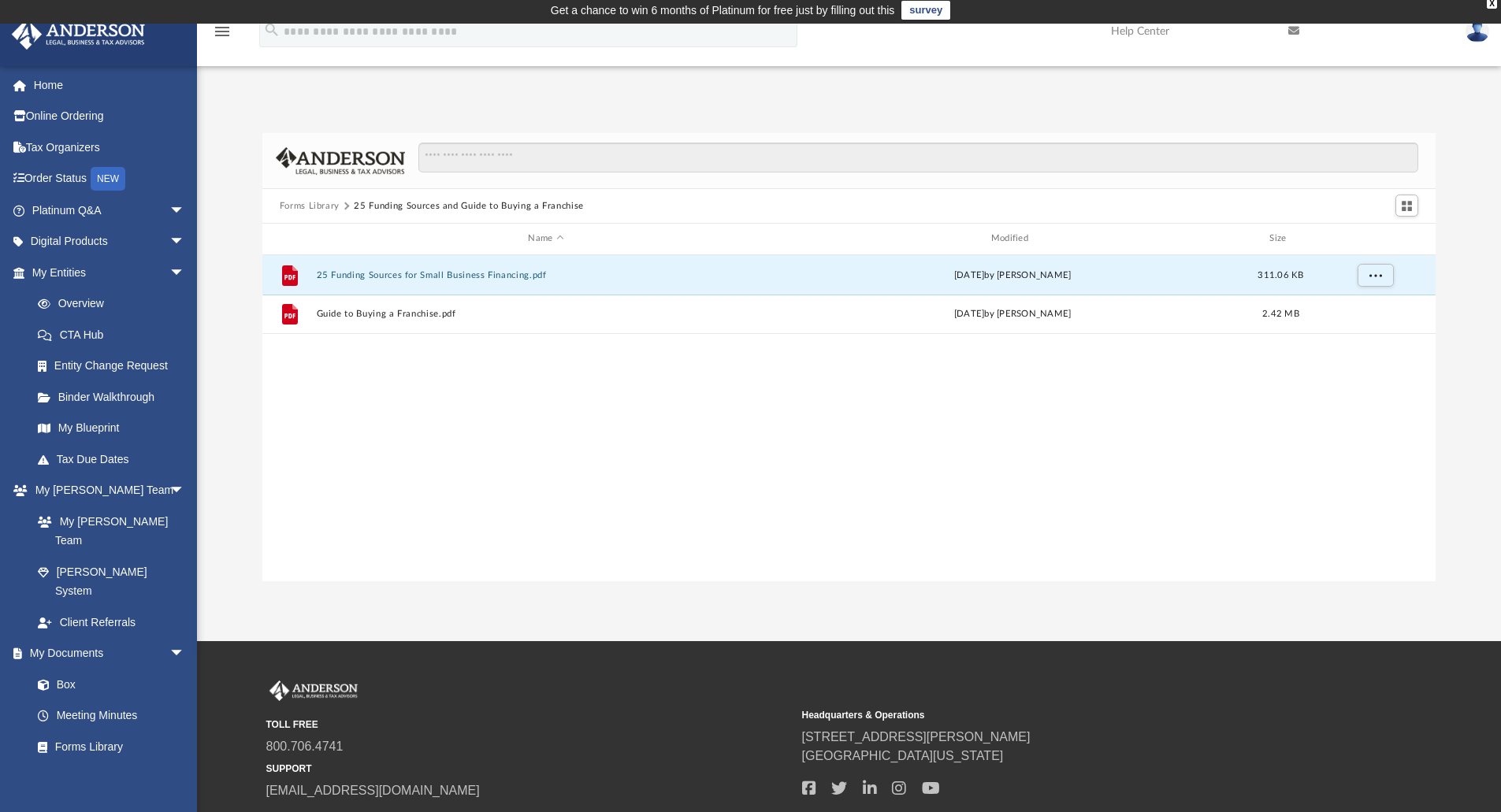
click at [422, 278] on button "25 Funding Sources for Small Business Financing.pdf" at bounding box center [546, 275] width 459 height 10
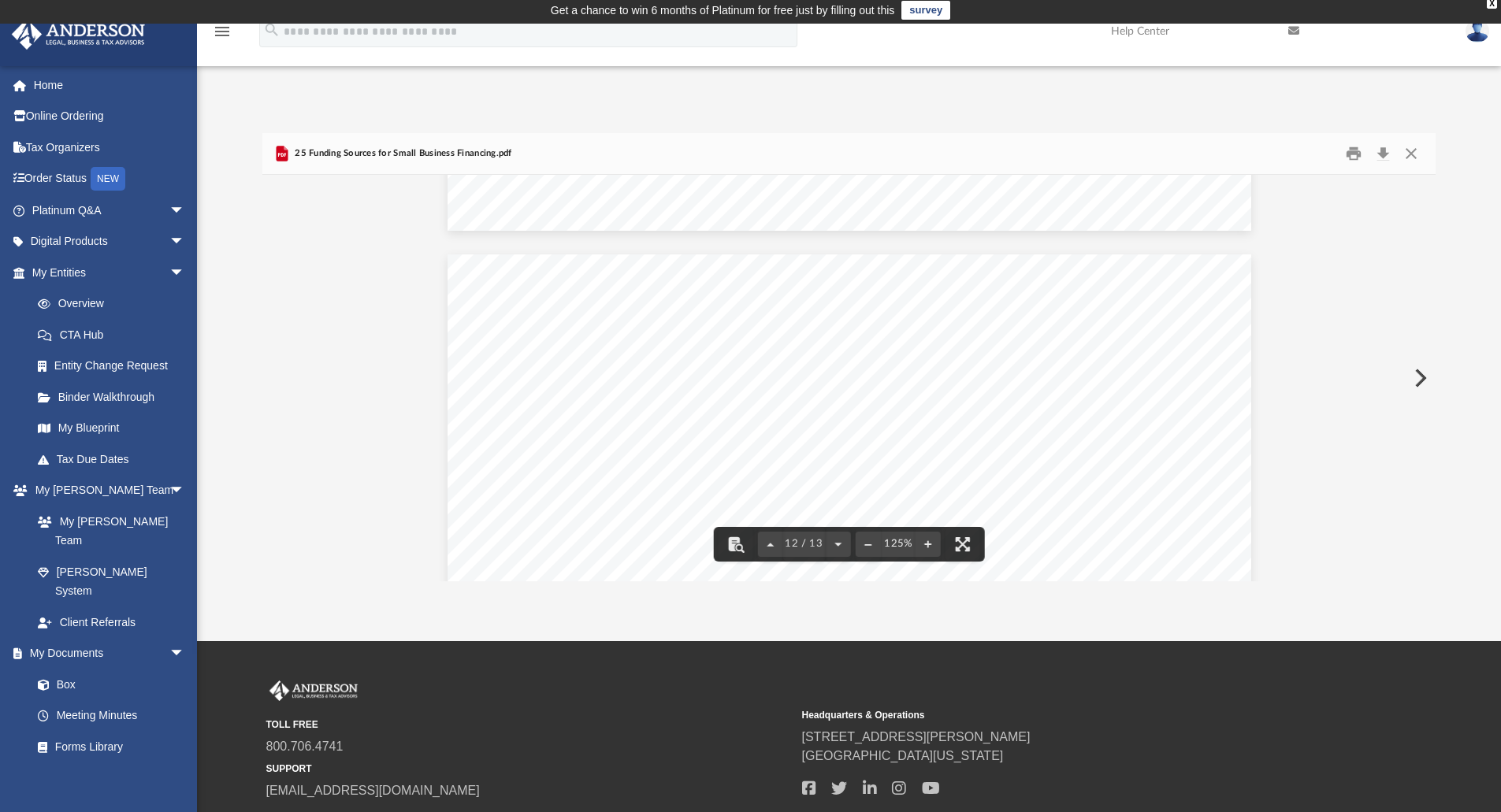
scroll to position [11663, 0]
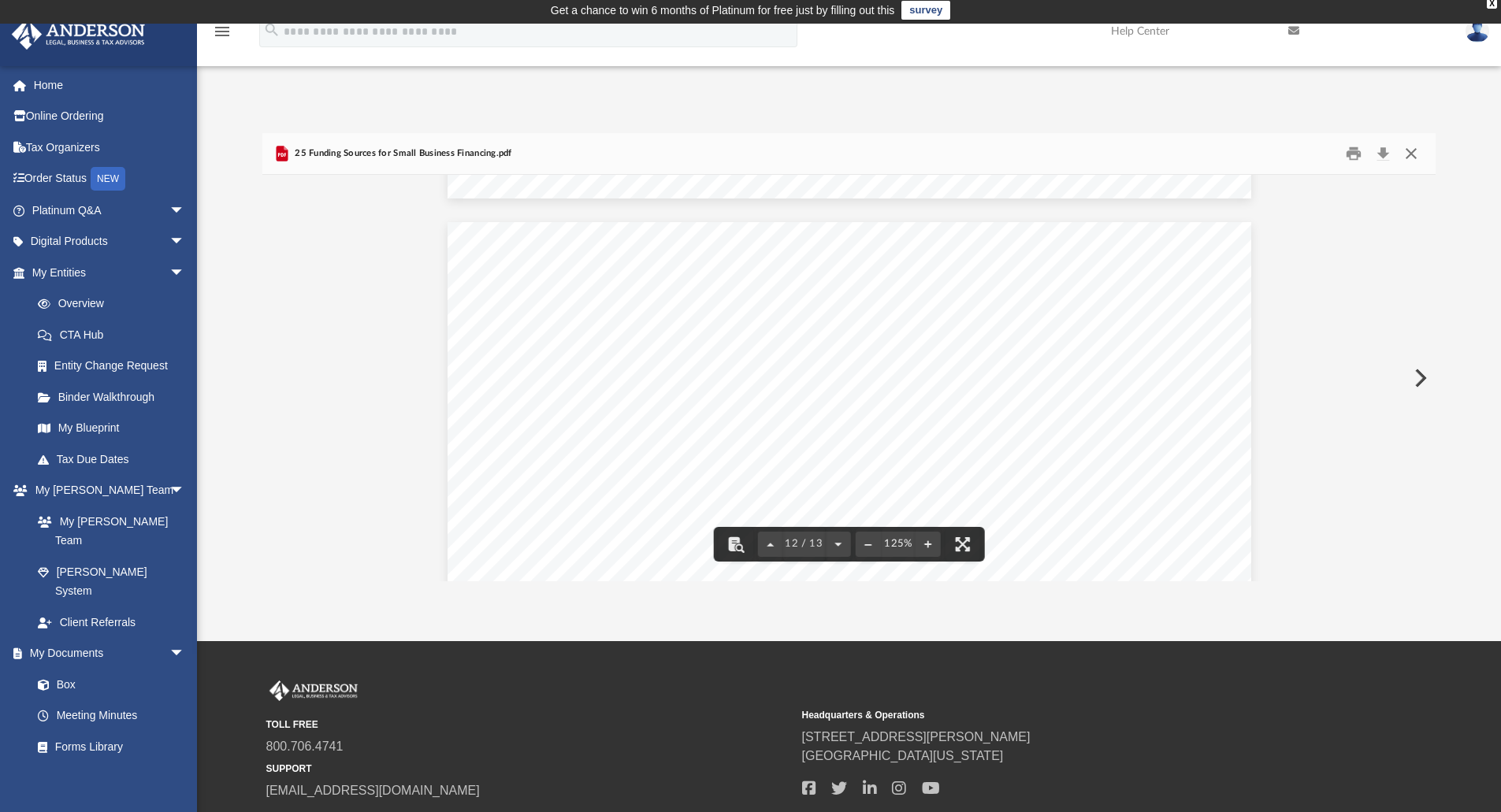
click at [1416, 157] on button "Close" at bounding box center [1410, 154] width 28 height 25
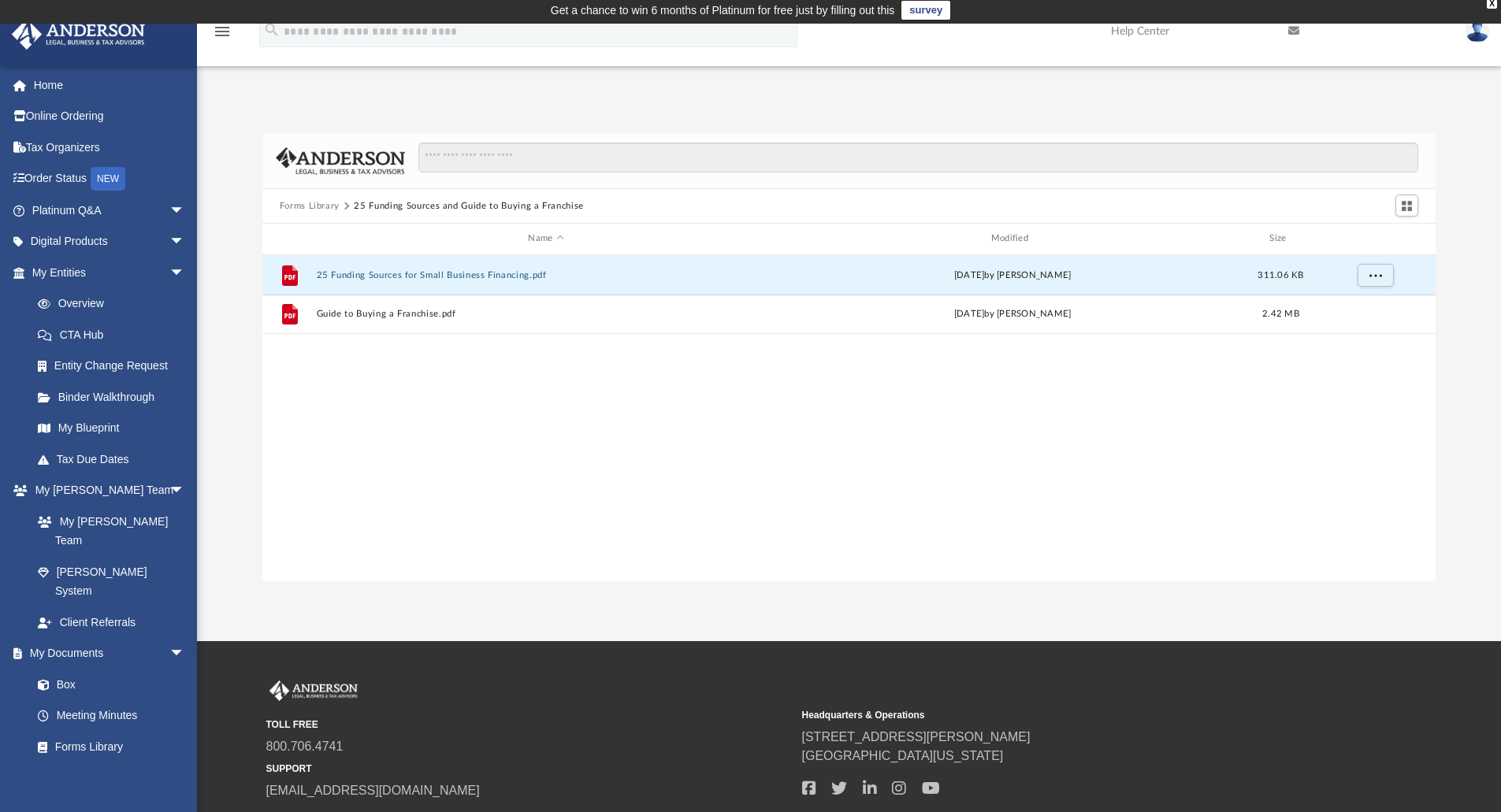
click at [312, 207] on button "Forms Library" at bounding box center [310, 206] width 60 height 15
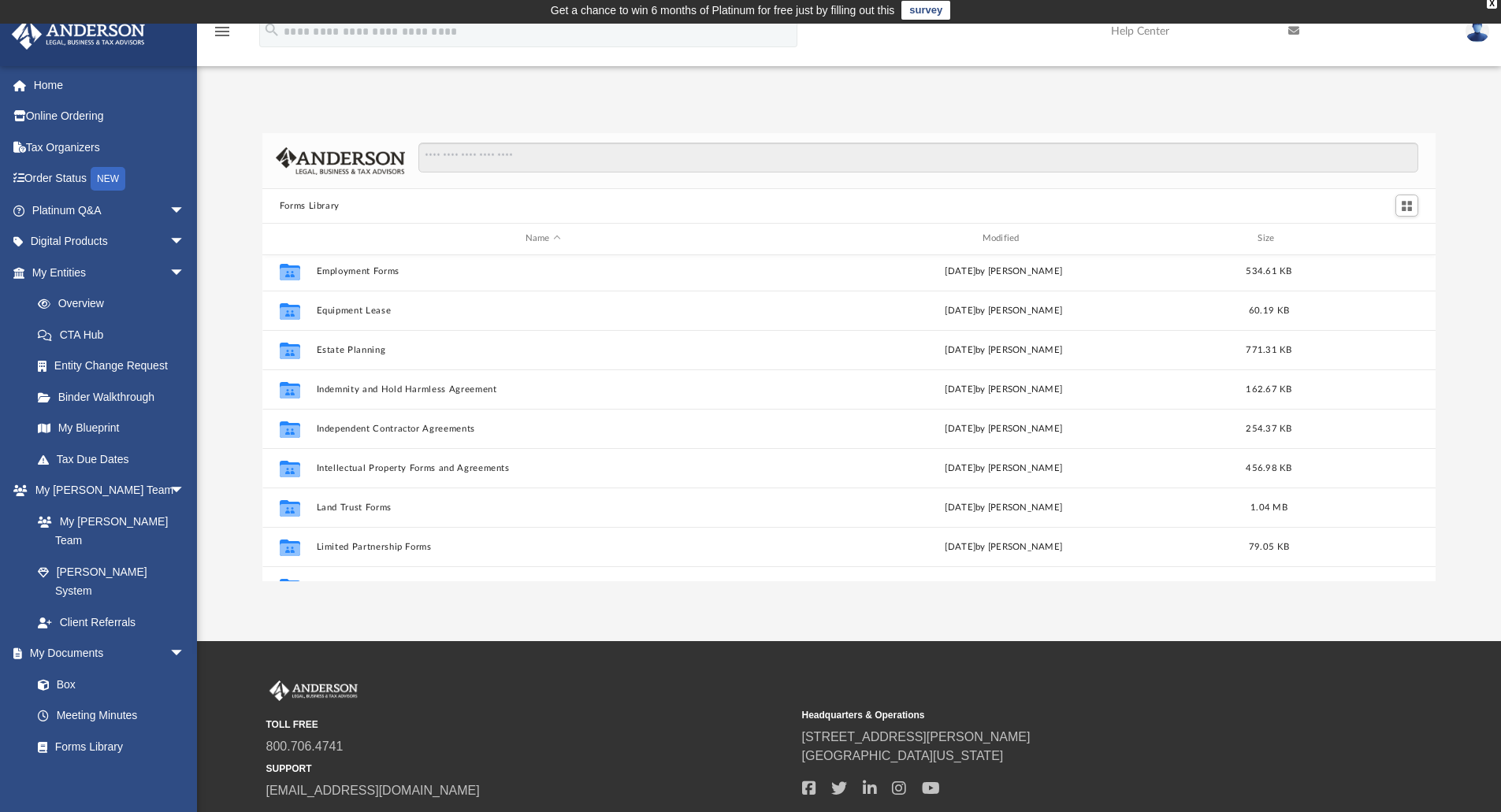
scroll to position [856, 0]
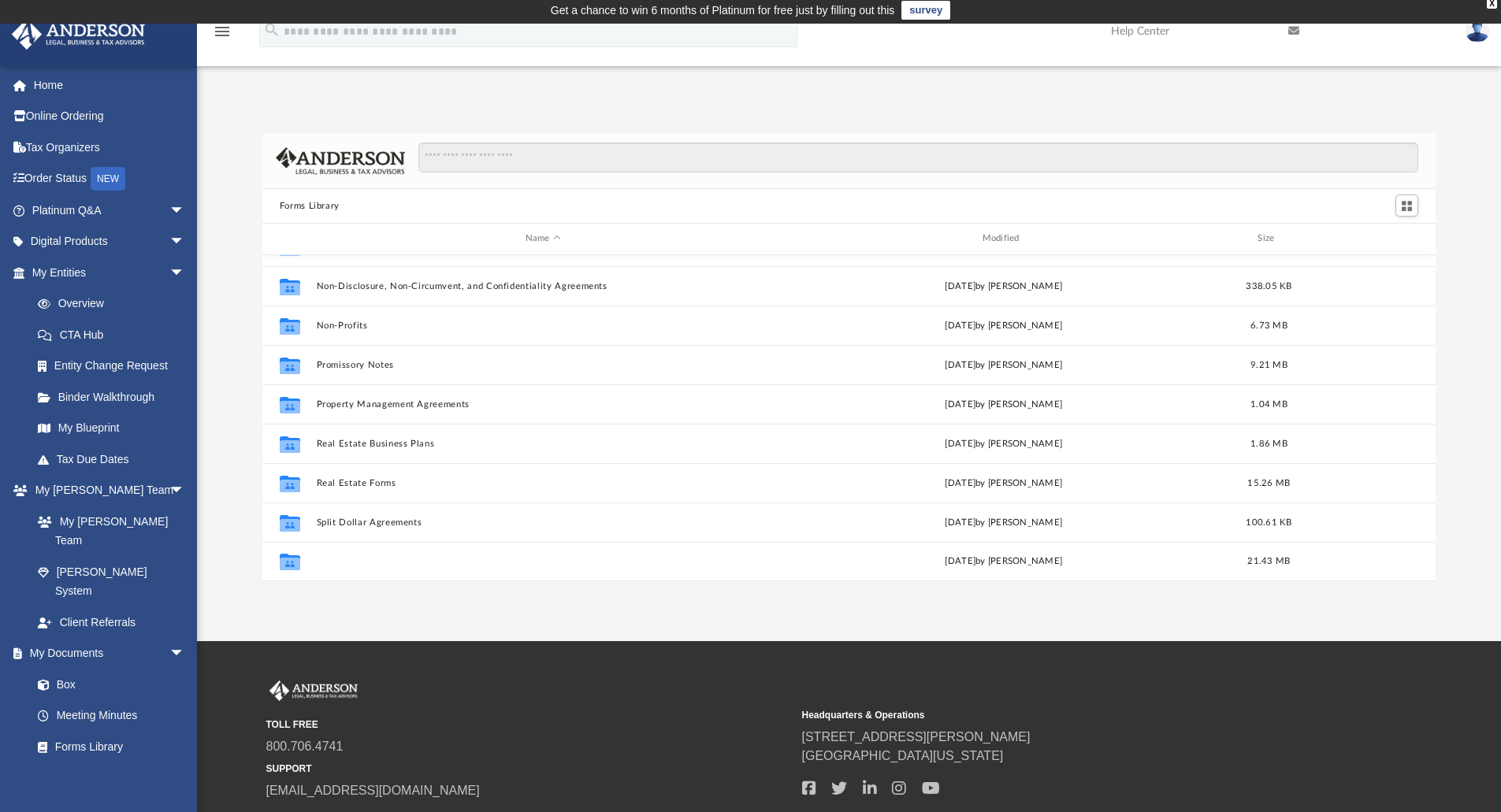
click at [342, 561] on button "Tax Organizers" at bounding box center [542, 561] width 453 height 10
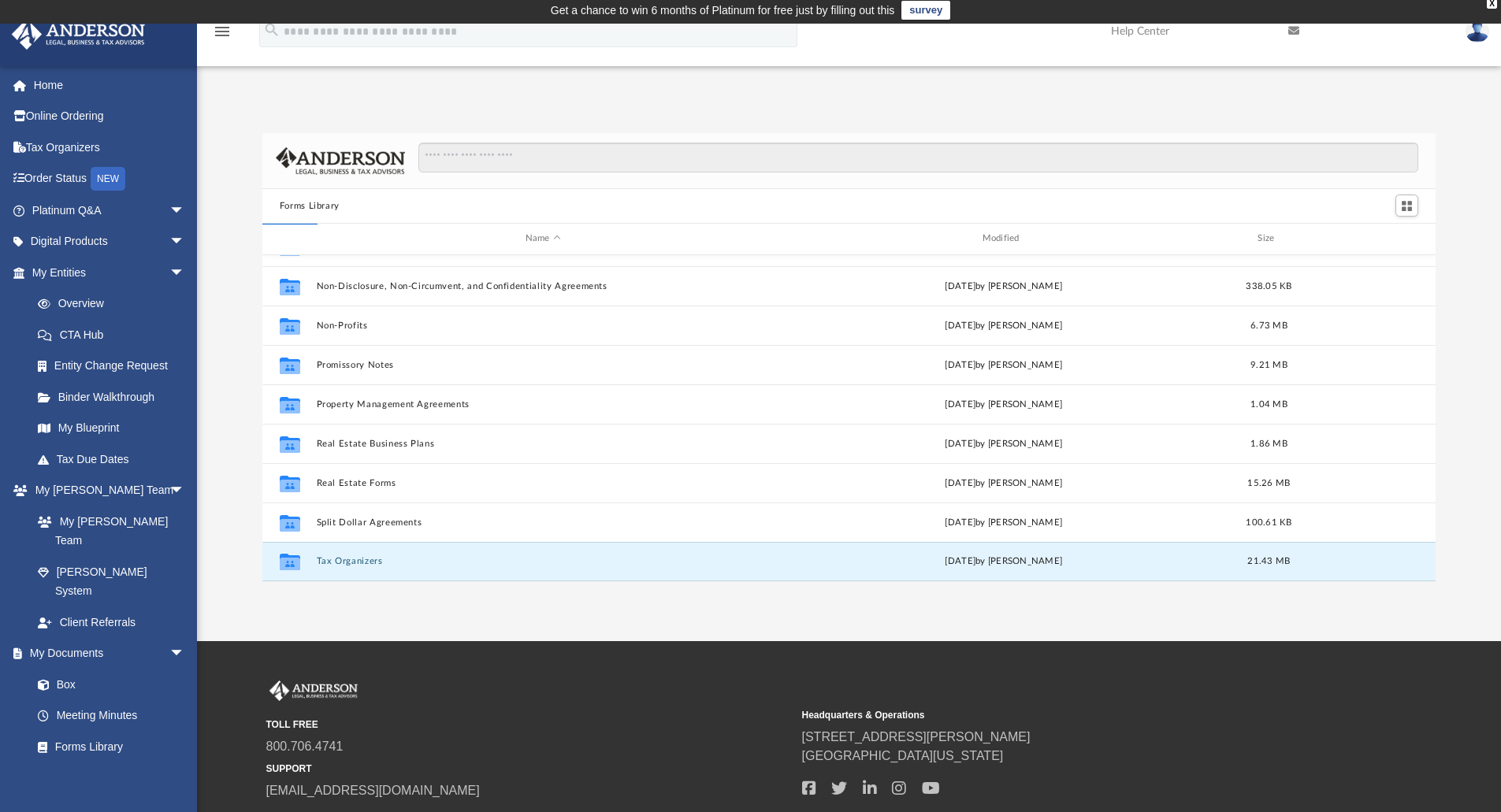
scroll to position [0, 0]
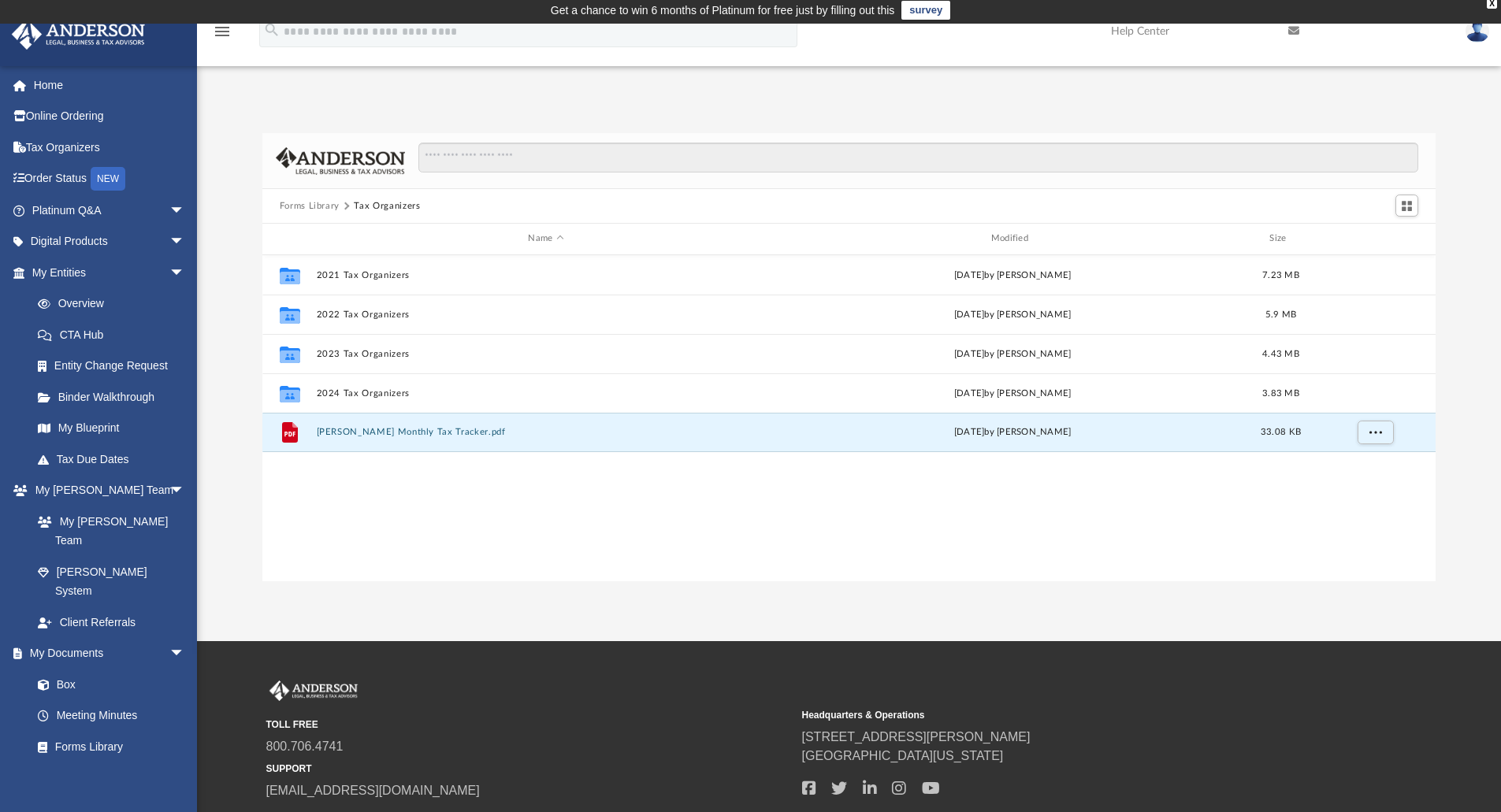
click at [405, 430] on button "Anderson Monthly Tax Tracker.pdf" at bounding box center [546, 432] width 459 height 10
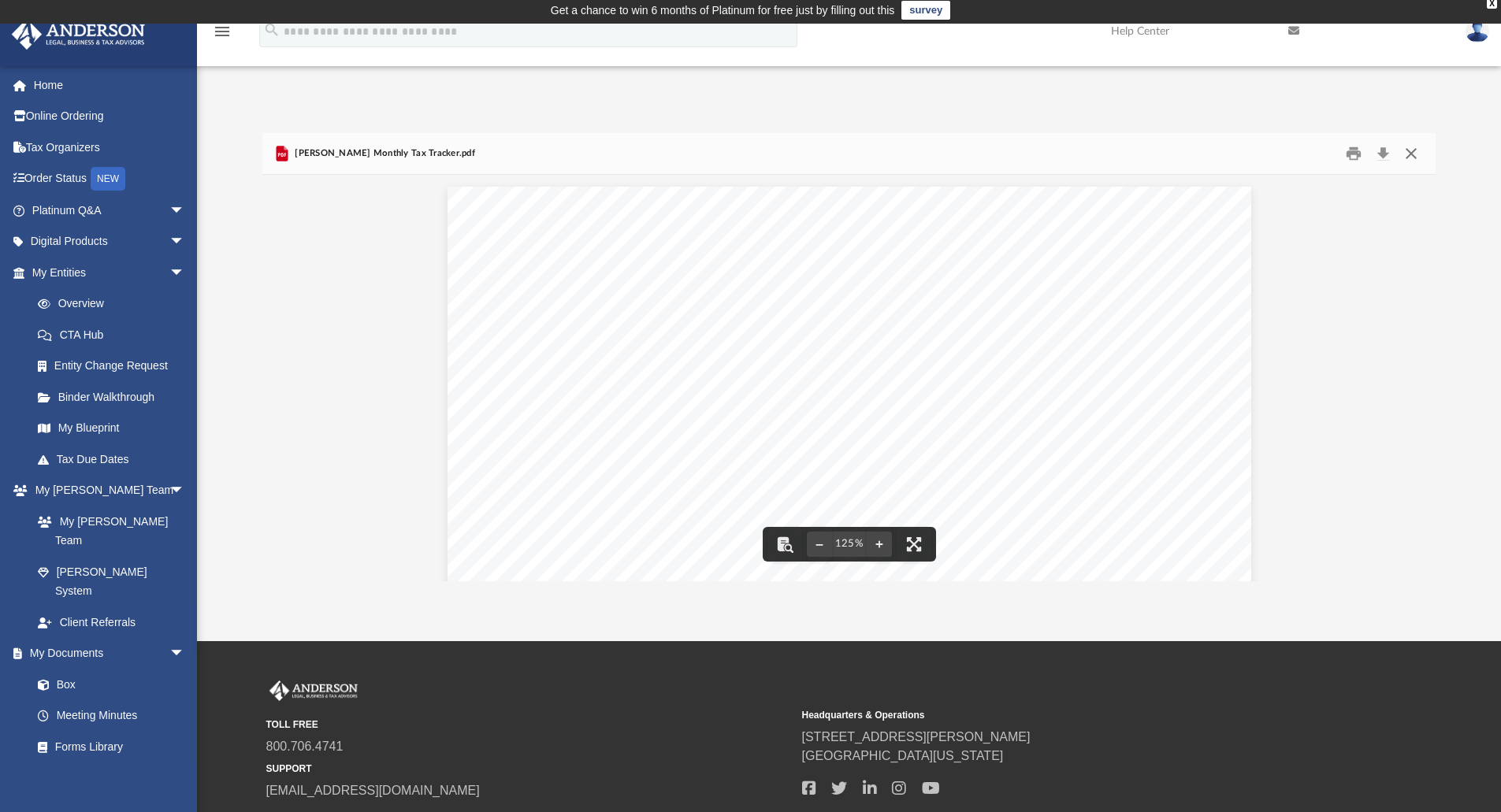
click at [1415, 157] on button "Close" at bounding box center [1410, 154] width 28 height 25
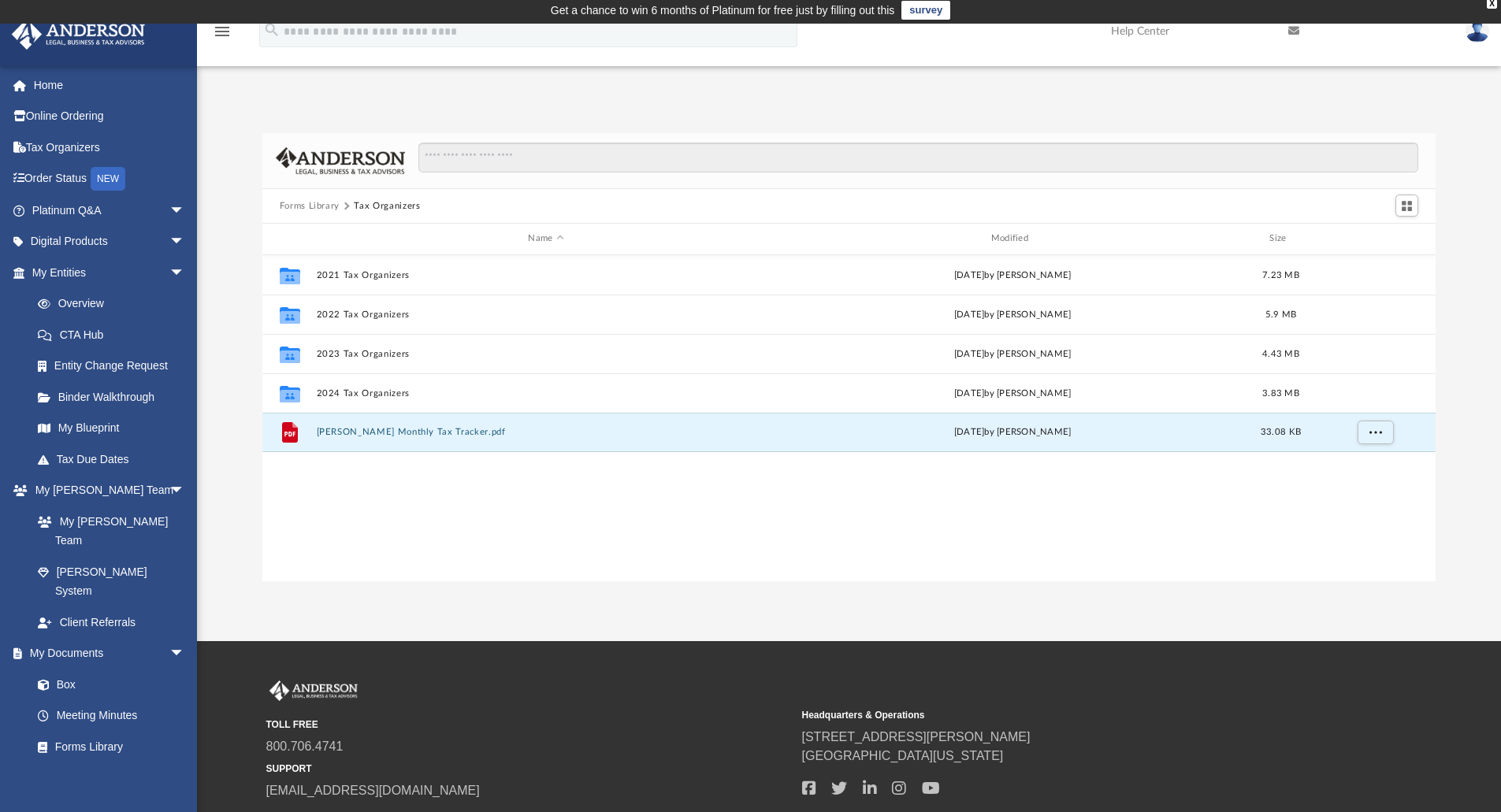
click at [82, 424] on link "My Blueprint" at bounding box center [111, 428] width 178 height 32
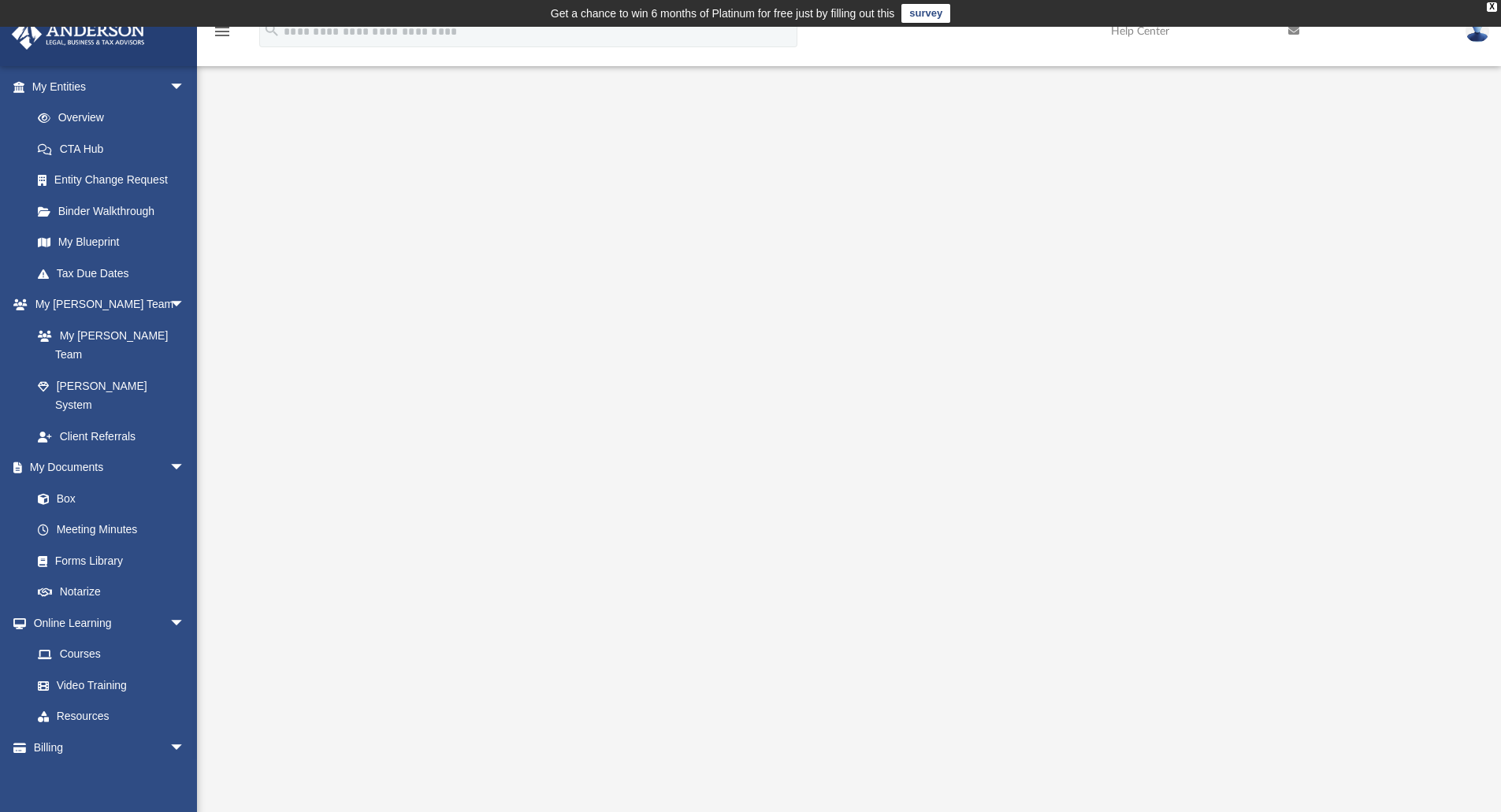
scroll to position [185, 0]
click at [107, 702] on link "Resources" at bounding box center [111, 717] width 178 height 32
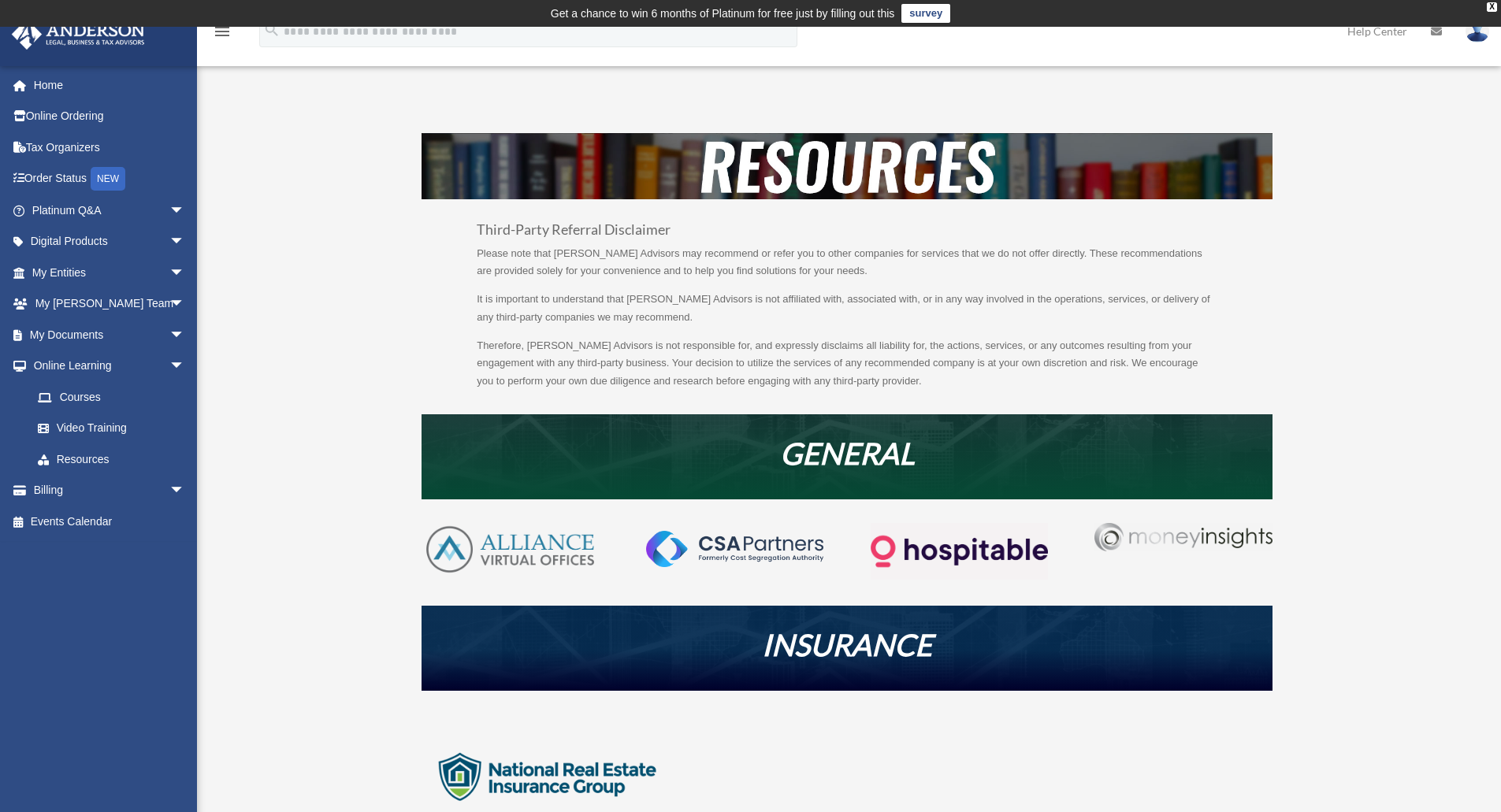
scroll to position [279, 0]
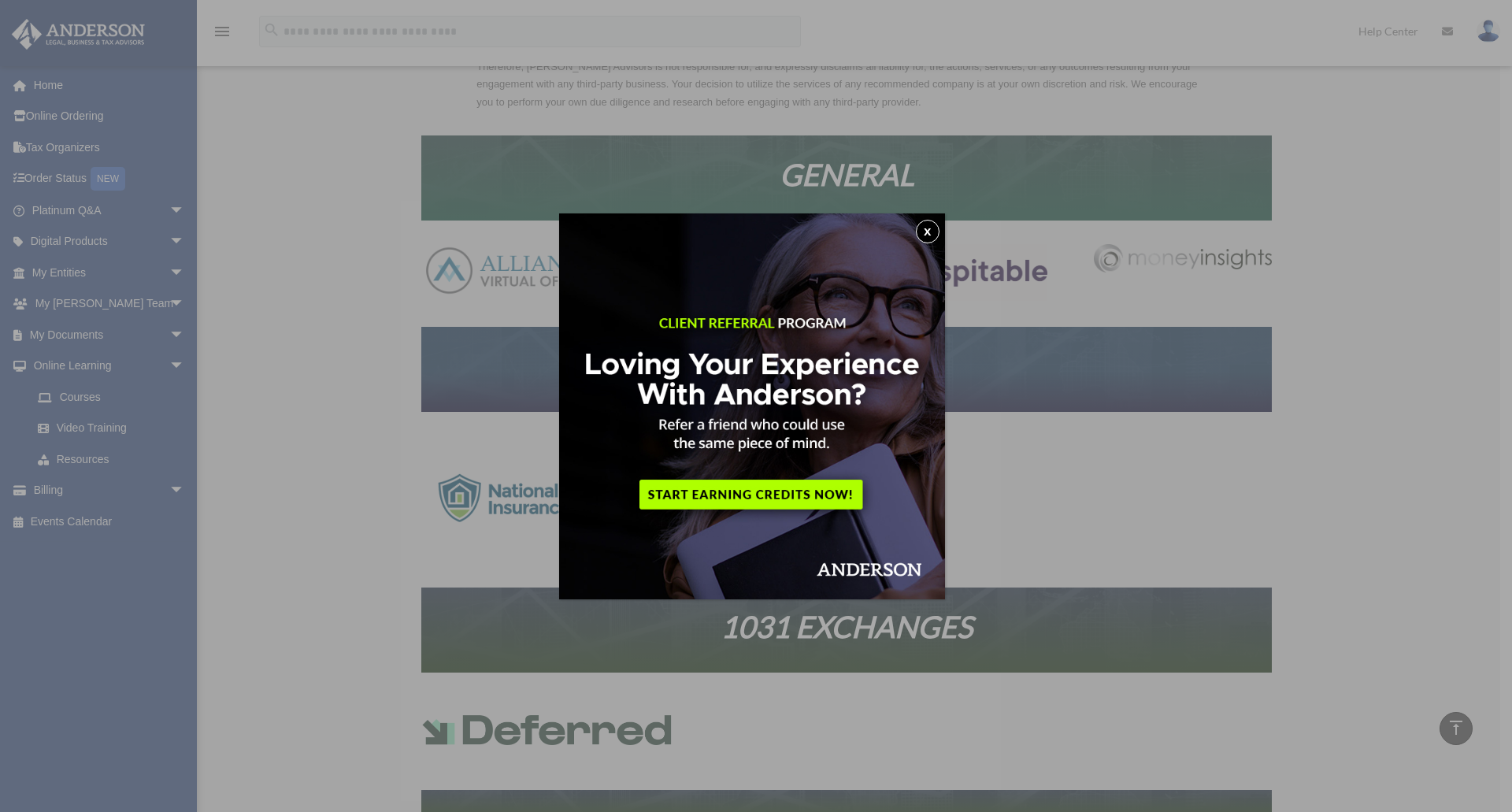
click at [932, 233] on button "x" at bounding box center [928, 231] width 24 height 24
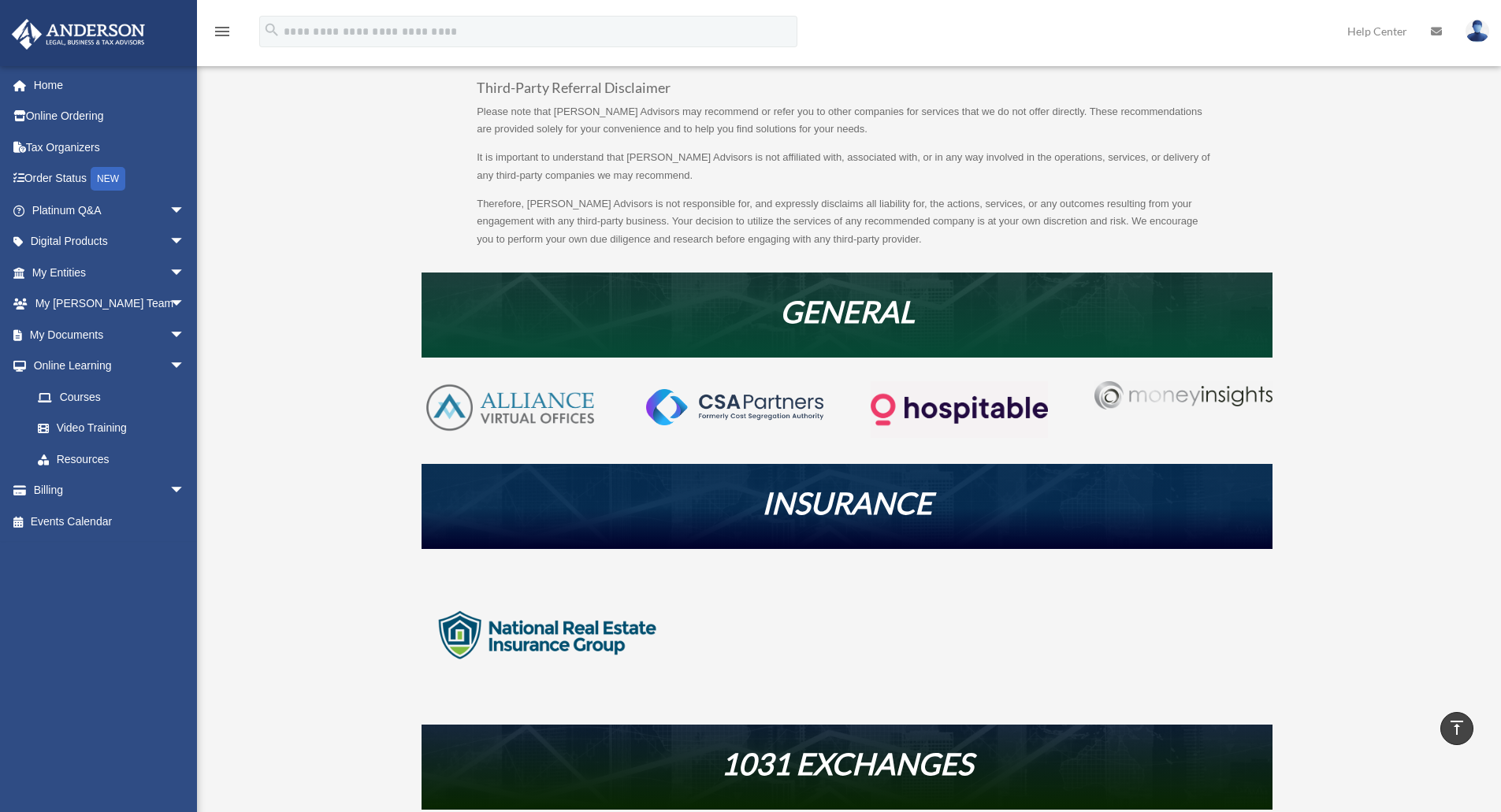
scroll to position [0, 0]
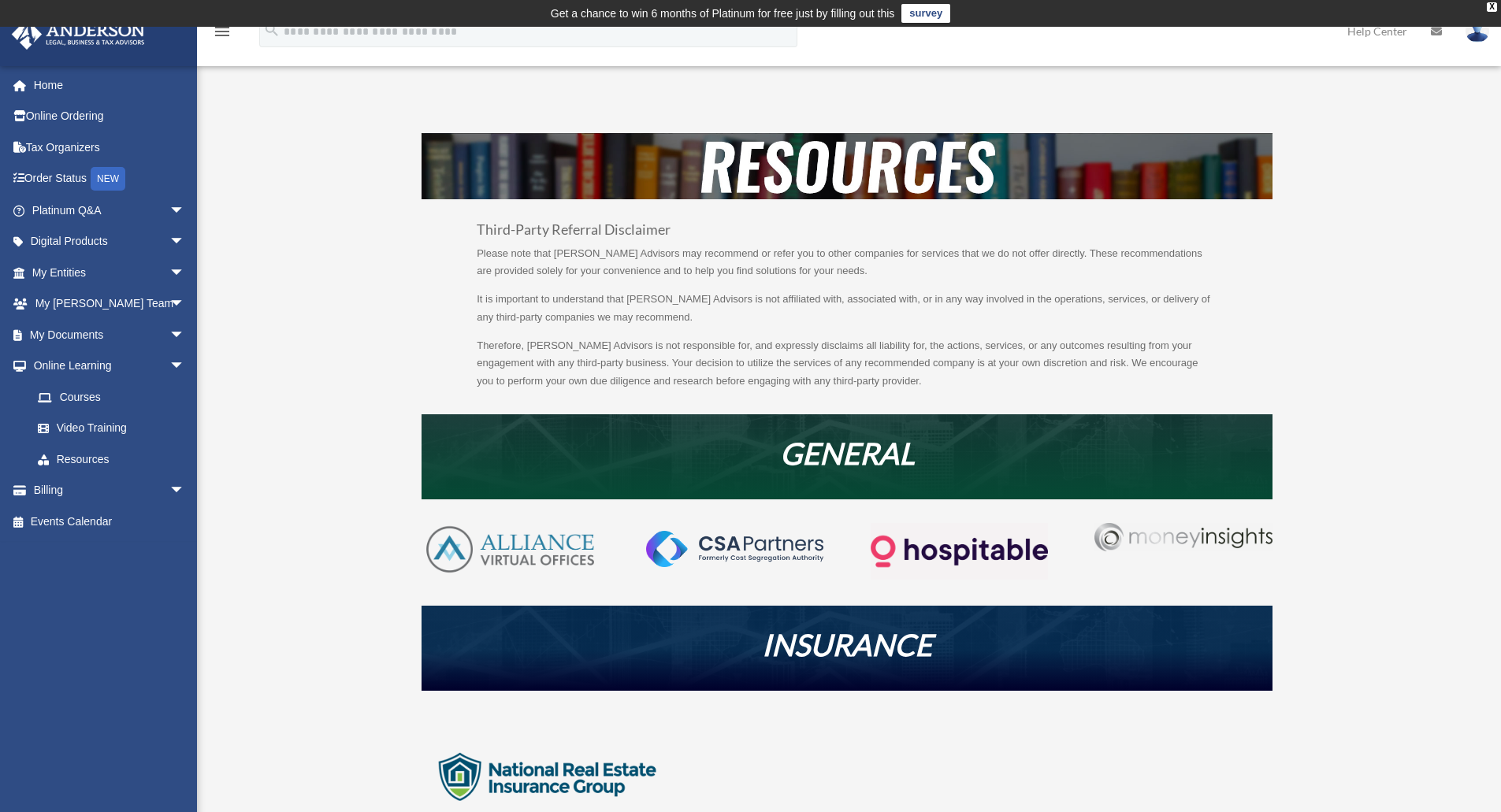
click at [170, 213] on span "arrow_drop_down" at bounding box center [184, 211] width 32 height 32
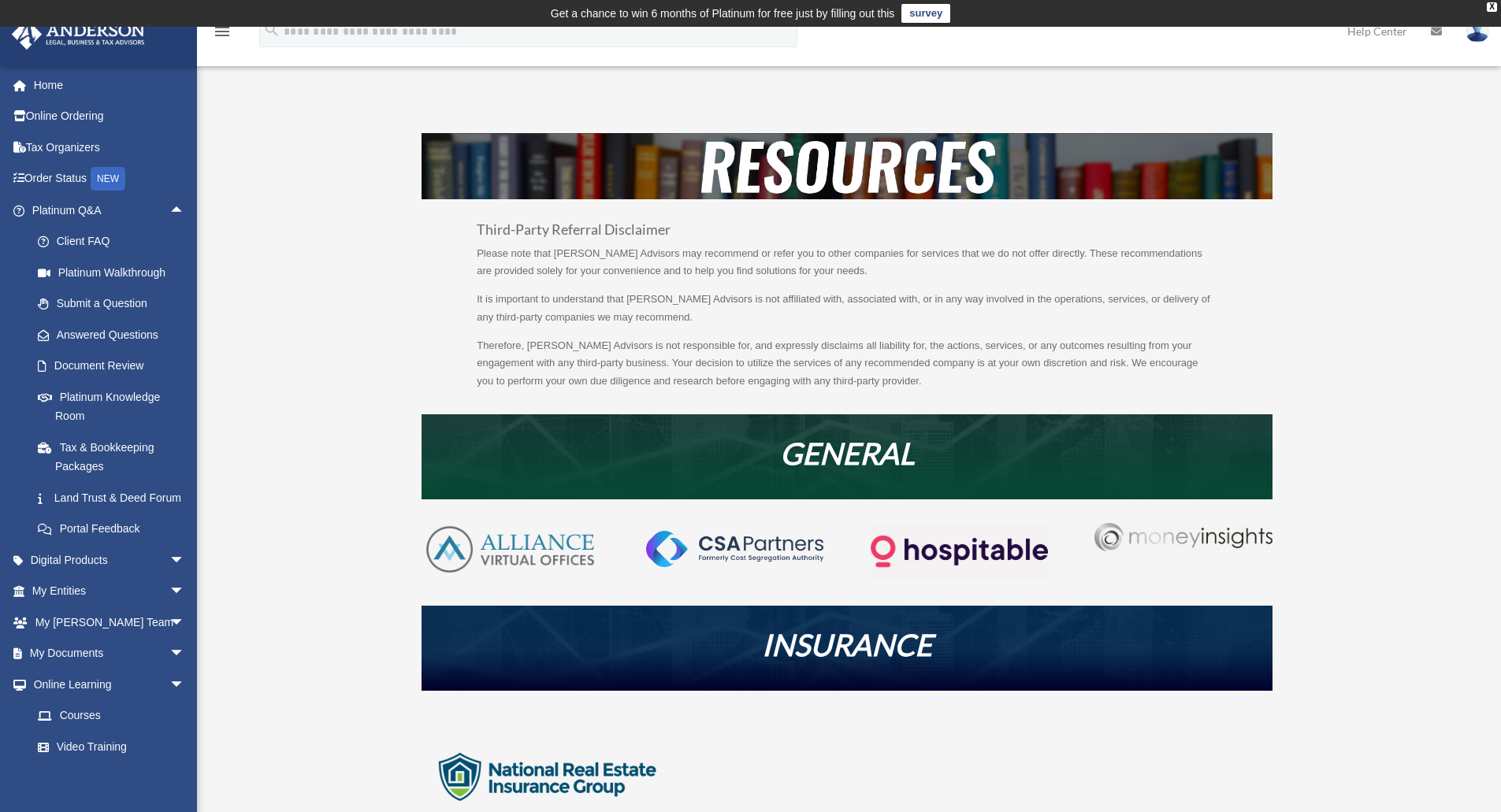
click at [170, 213] on span "arrow_drop_up" at bounding box center [184, 211] width 32 height 32
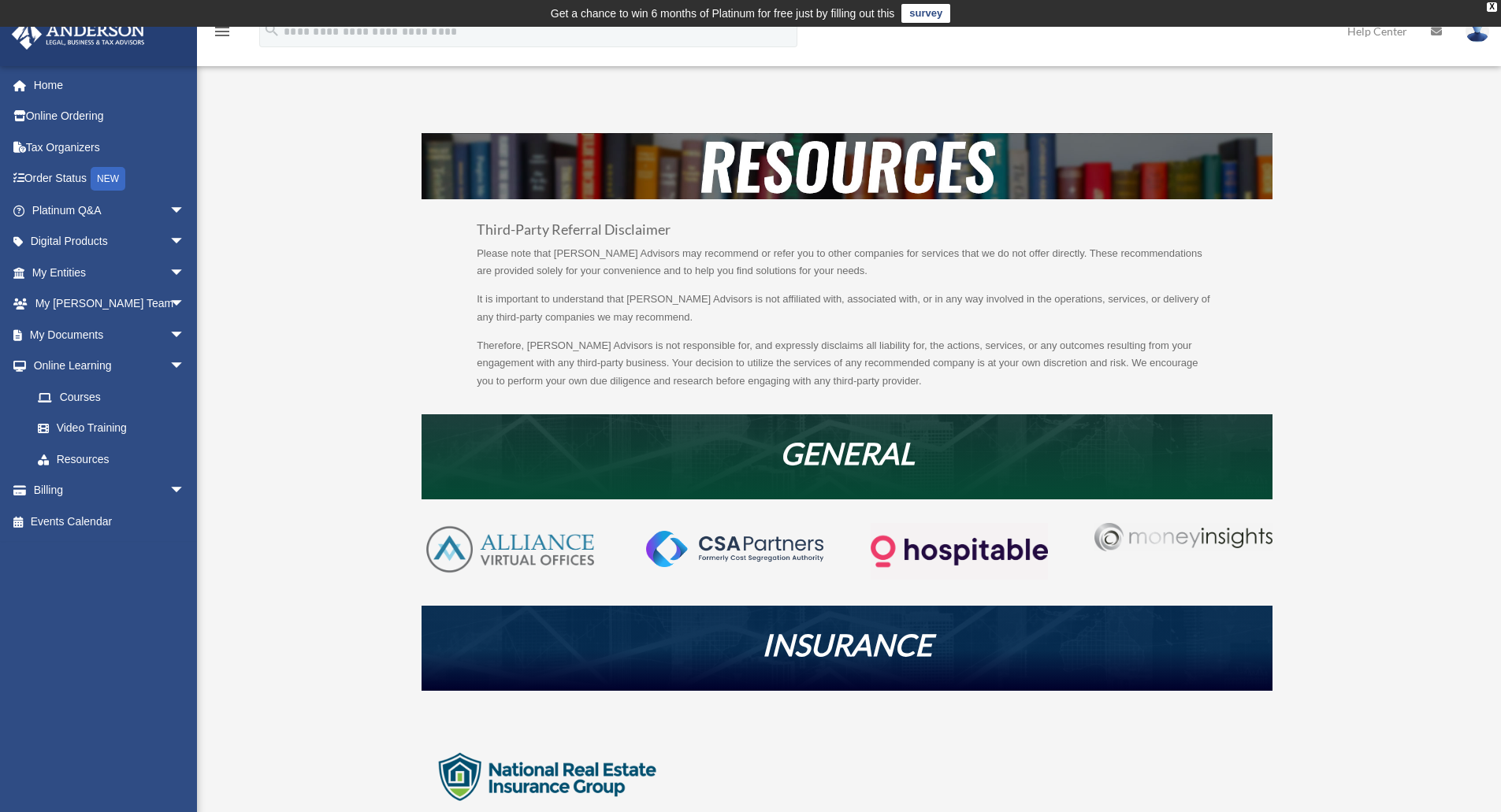
click at [169, 237] on span "arrow_drop_down" at bounding box center [184, 242] width 32 height 32
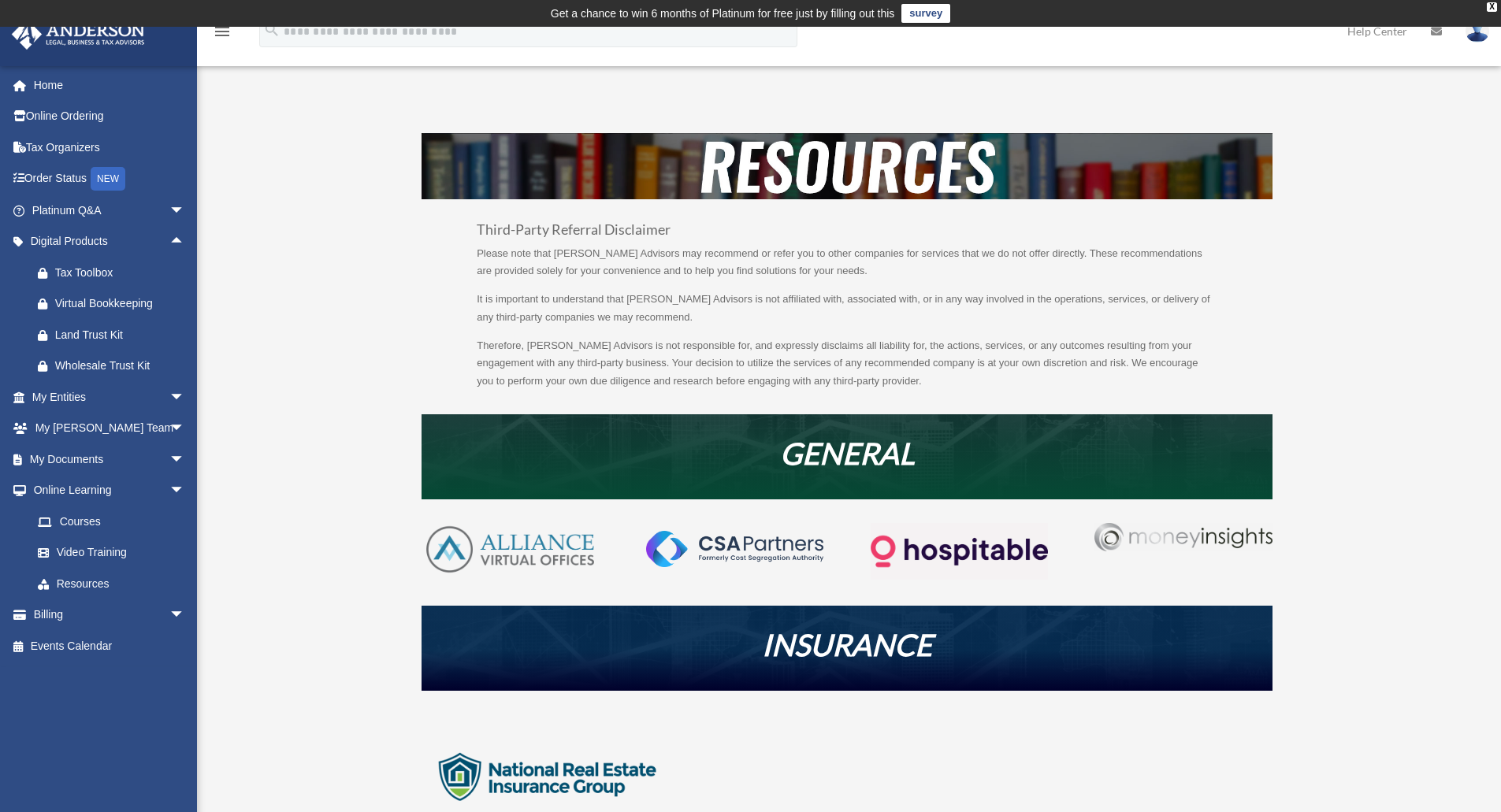
click at [148, 266] on div "Tax Toolbox" at bounding box center [122, 272] width 134 height 20
click at [169, 395] on span "arrow_drop_down" at bounding box center [184, 398] width 32 height 32
click at [111, 460] on link "CTA Hub" at bounding box center [115, 459] width 187 height 32
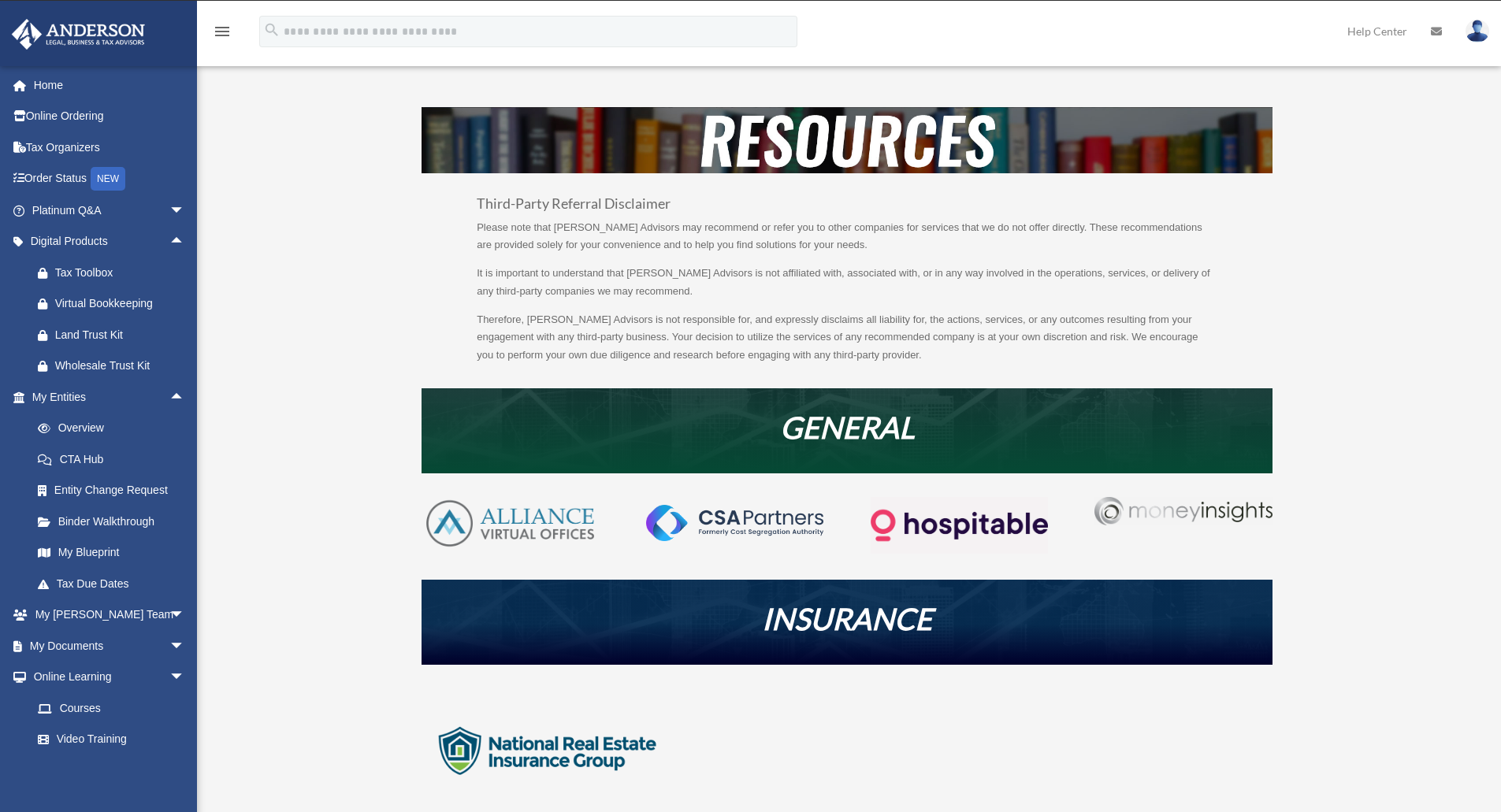
scroll to position [29, 0]
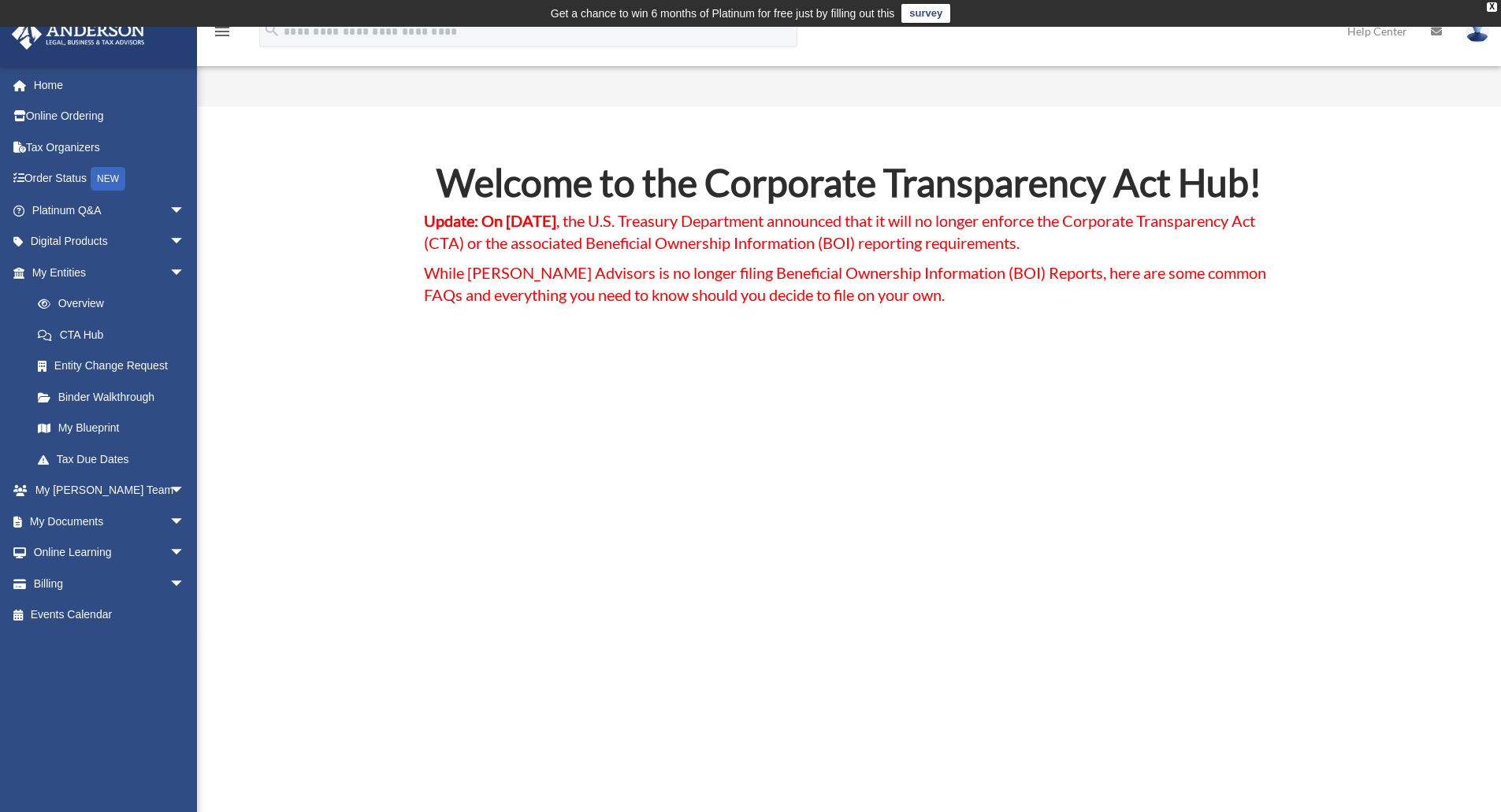
click at [105, 449] on link "Tax Due Dates" at bounding box center [115, 459] width 187 height 32
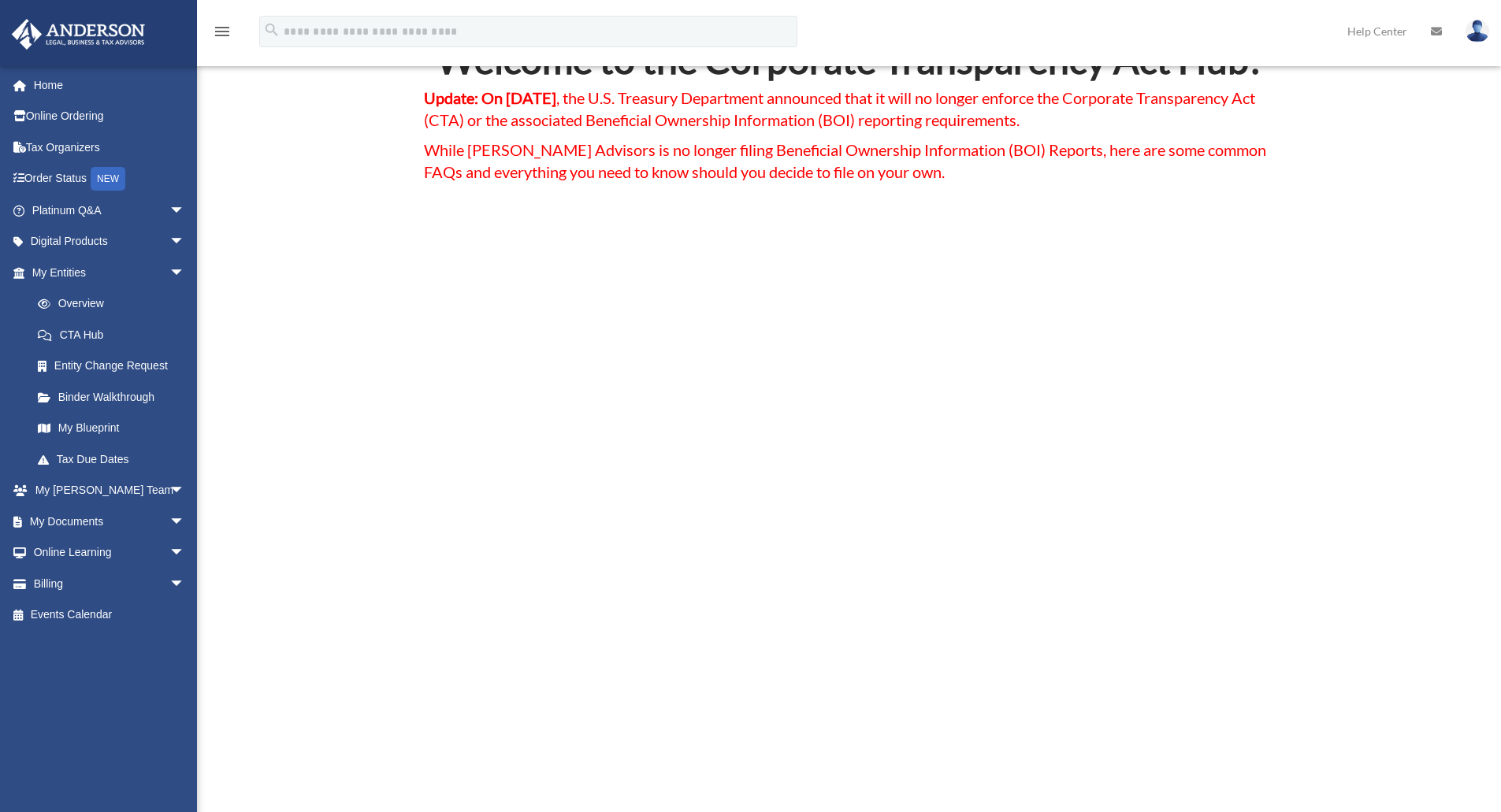
scroll to position [137, 0]
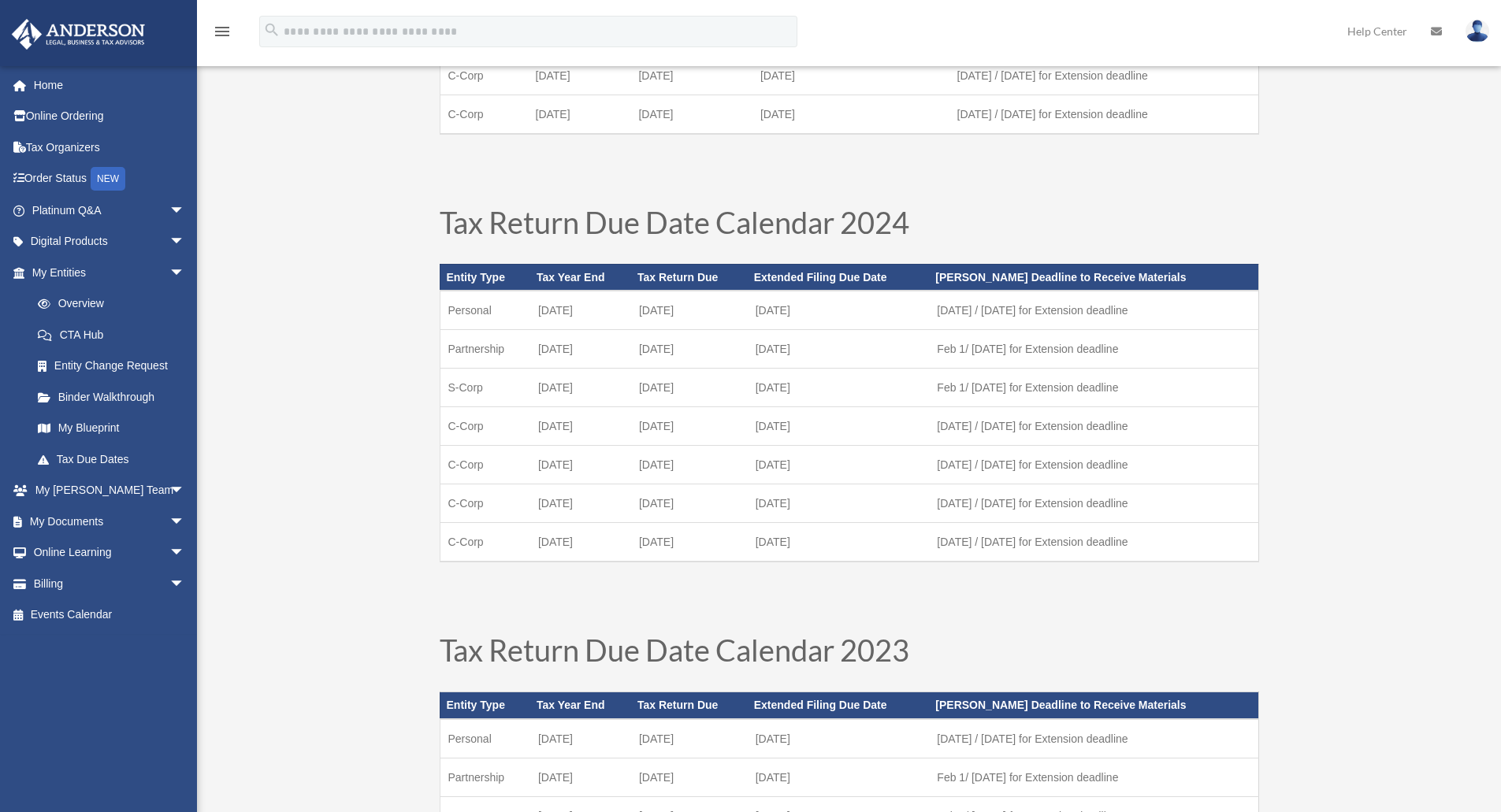
scroll to position [446, 0]
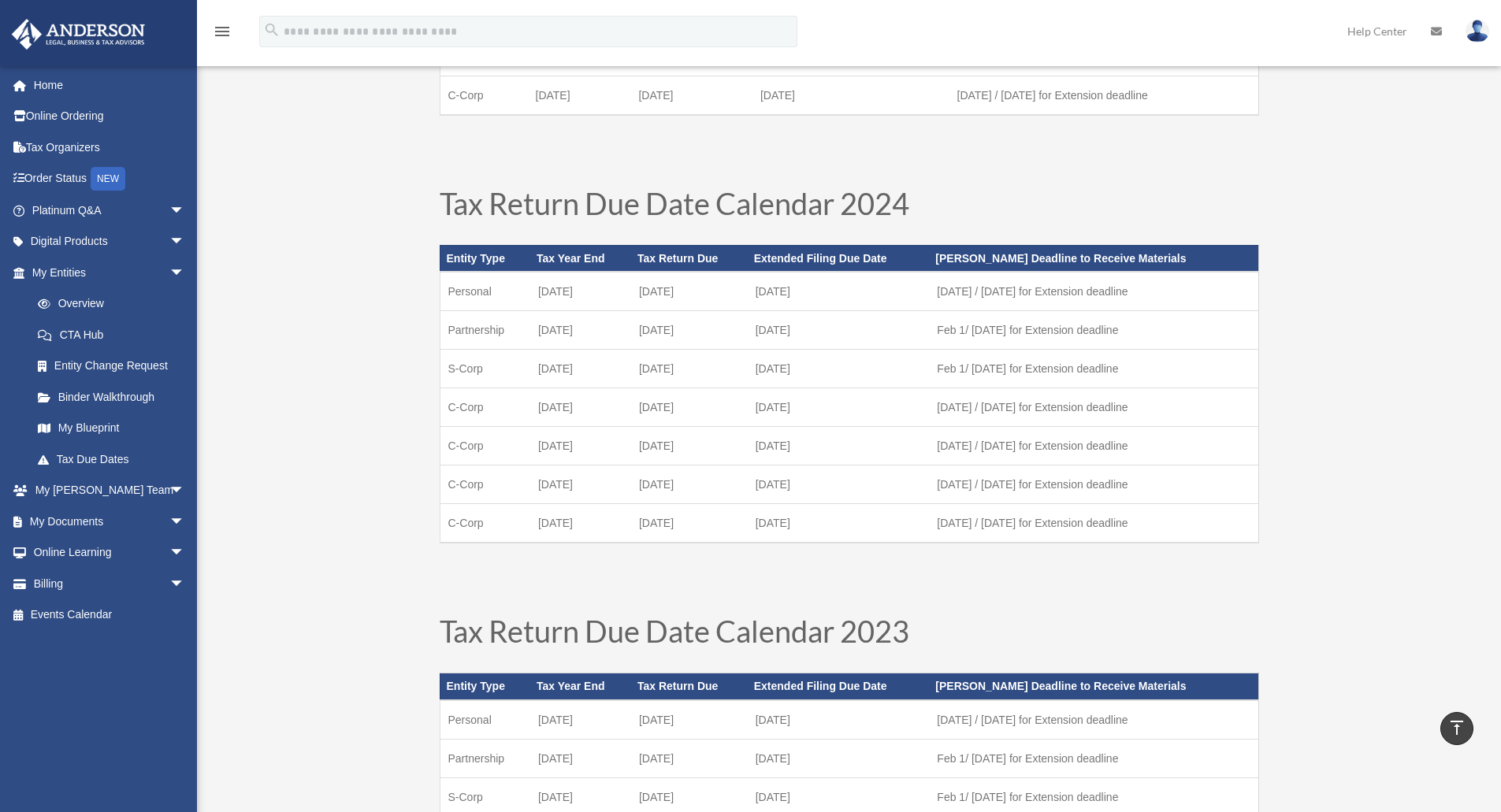
click at [169, 496] on span "arrow_drop_down" at bounding box center [184, 491] width 32 height 32
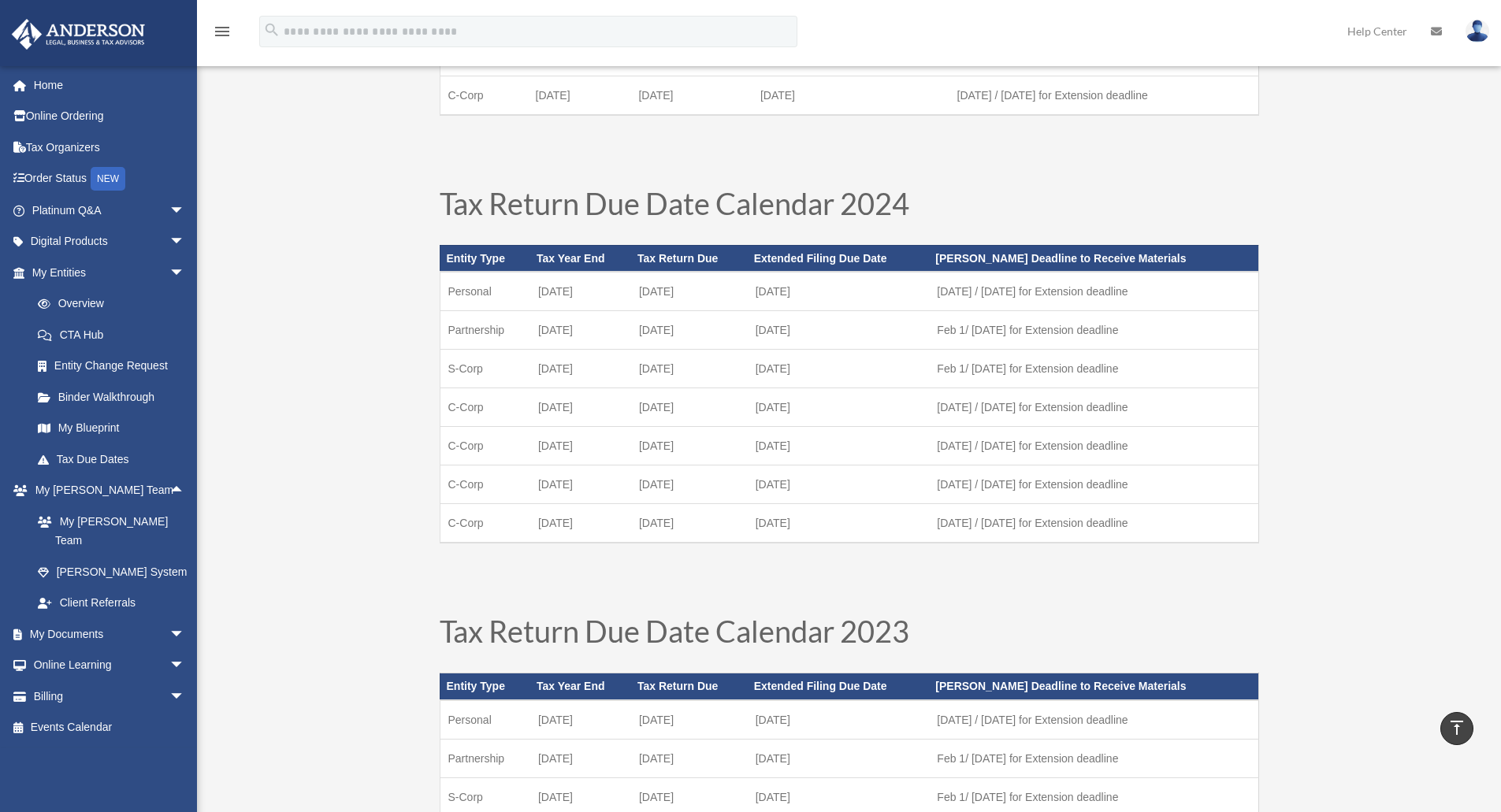
click at [93, 518] on link "My [PERSON_NAME] Team" at bounding box center [115, 530] width 187 height 50
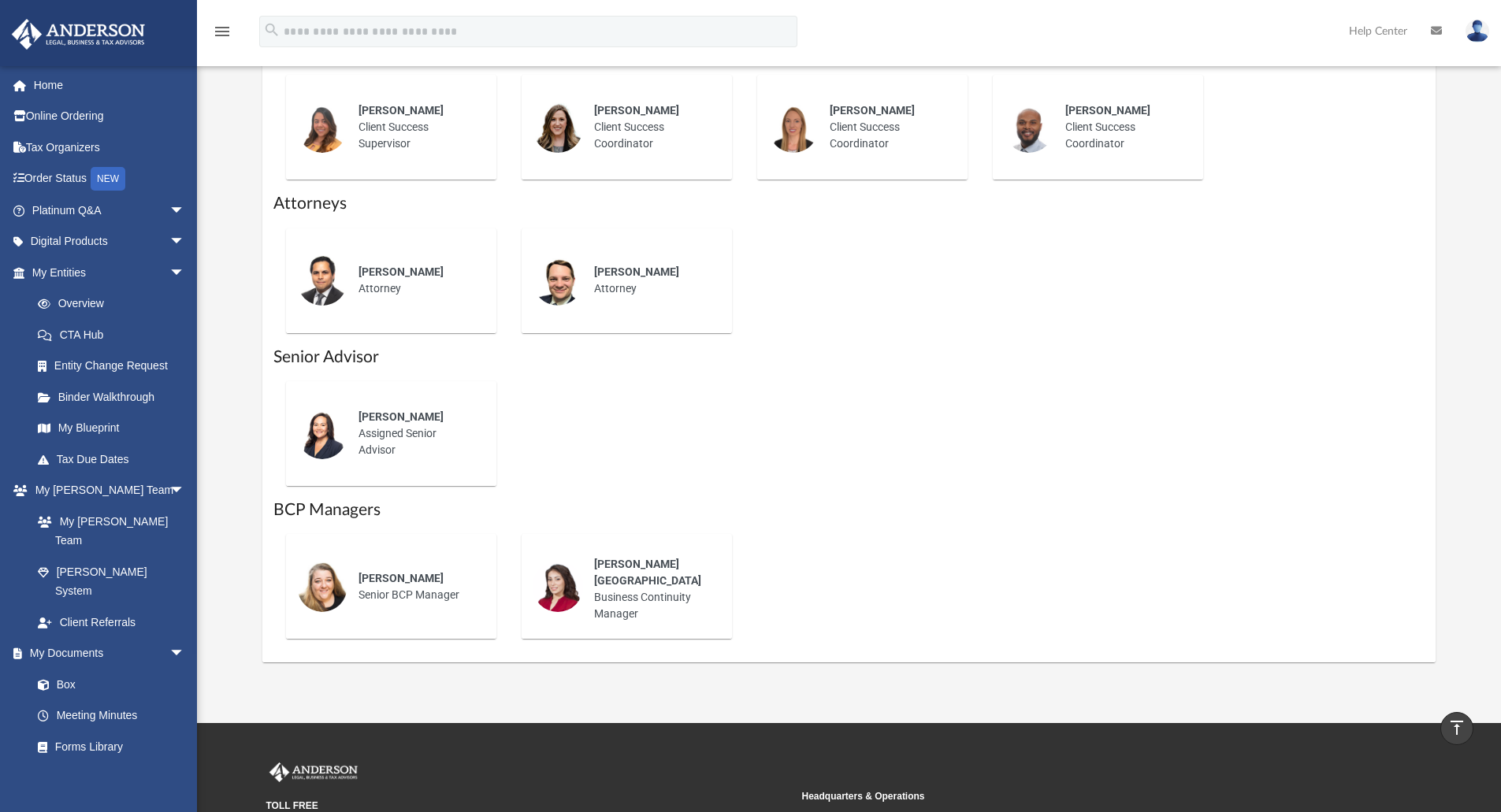
scroll to position [692, 0]
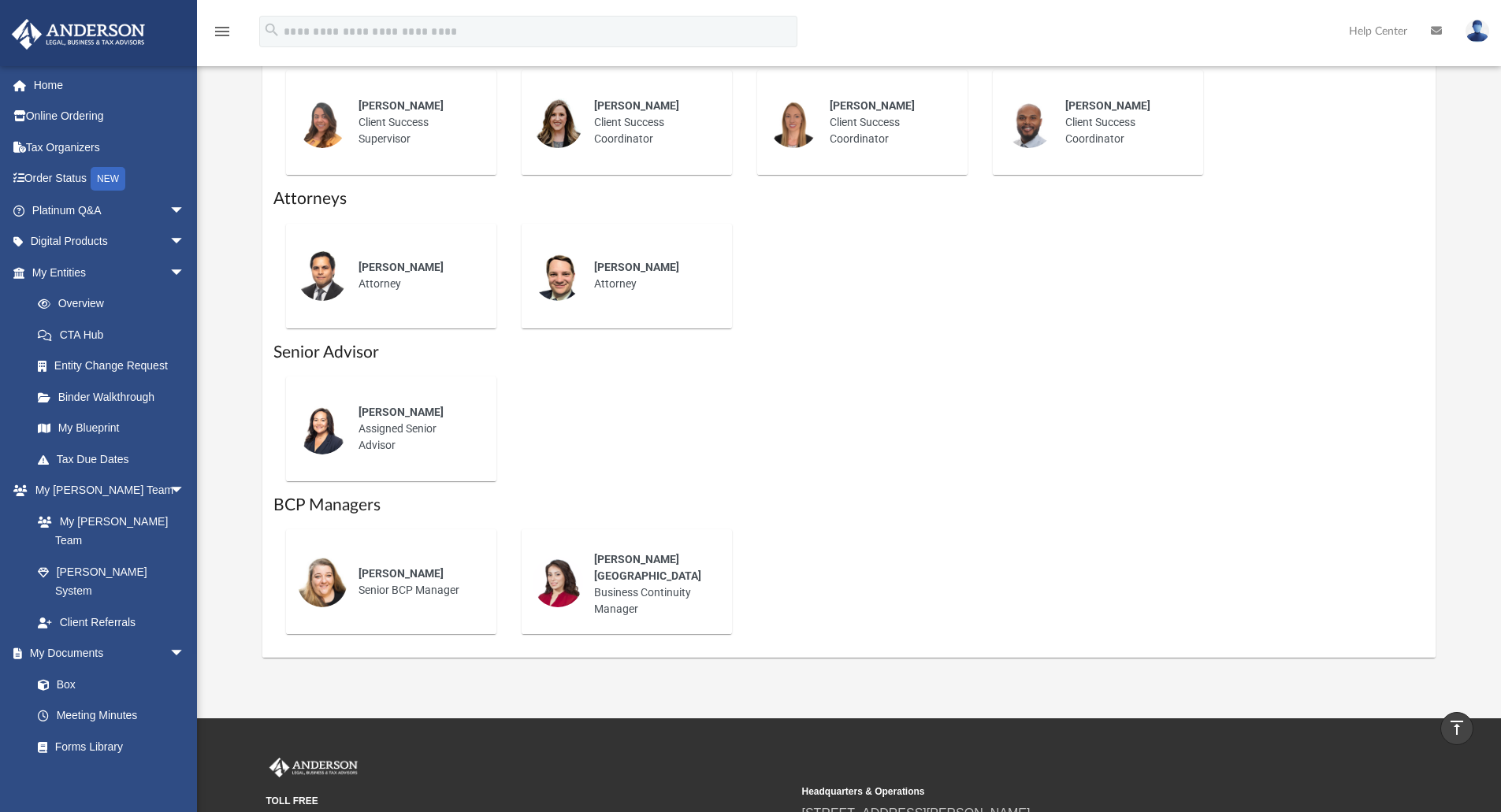
click at [123, 700] on link "Meeting Minutes" at bounding box center [111, 716] width 178 height 32
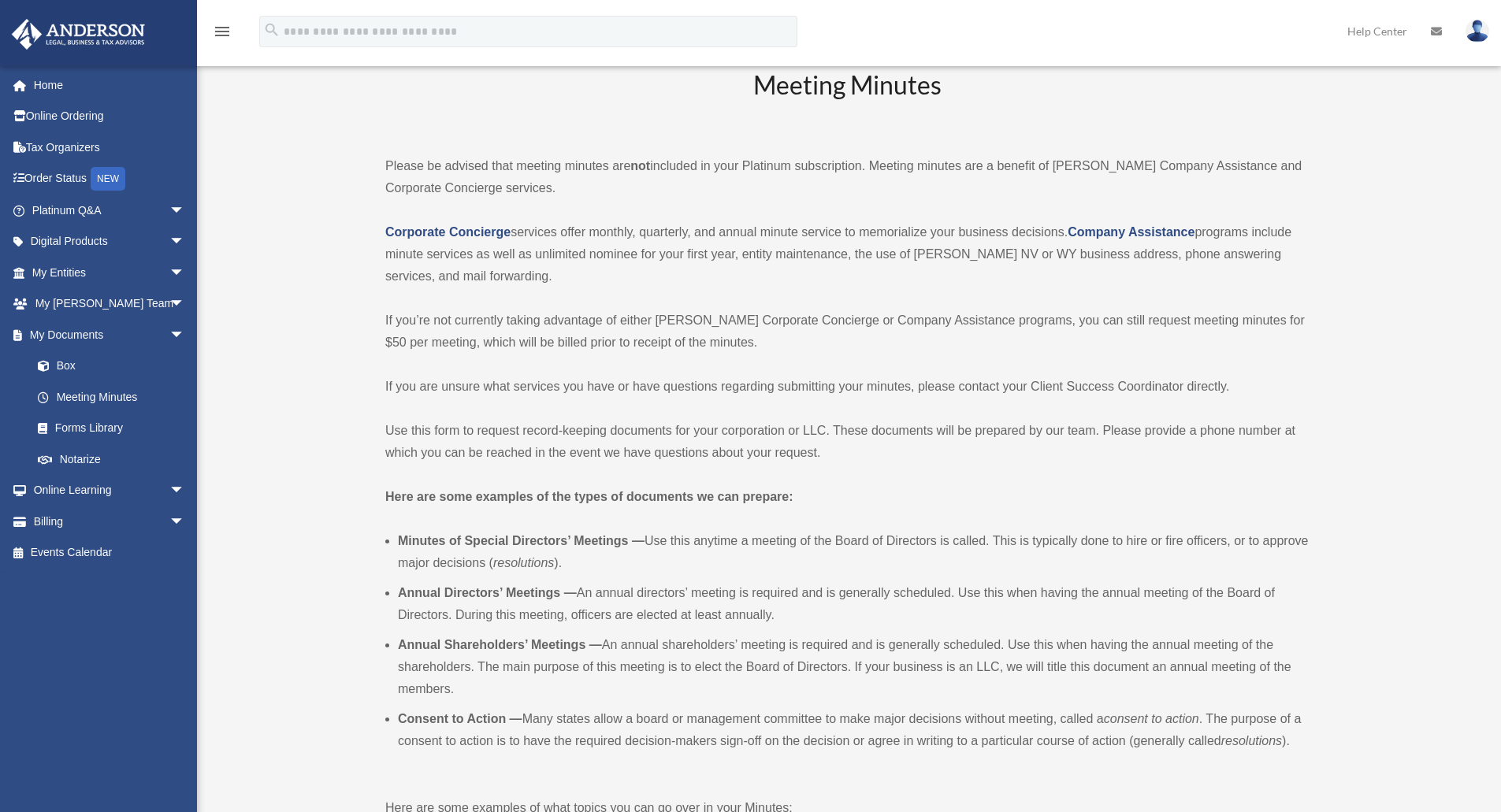
scroll to position [74, 0]
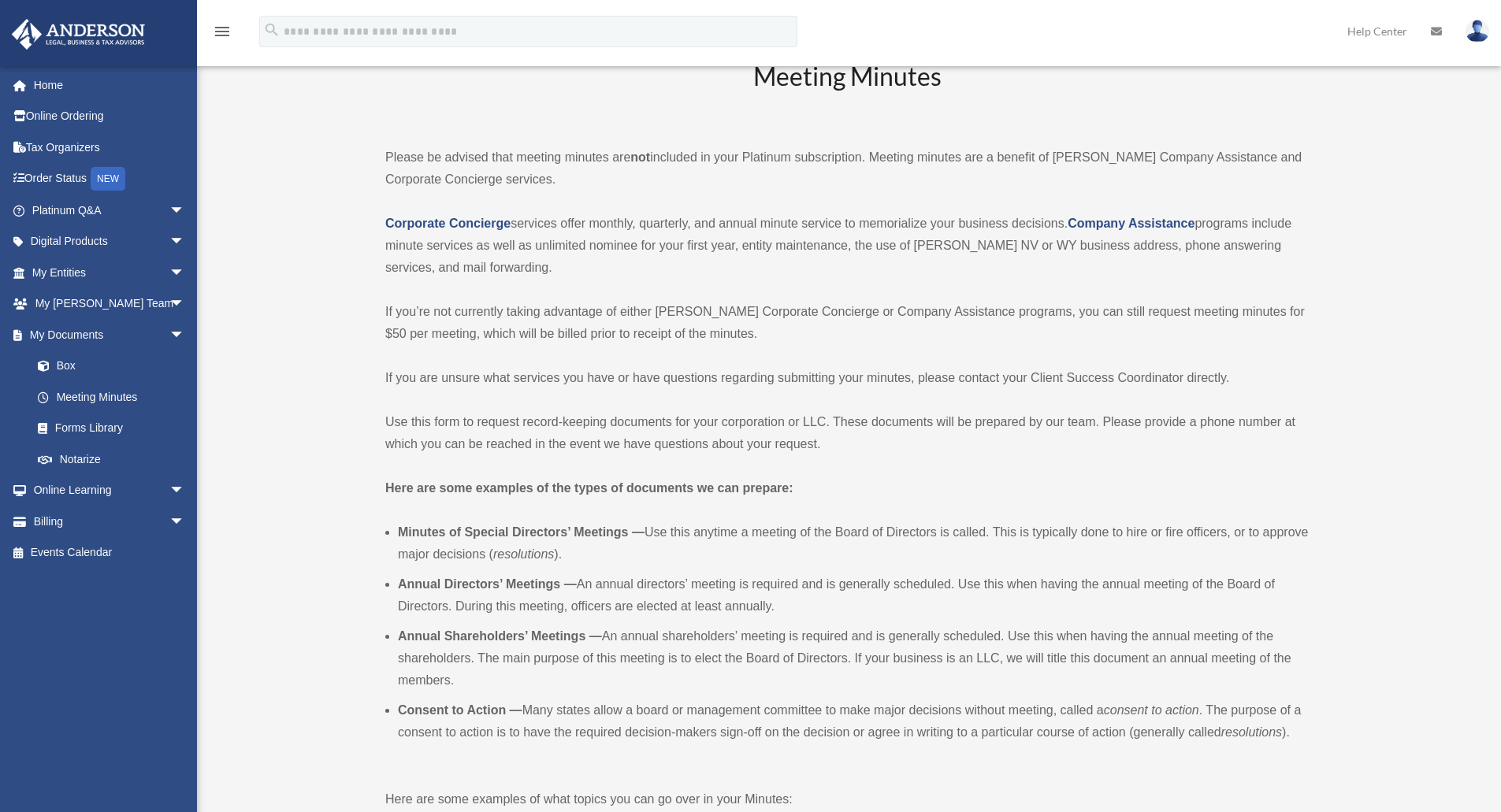
click at [169, 497] on span "arrow_drop_down" at bounding box center [184, 491] width 32 height 32
click at [107, 579] on link "Resources" at bounding box center [115, 583] width 187 height 32
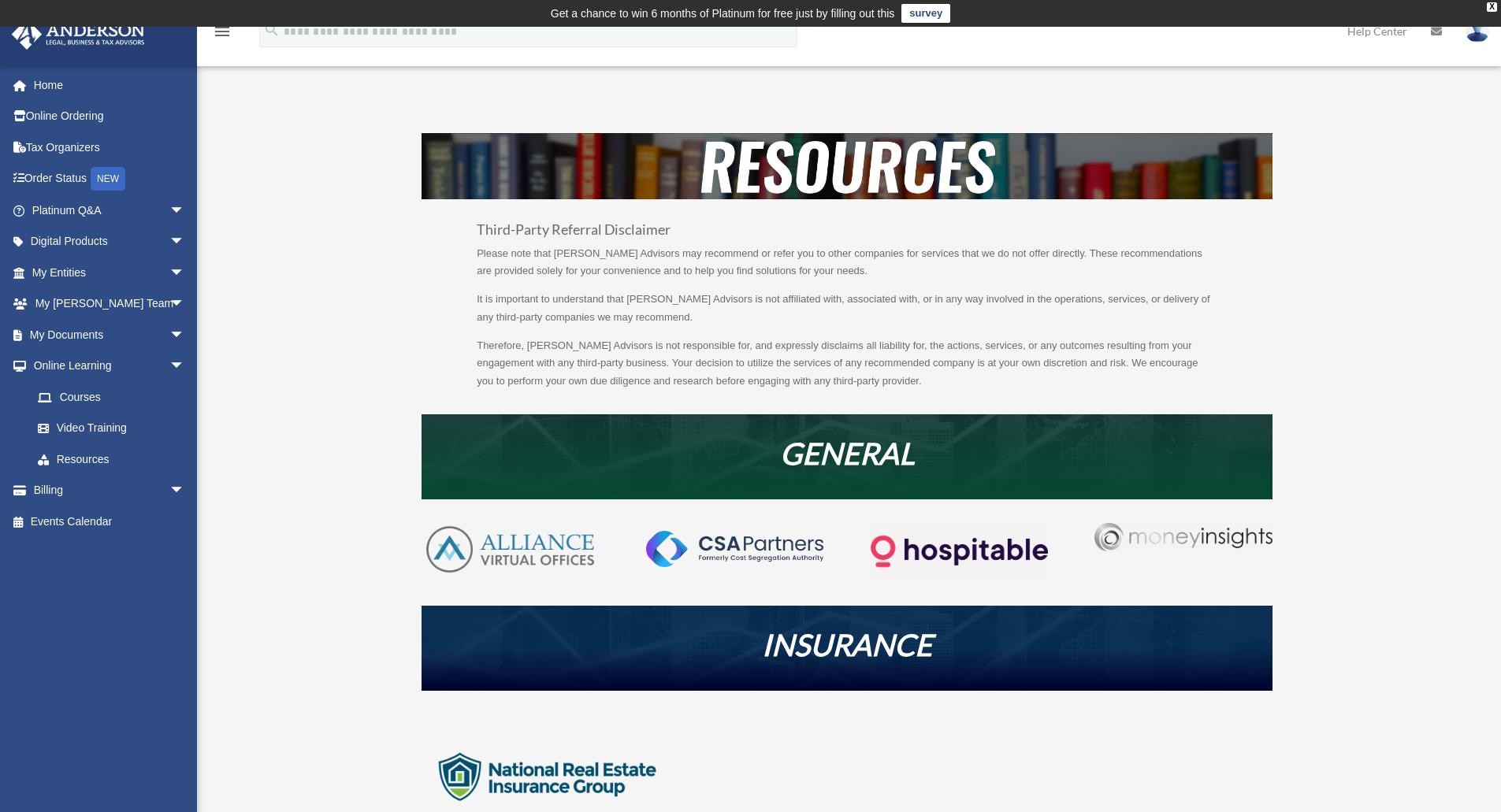
click at [133, 431] on link "Video Training" at bounding box center [115, 428] width 187 height 32
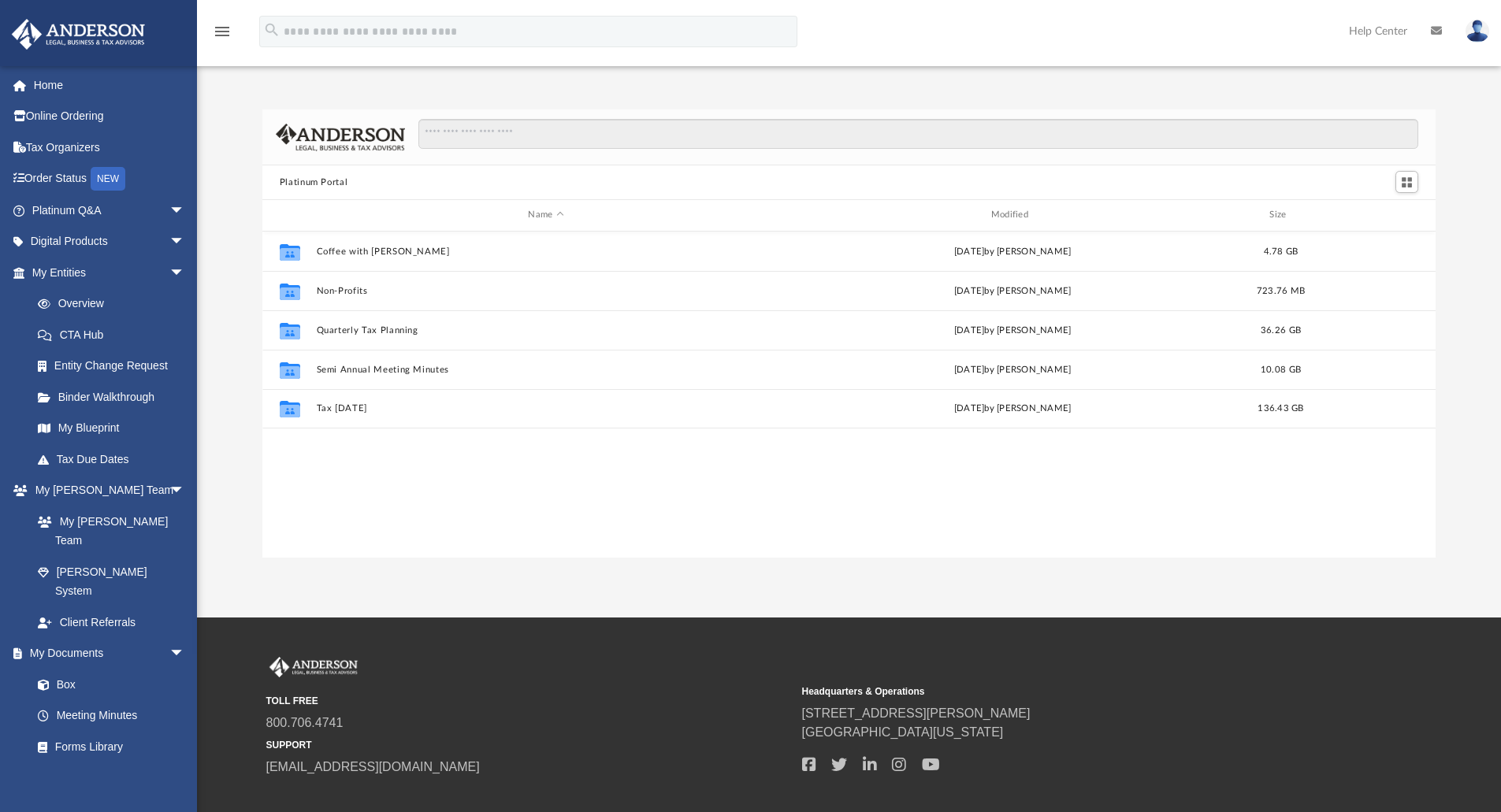
scroll to position [347, 1161]
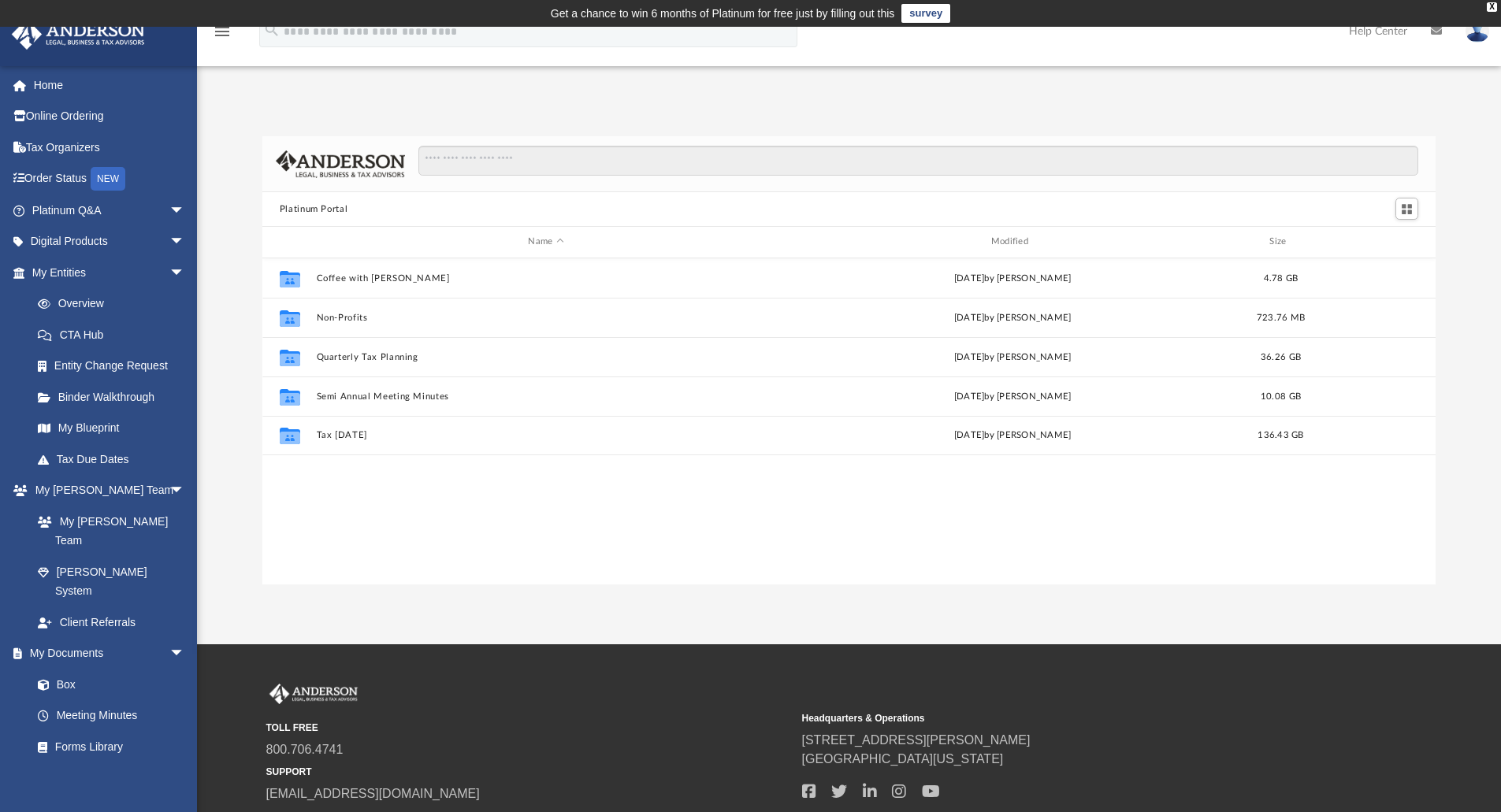
click at [107, 669] on link "Box" at bounding box center [108, 684] width 171 height 32
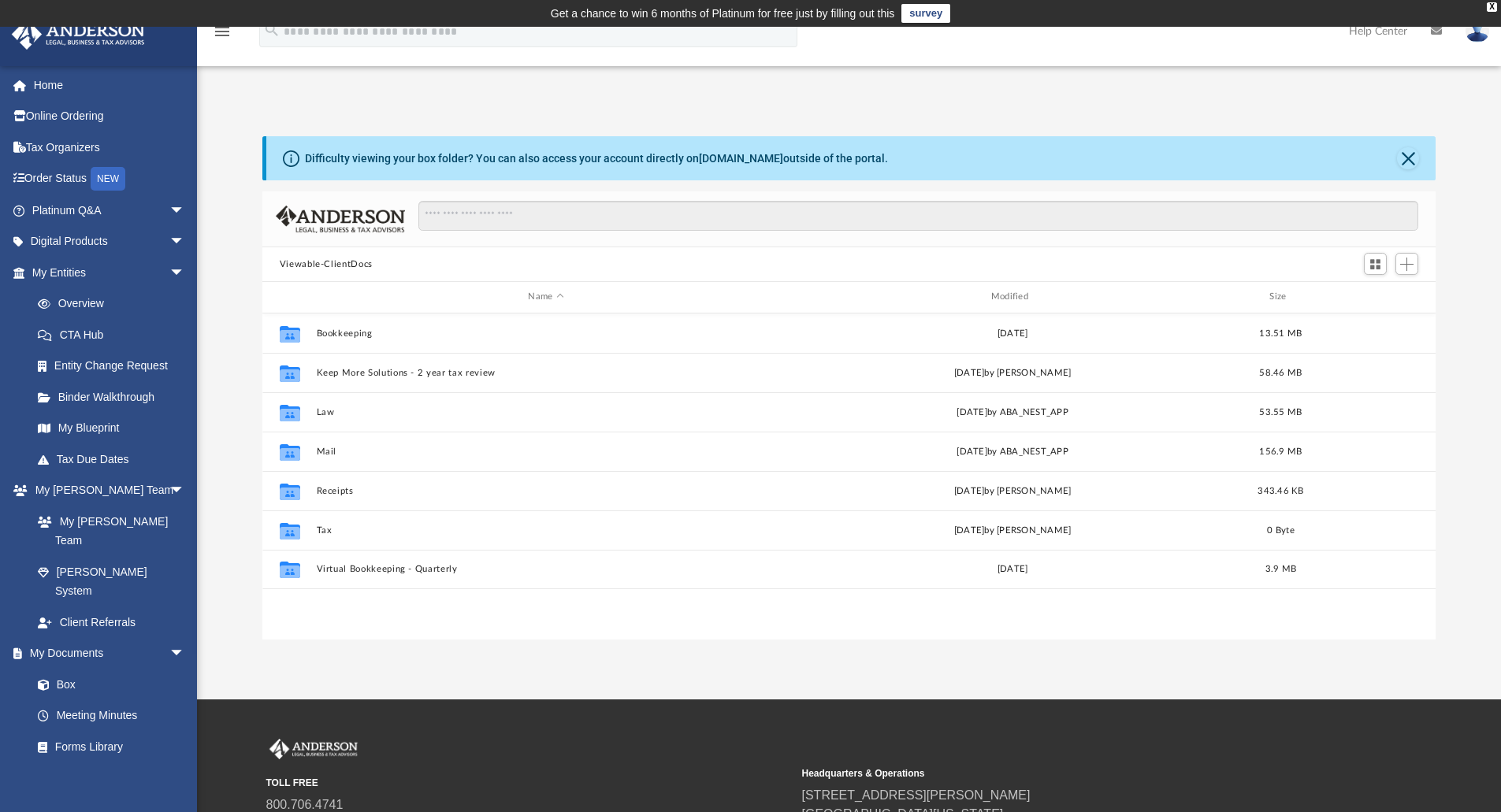
scroll to position [347, 1161]
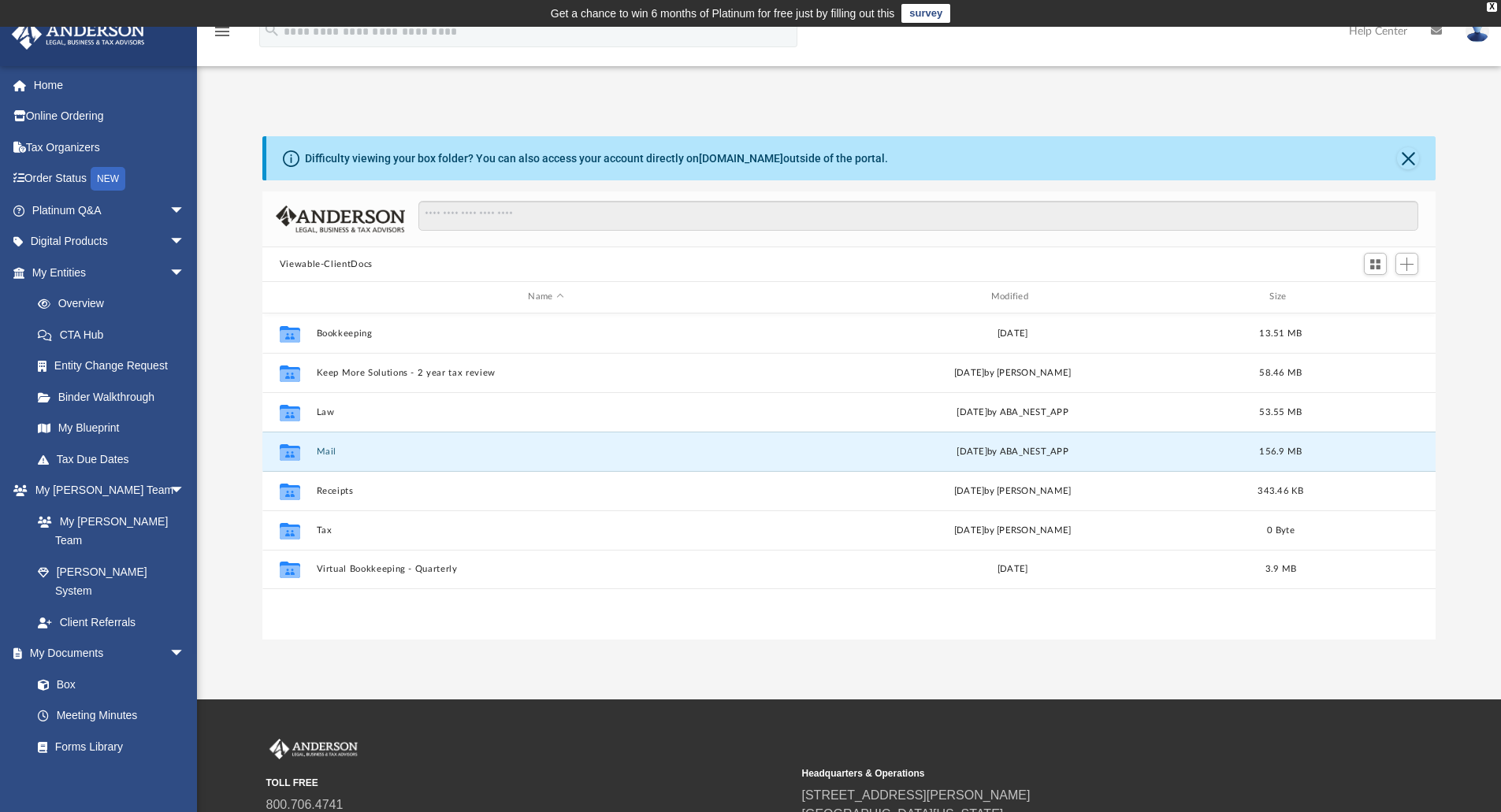
click at [488, 447] on button "Mail" at bounding box center [546, 452] width 459 height 10
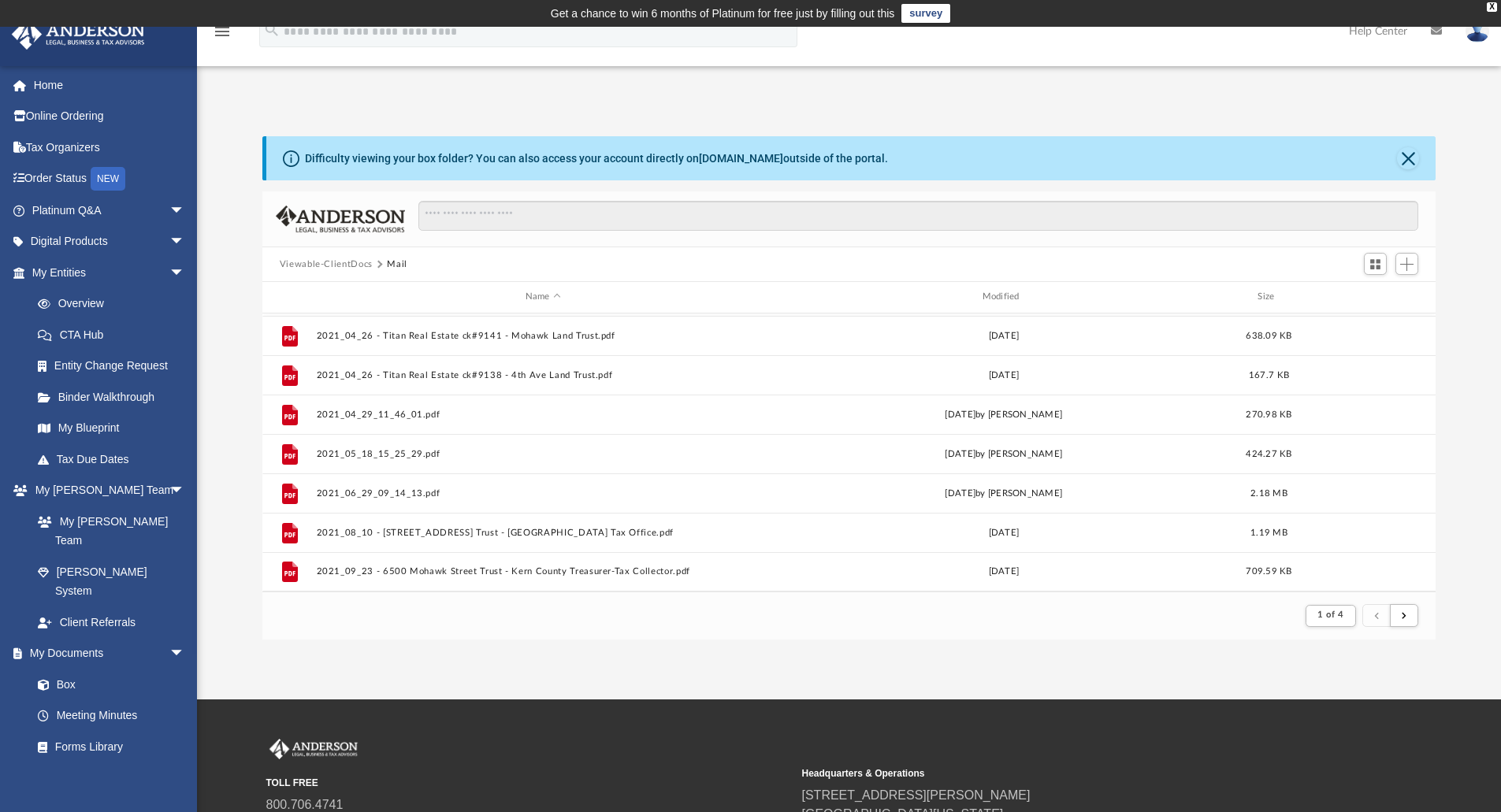
scroll to position [169, 0]
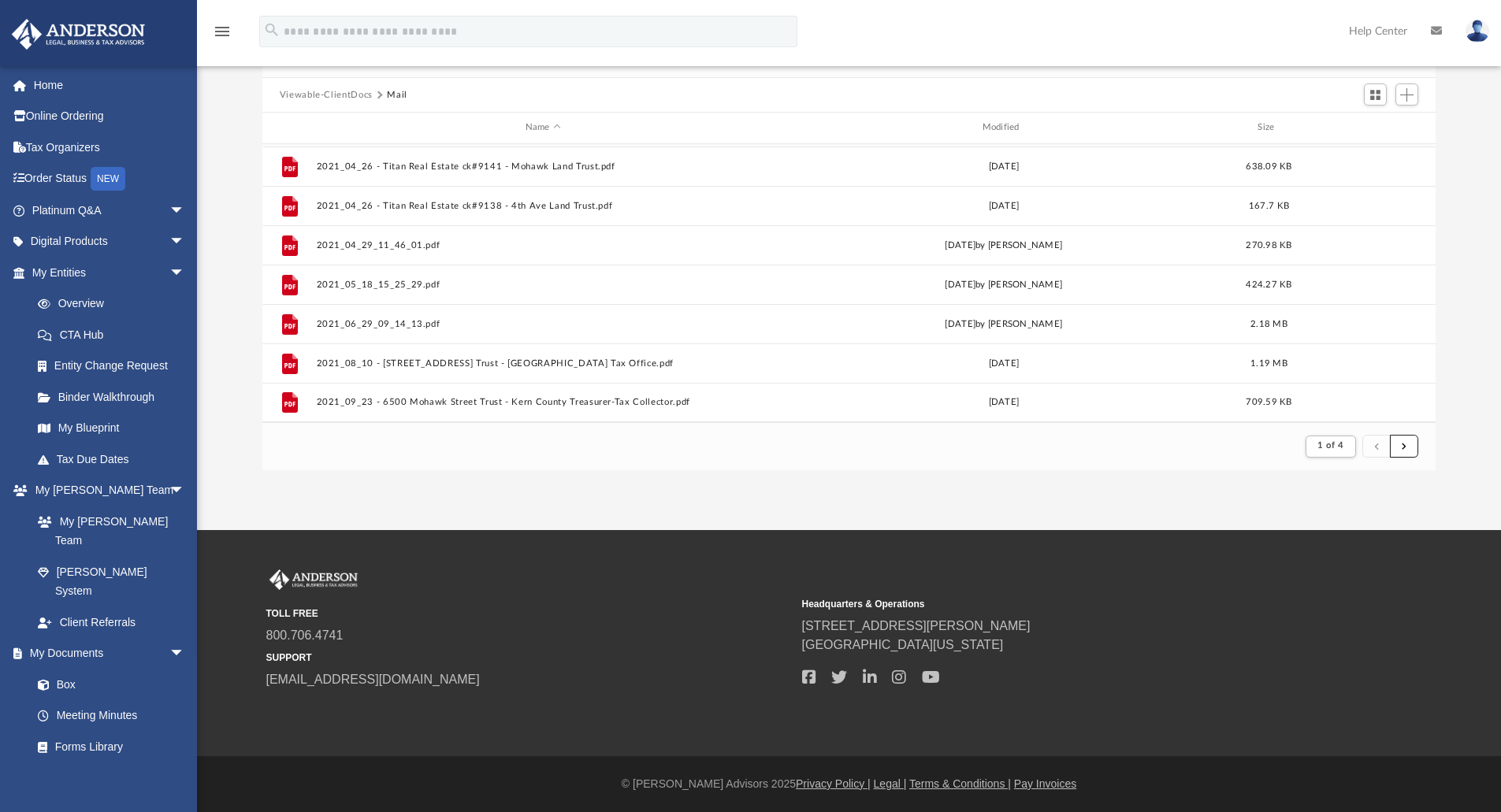
click at [1407, 441] on button "submit" at bounding box center [1403, 446] width 28 height 23
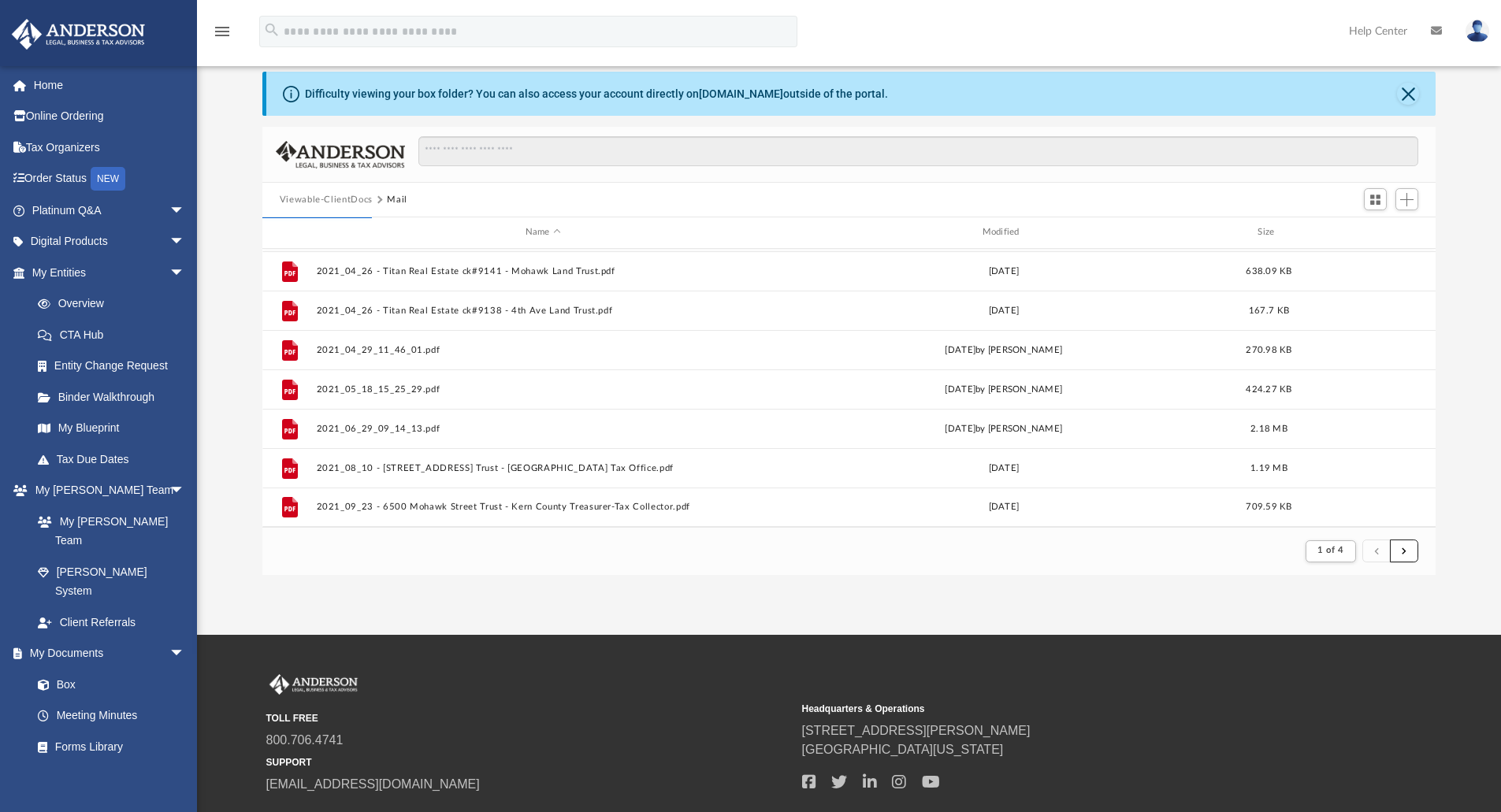
scroll to position [63, 0]
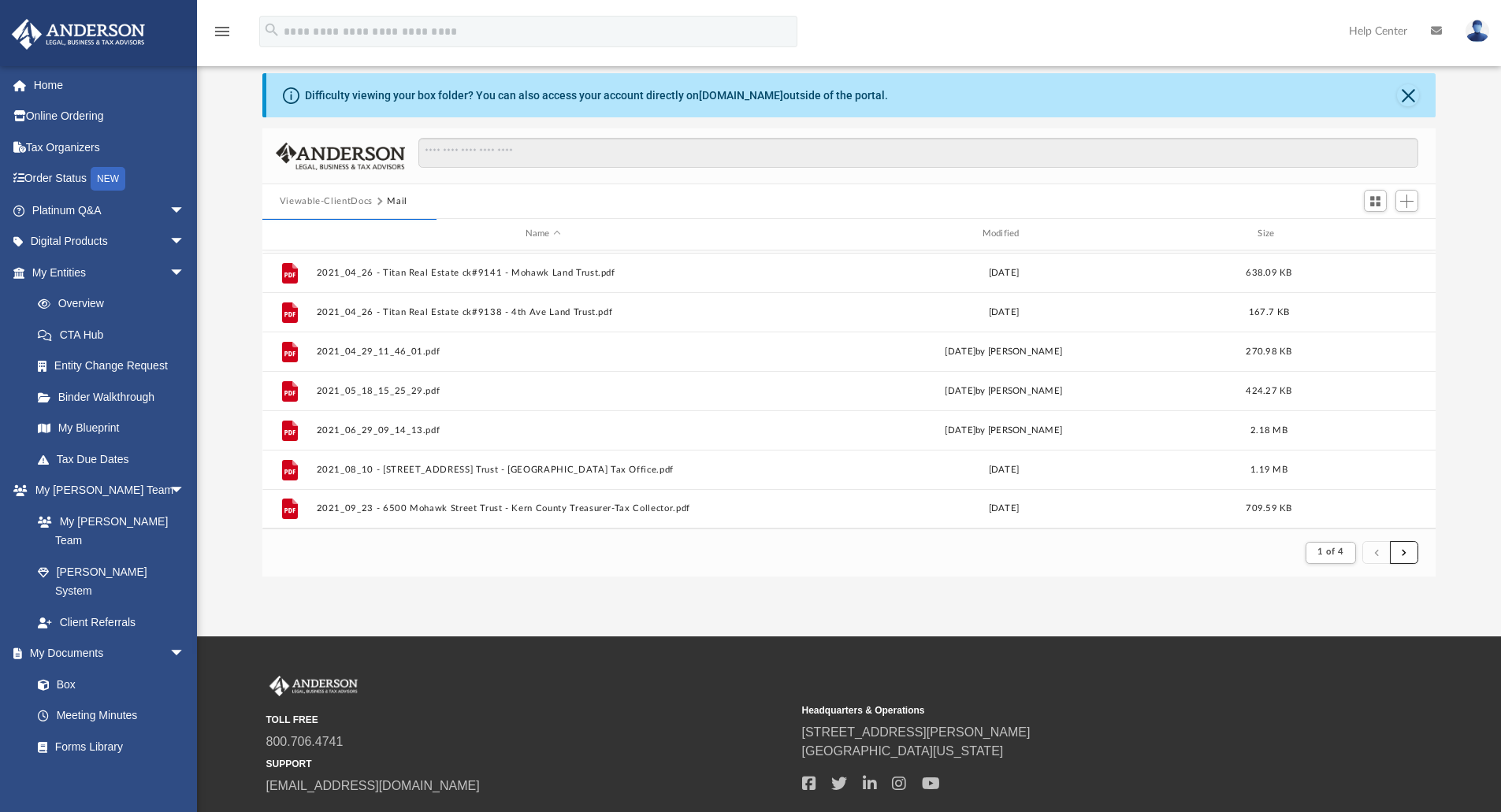
click at [1402, 555] on span "submit" at bounding box center [1404, 552] width 5 height 9
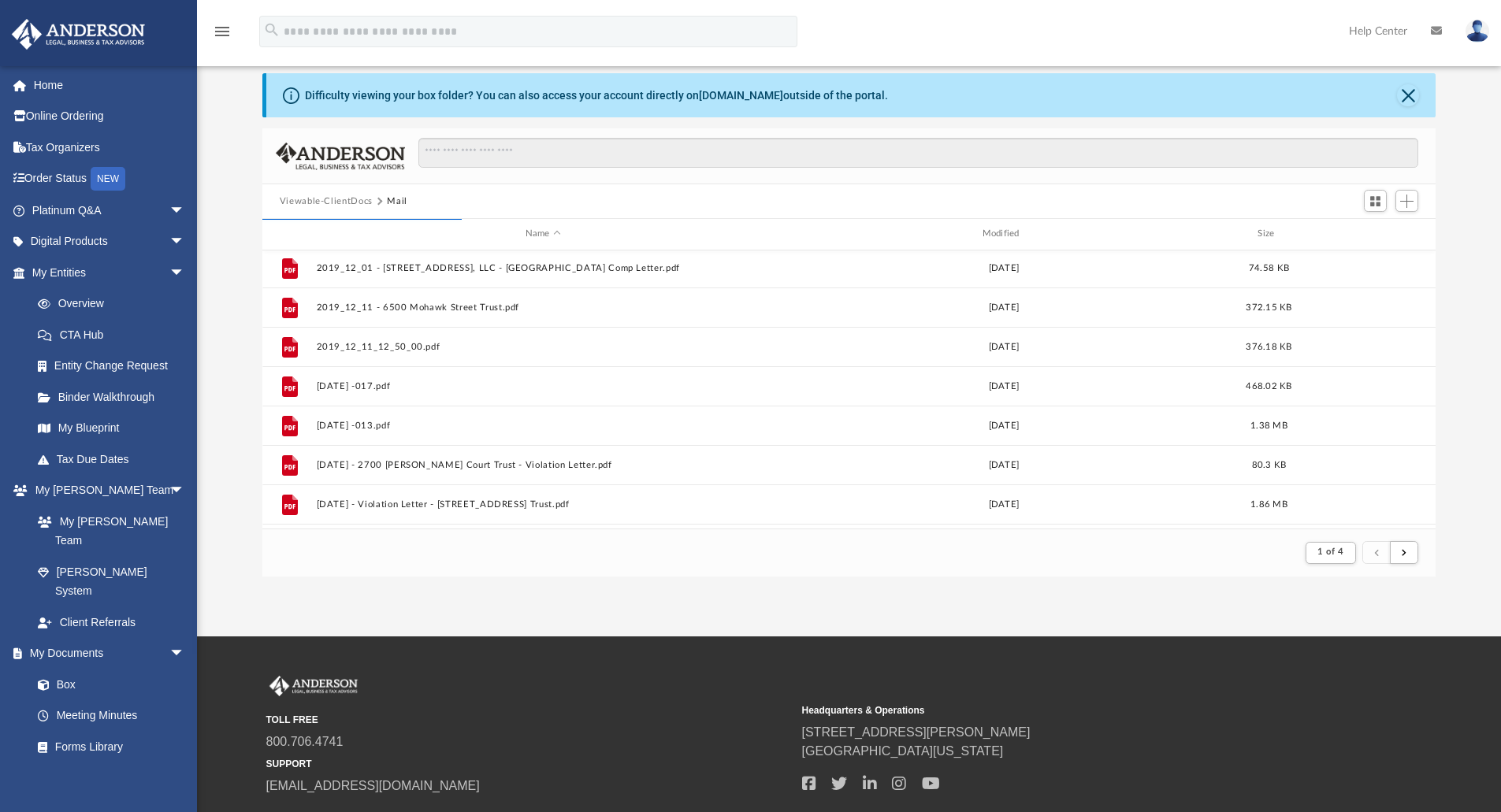
scroll to position [0, 0]
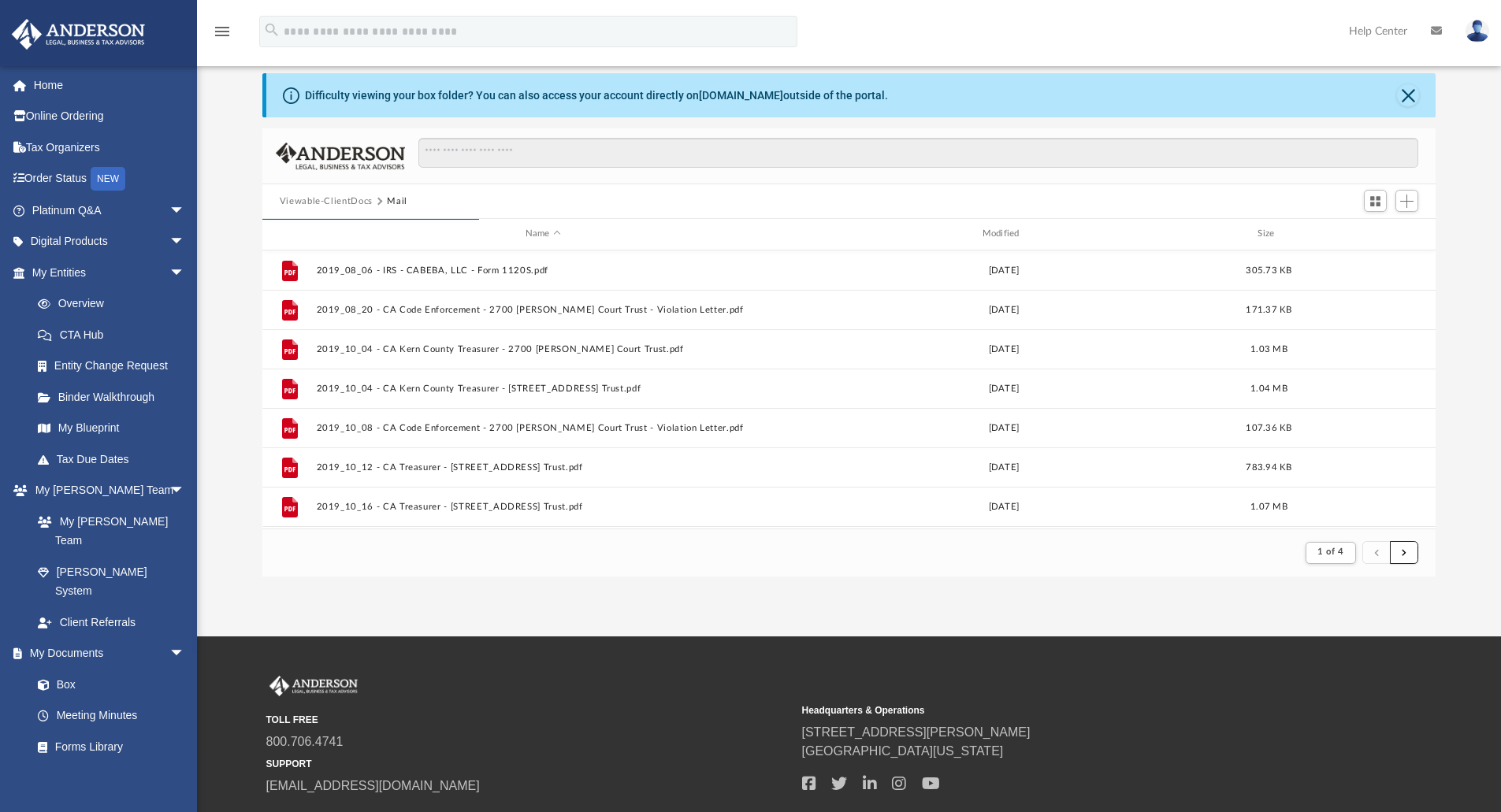
click at [1399, 557] on button "submit" at bounding box center [1403, 552] width 28 height 23
click at [1401, 559] on button "submit" at bounding box center [1403, 552] width 28 height 23
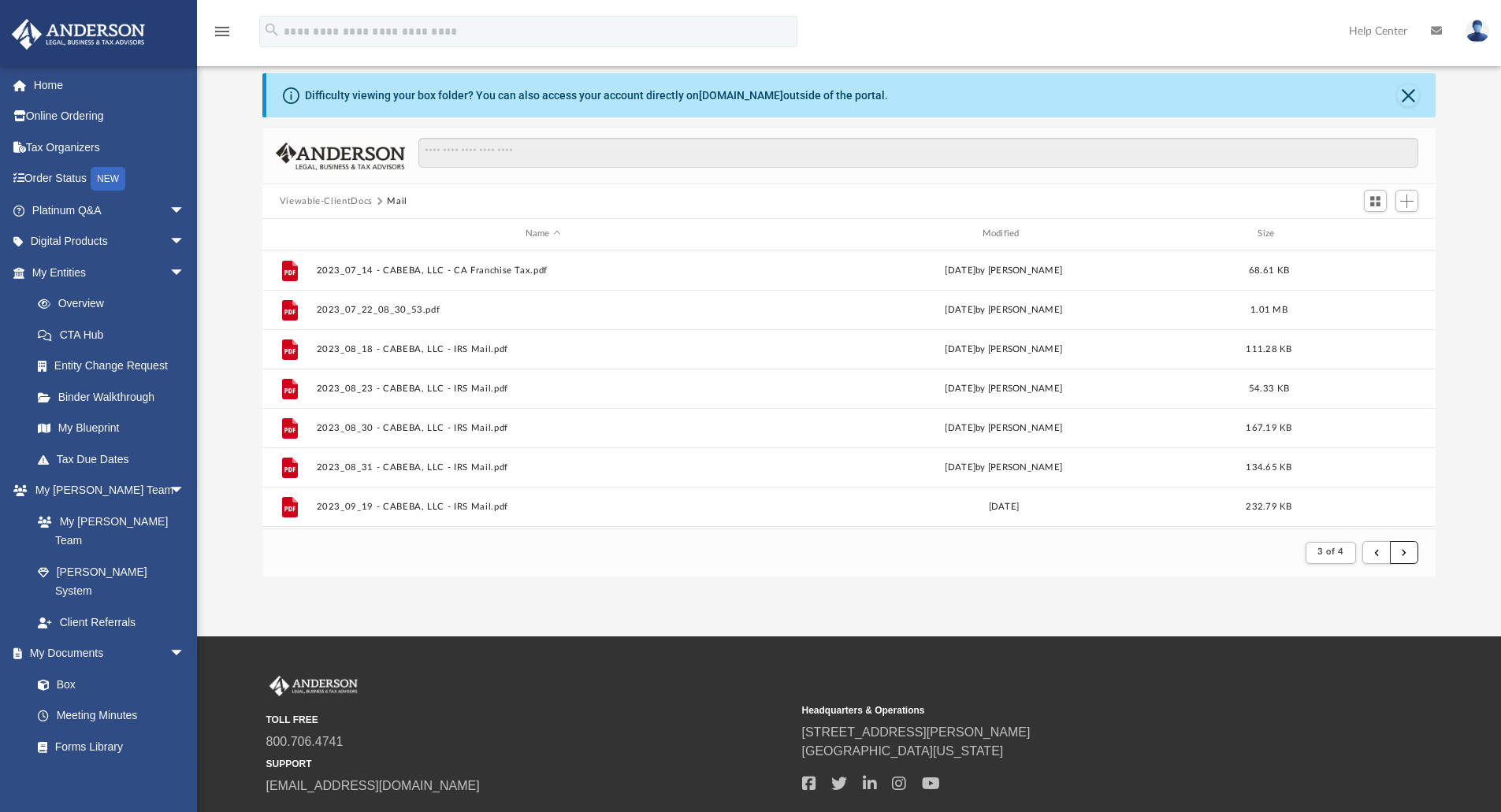
click at [1406, 554] on button "submit" at bounding box center [1403, 552] width 28 height 23
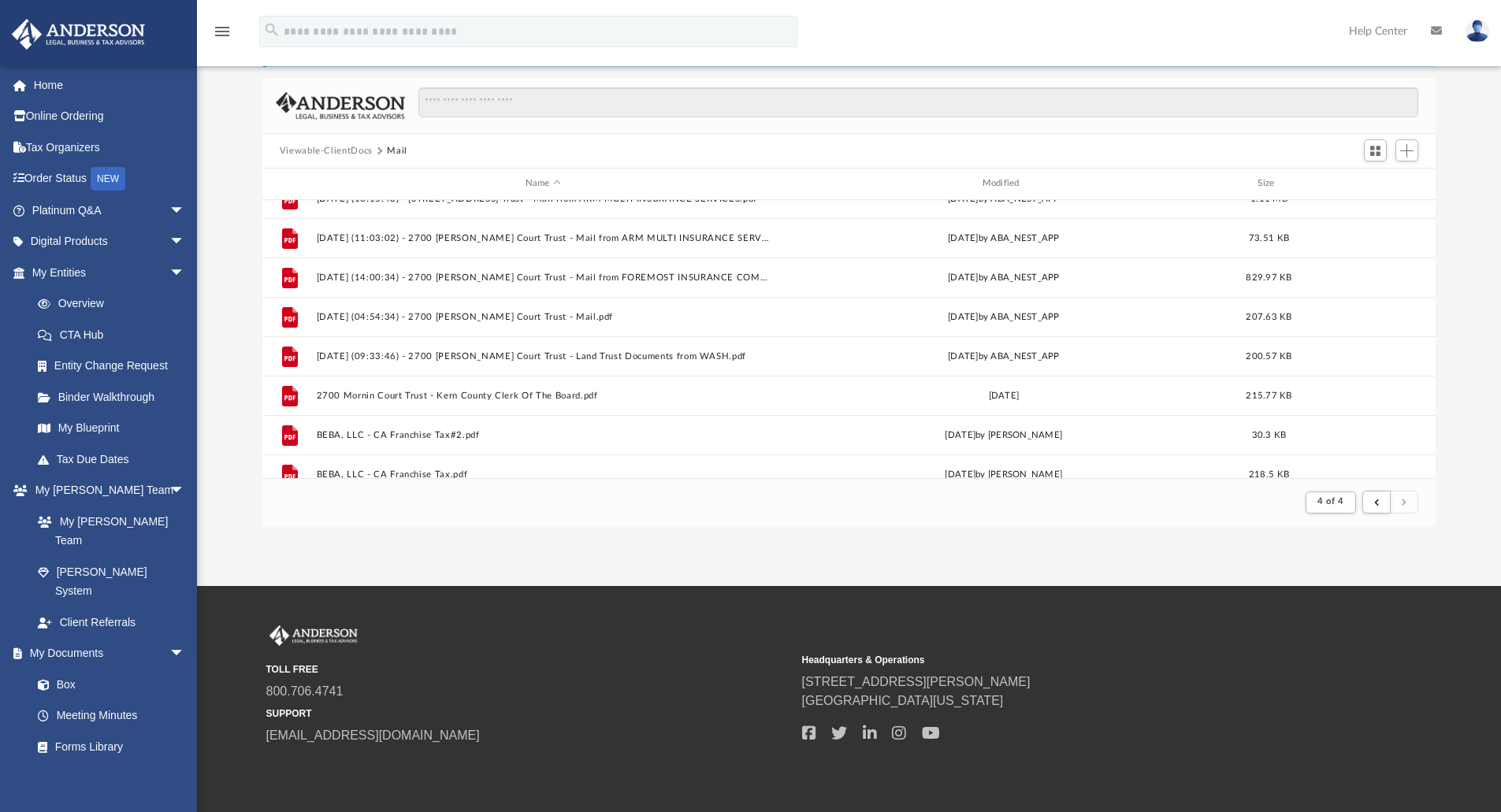
scroll to position [768, 0]
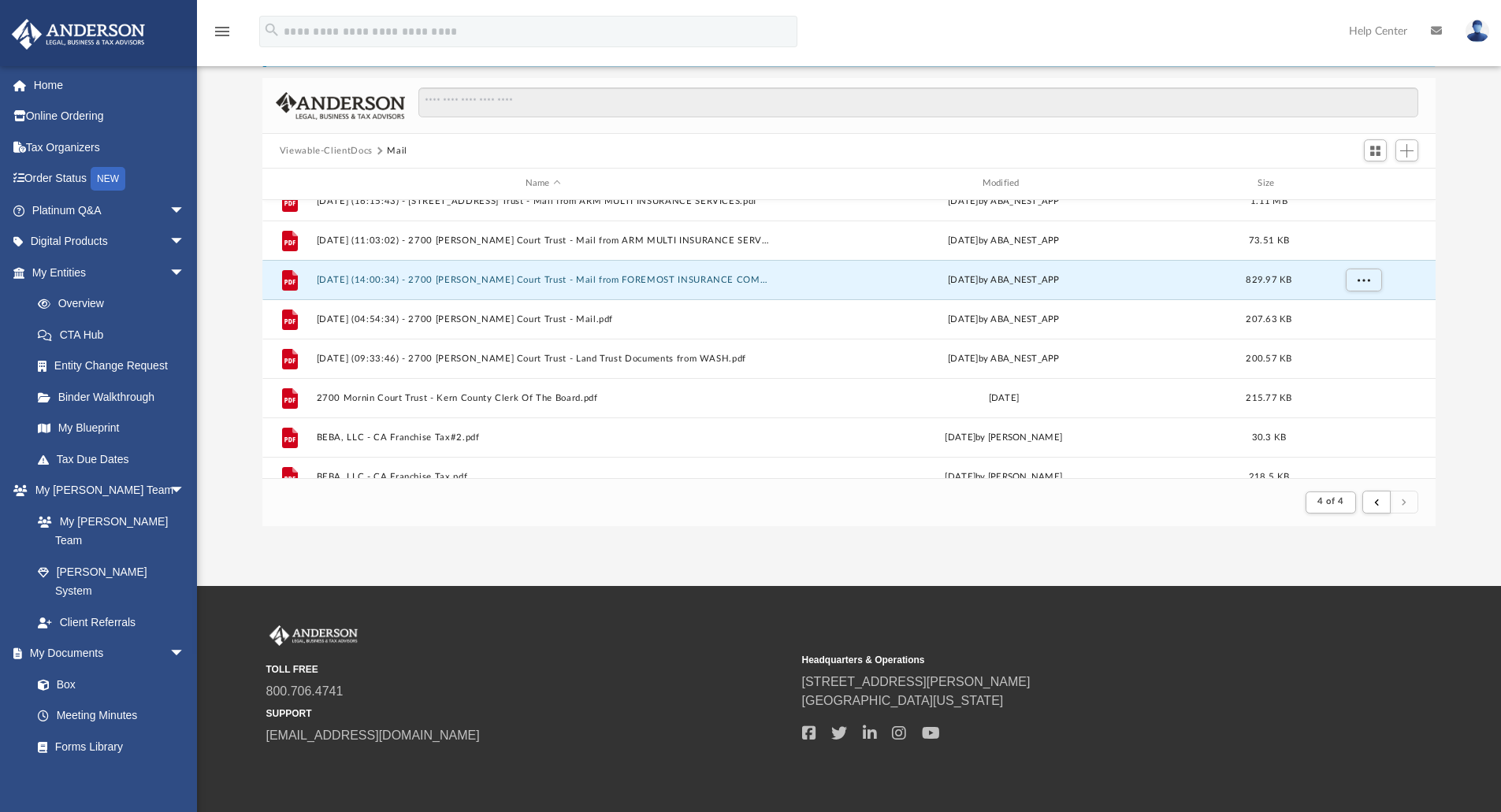
click at [604, 282] on button "2025.07.30 (14:00:34) - 2700 Morin Court Trust - Mail from FOREMOST INSURANCE C…" at bounding box center [542, 280] width 453 height 10
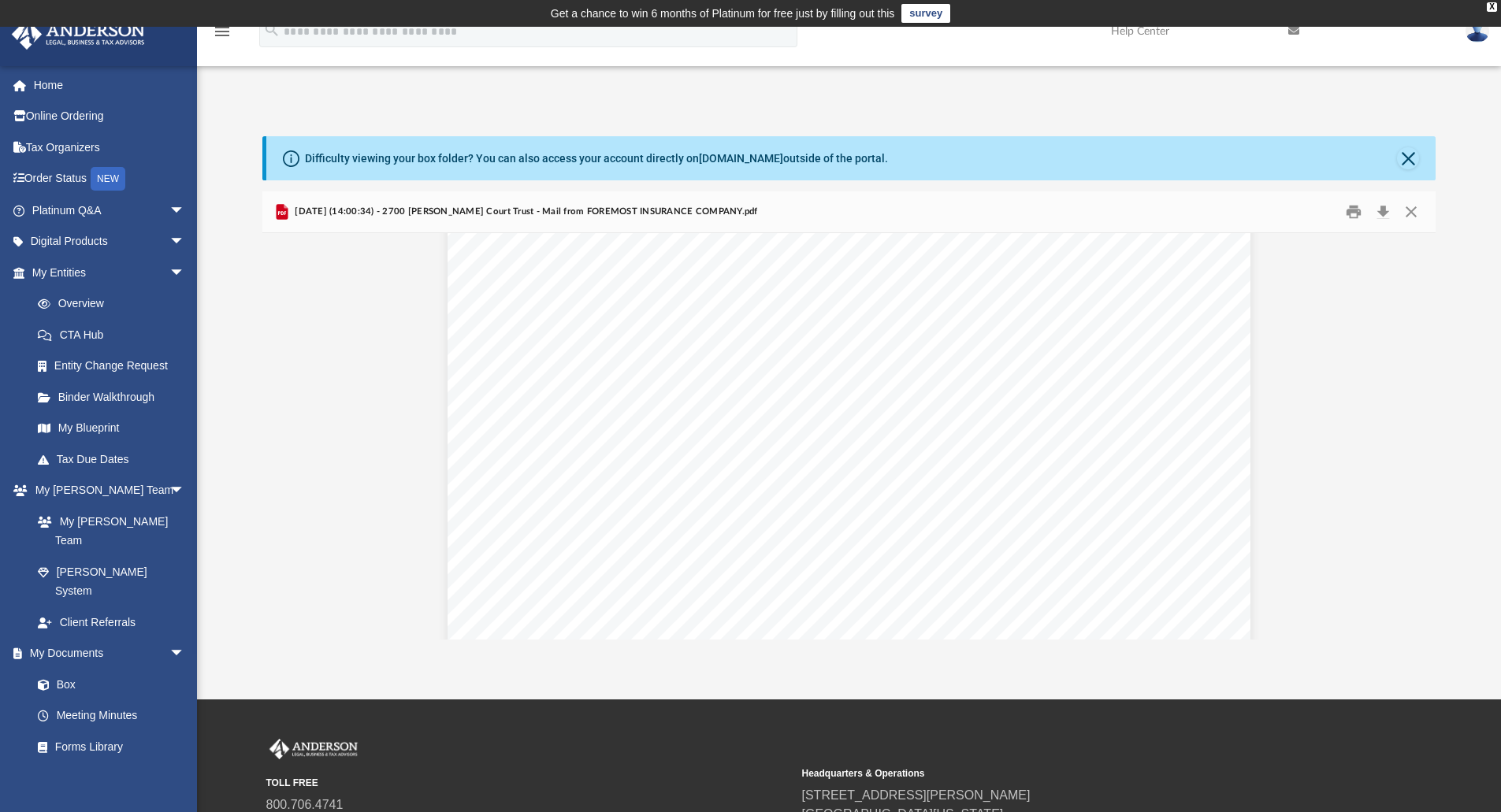
scroll to position [2677, 0]
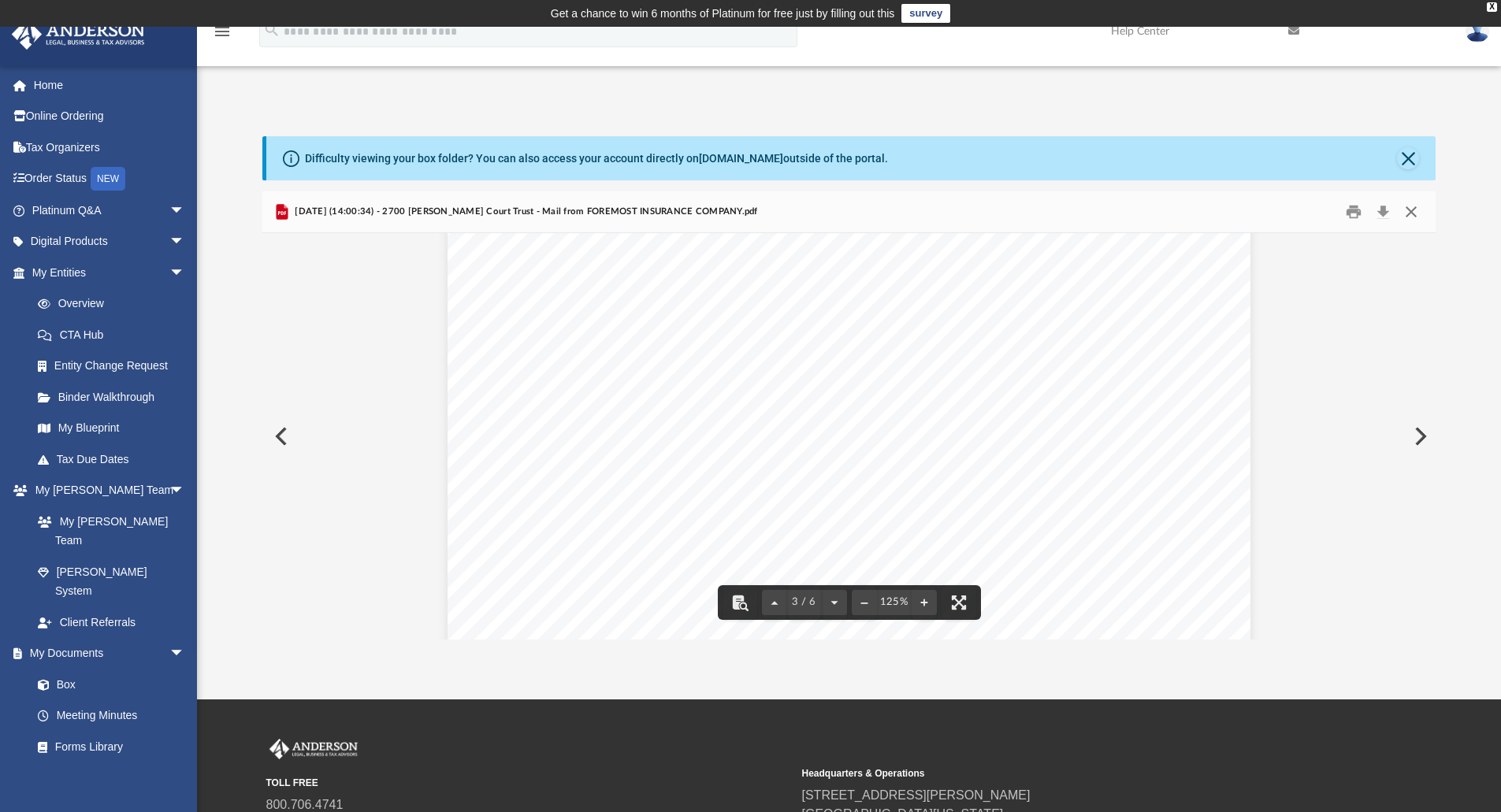
click at [1410, 209] on button "Close" at bounding box center [1410, 212] width 28 height 25
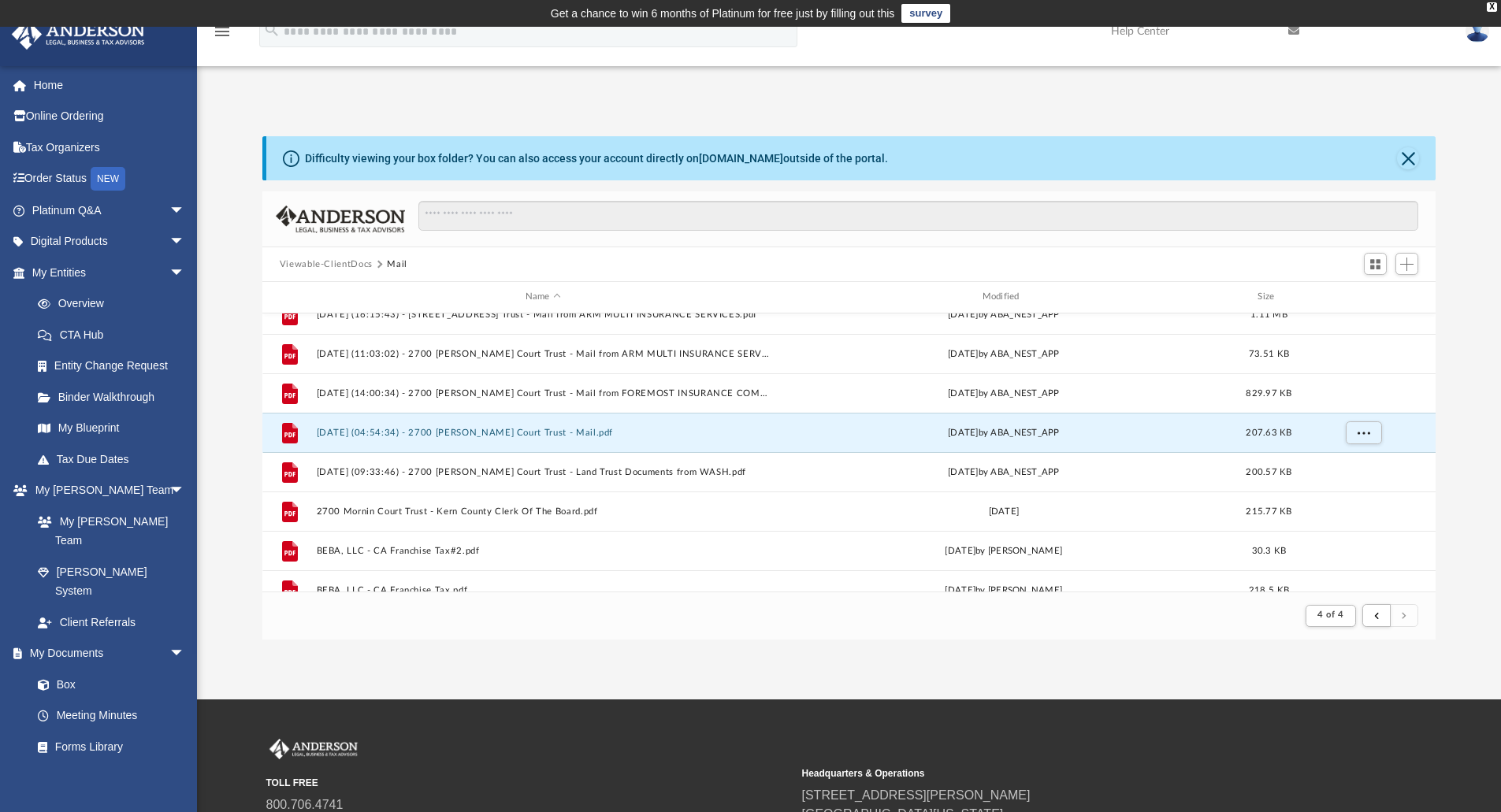
click at [493, 431] on button "2025.08.06 (04:54:34) - 2700 Morin Court Trust - Mail.pdf" at bounding box center [542, 433] width 453 height 10
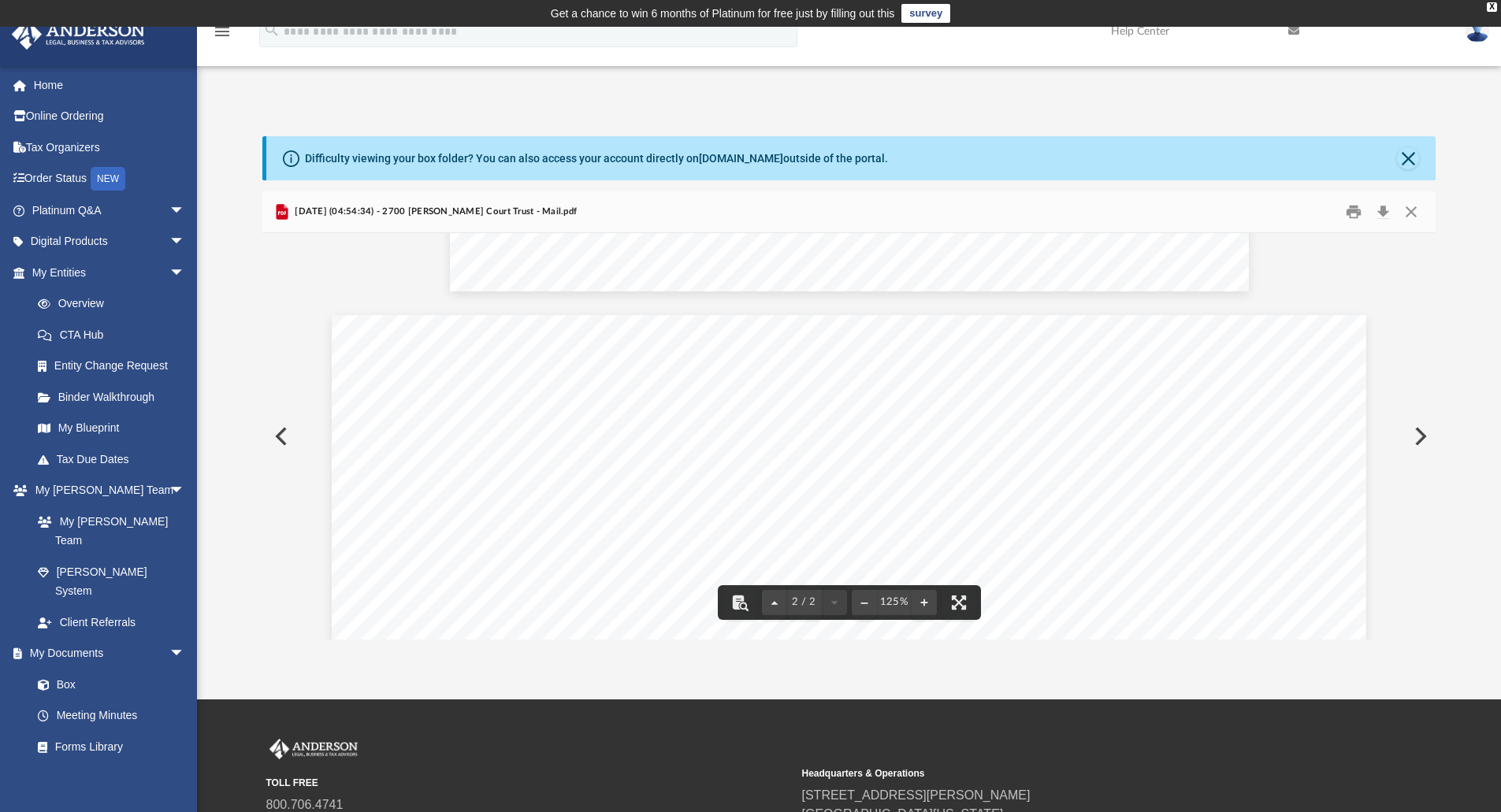
scroll to position [986, 0]
click at [1405, 210] on button "Close" at bounding box center [1410, 212] width 28 height 25
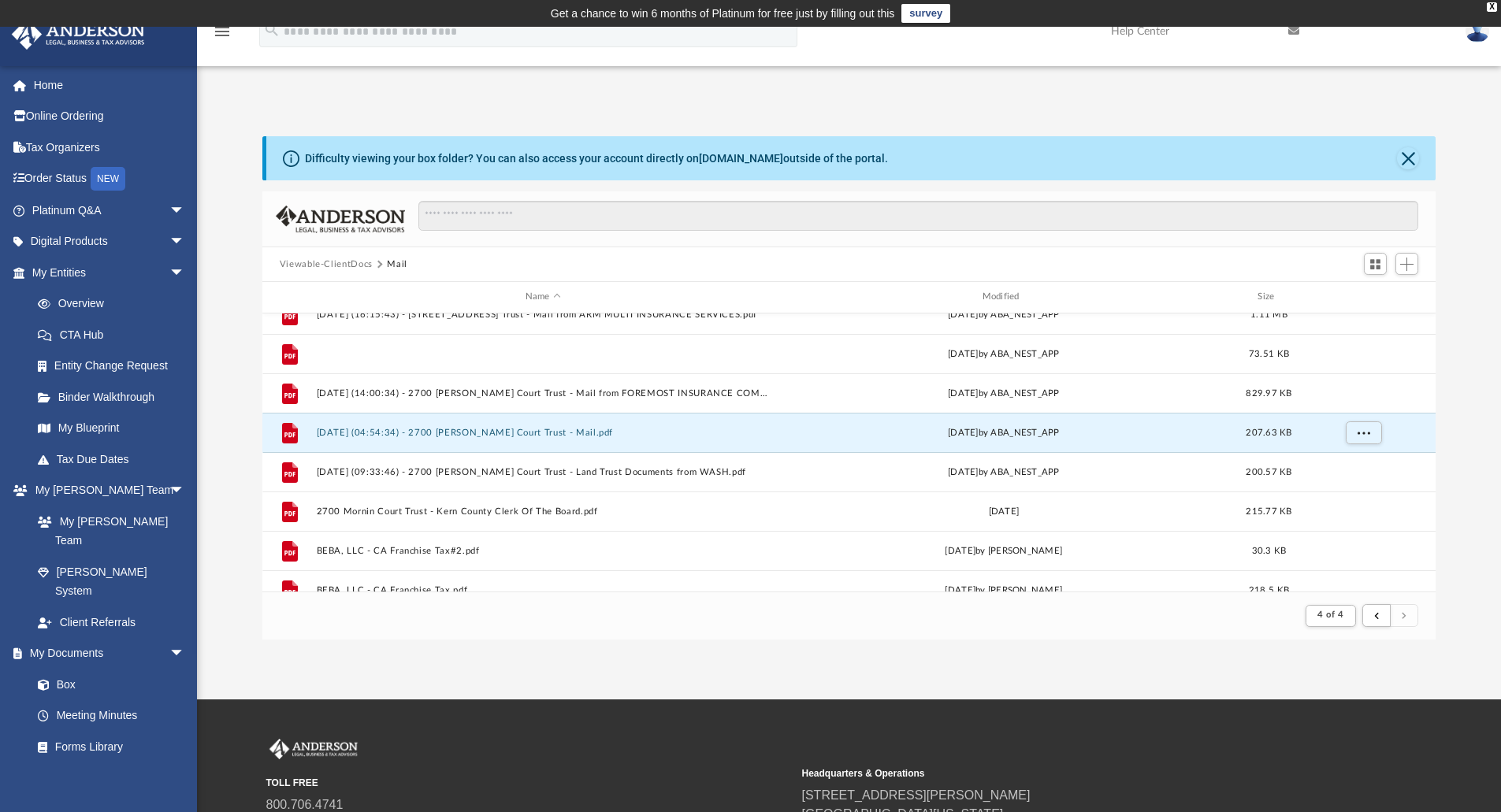
click at [713, 357] on button "2025.07.11 (11:03:02) - 2700 Morin Court Trust - Mail from ARM MULTI INSURANCE …" at bounding box center [542, 354] width 453 height 10
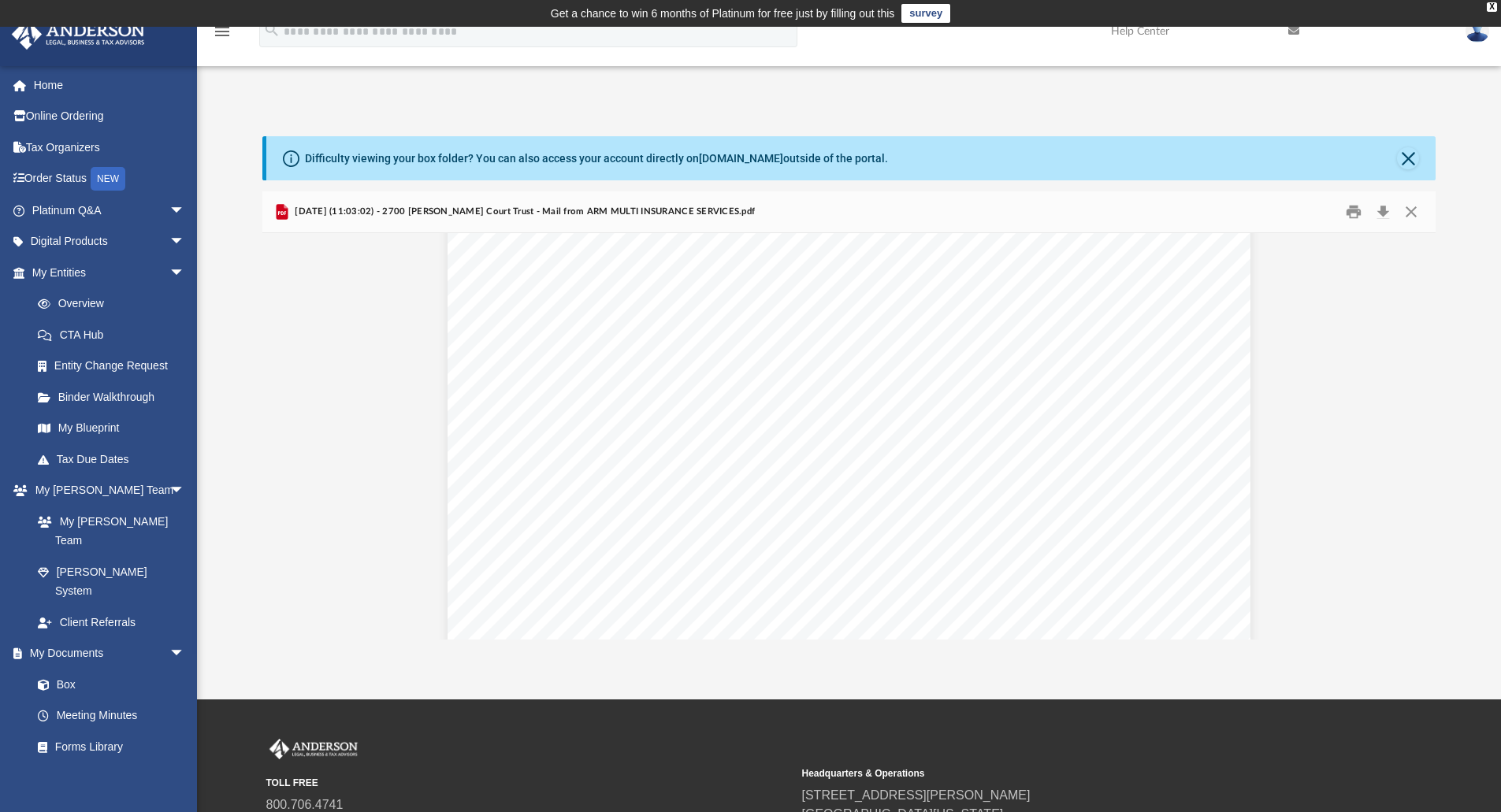
scroll to position [96, 0]
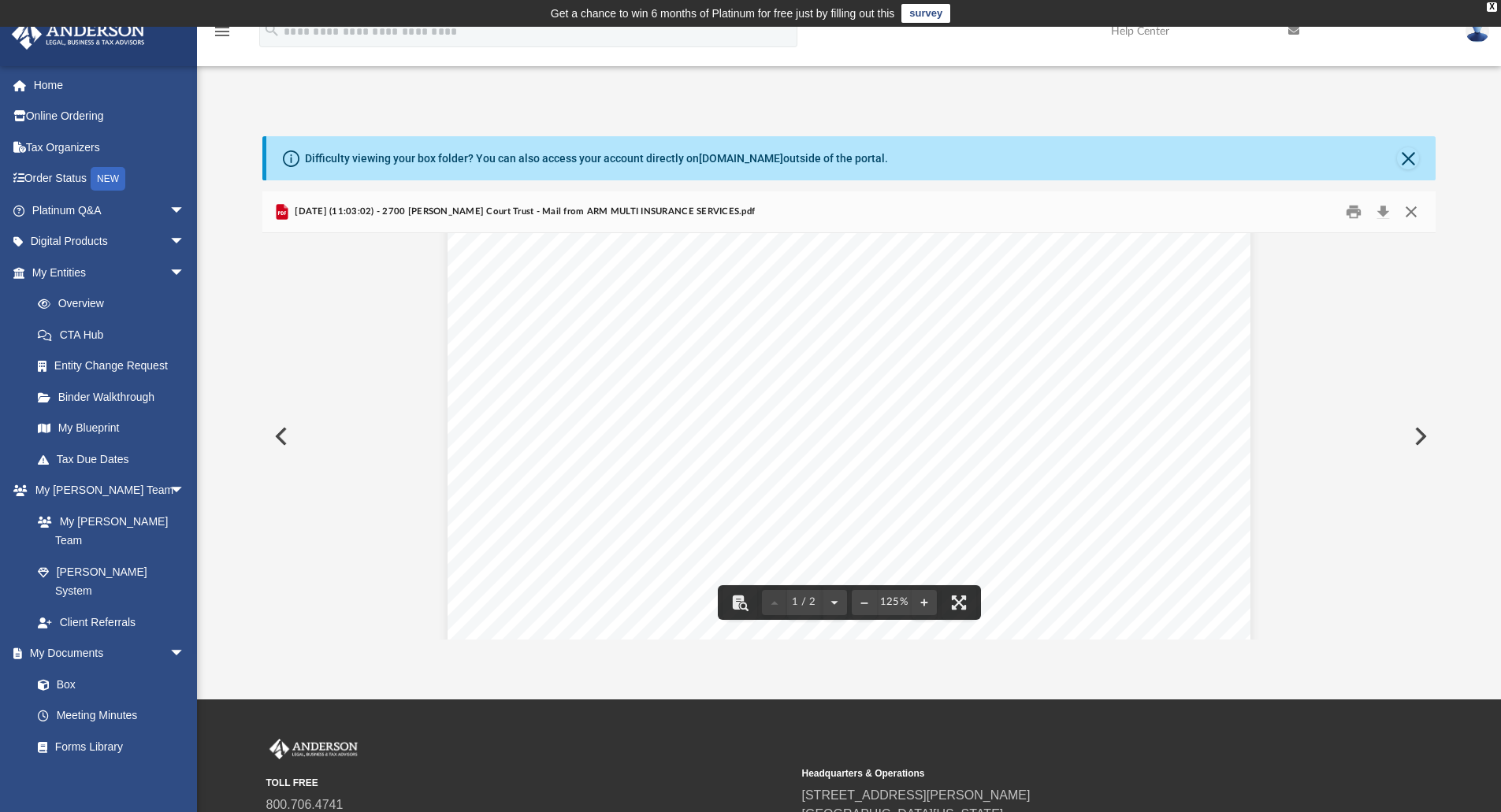
click at [1418, 219] on button "Close" at bounding box center [1410, 212] width 28 height 25
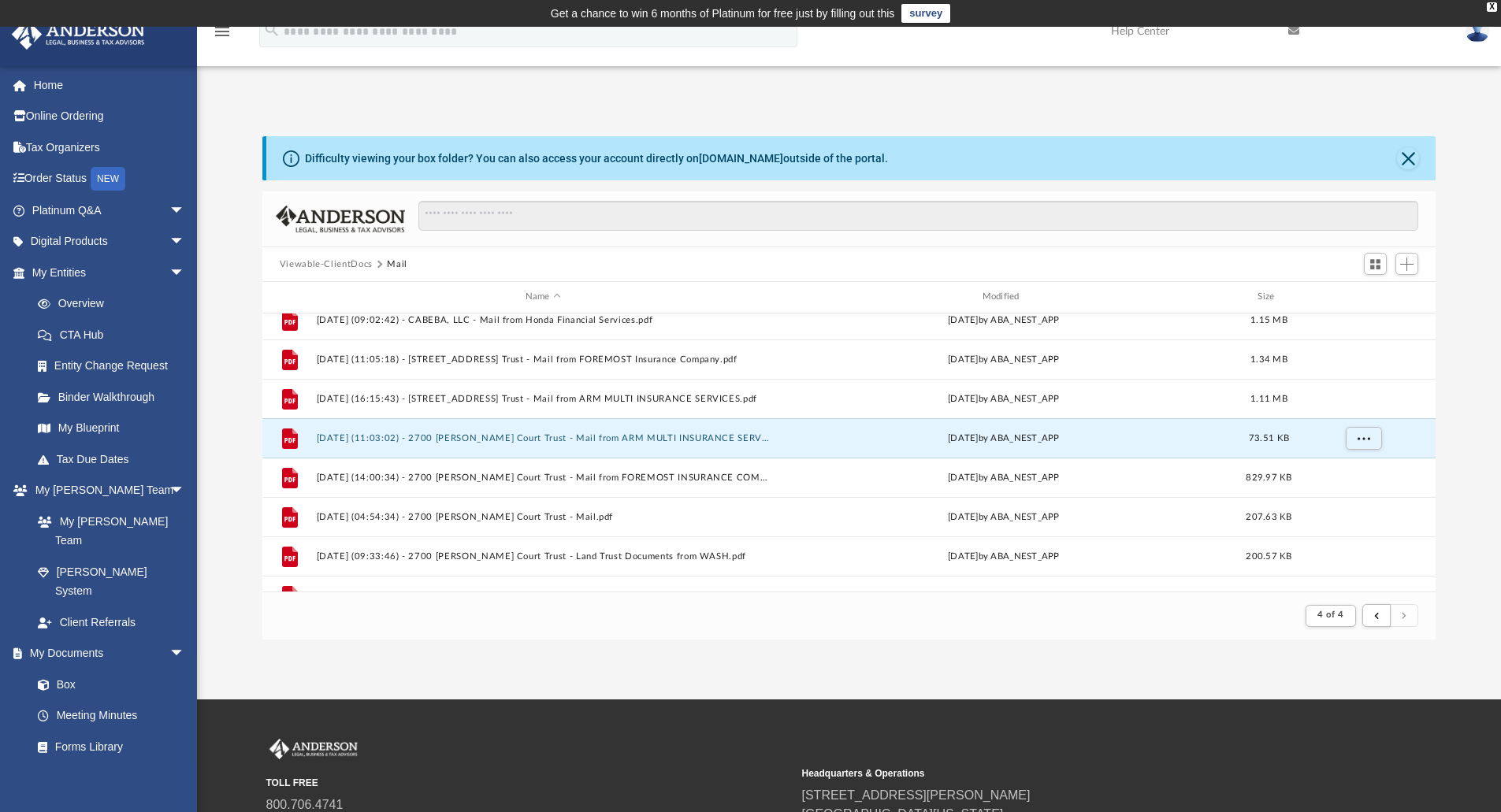
scroll to position [681, 0]
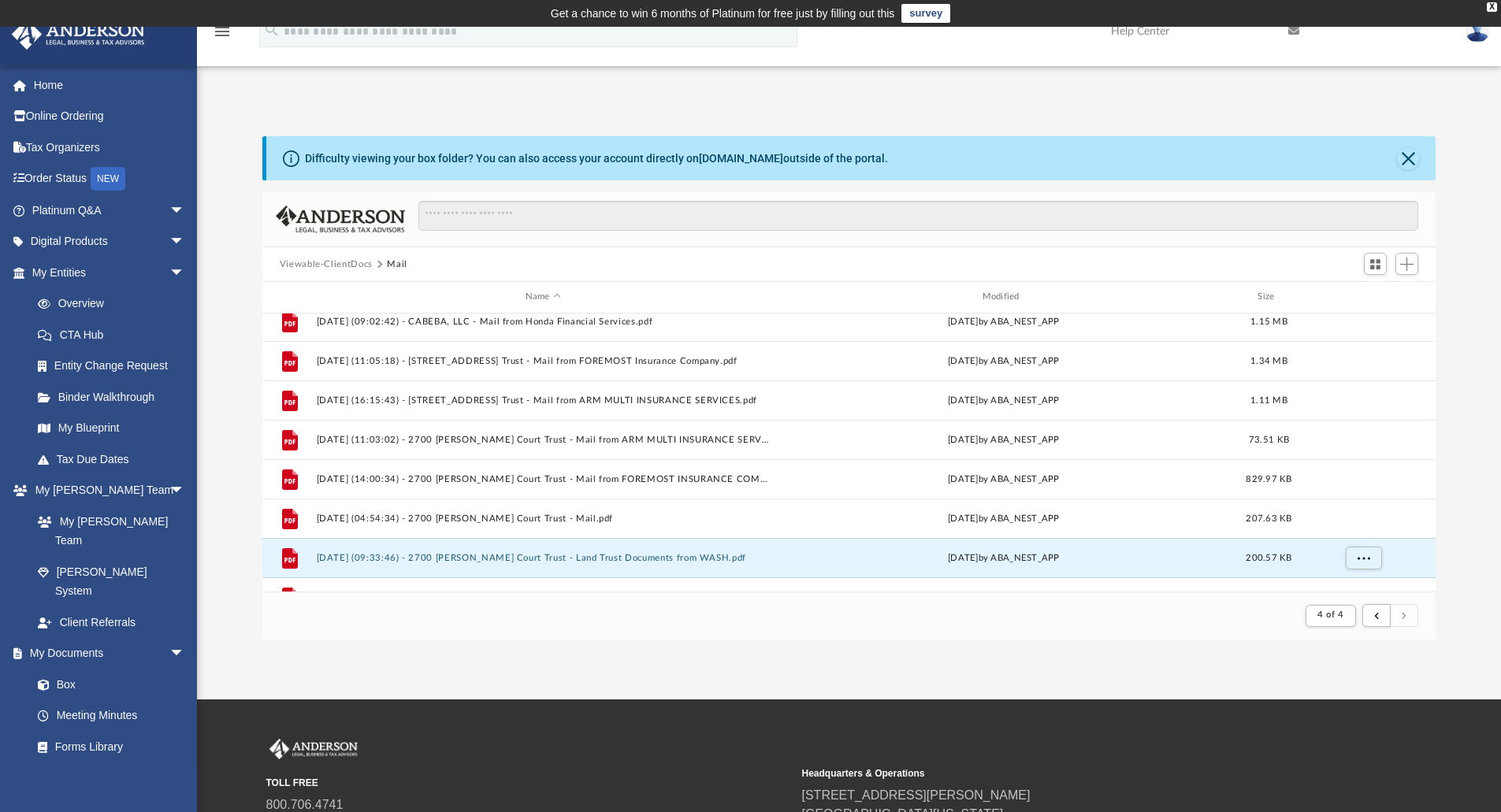
click at [671, 560] on button "2025.08.08 (09:33:46) - 2700 Morin Court Trust - Land Trust Documents from WASH…" at bounding box center [542, 558] width 453 height 10
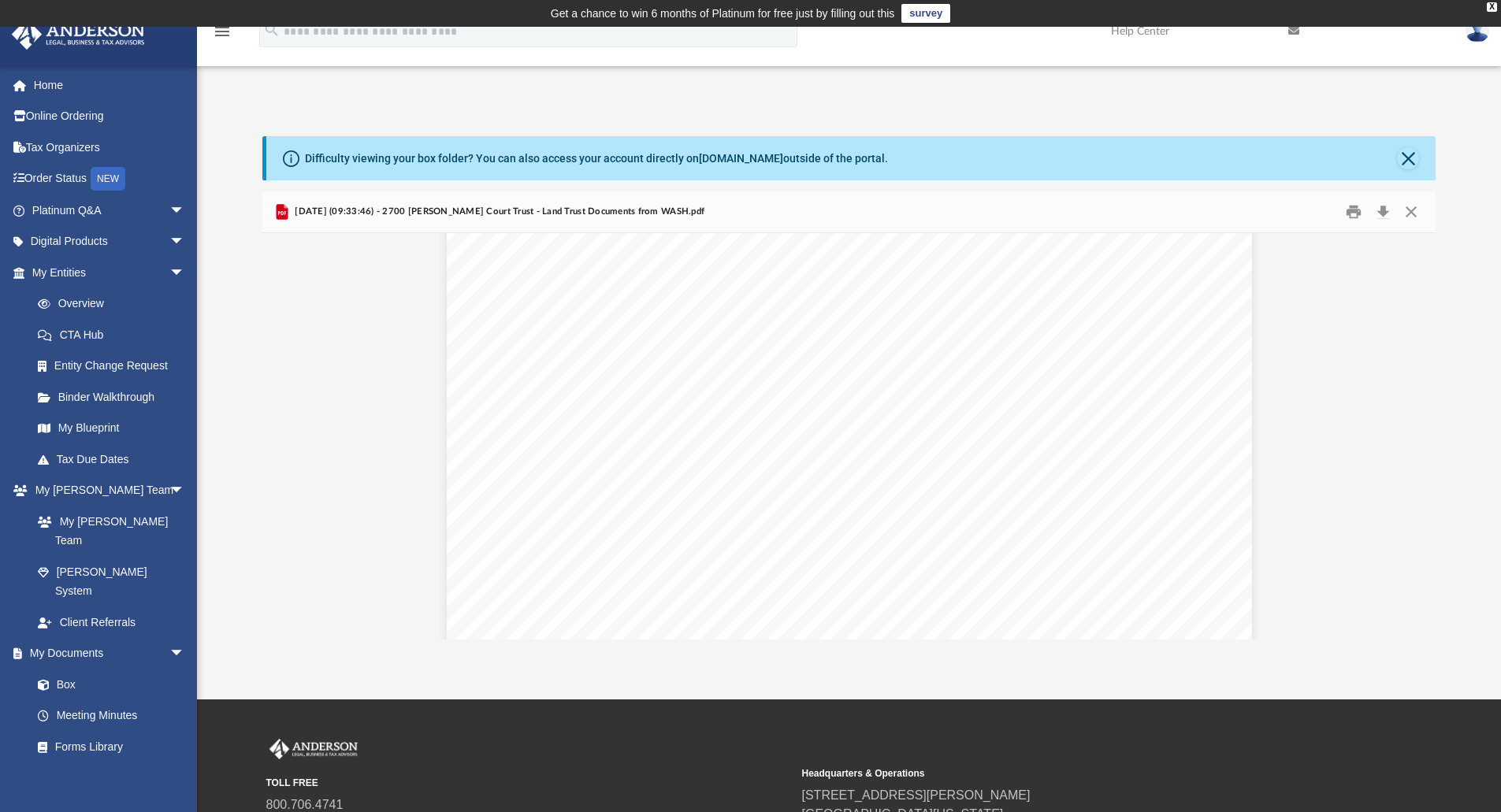
scroll to position [592, 0]
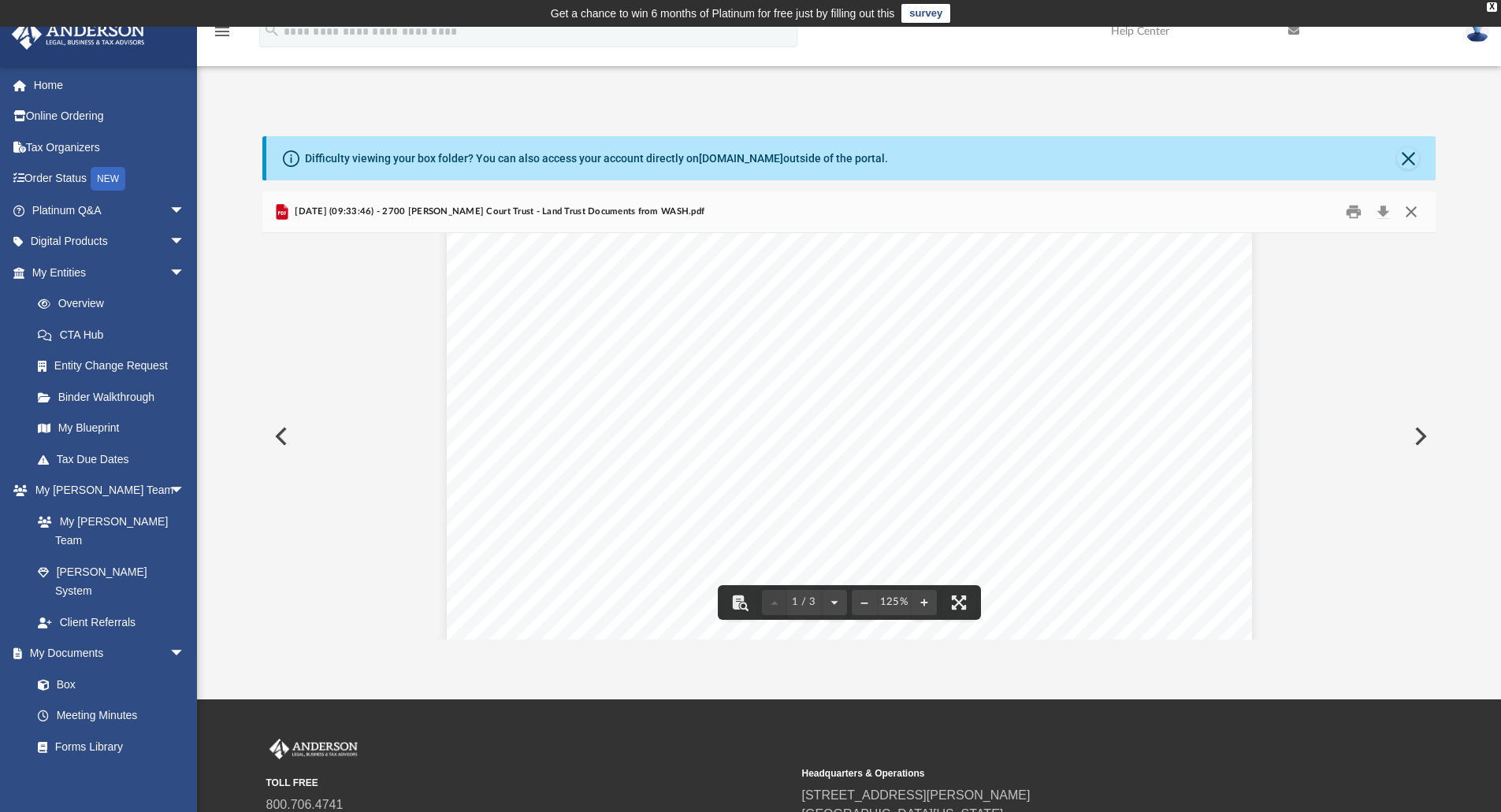
click at [1421, 213] on button "Close" at bounding box center [1410, 212] width 28 height 25
